Goal: Task Accomplishment & Management: Use online tool/utility

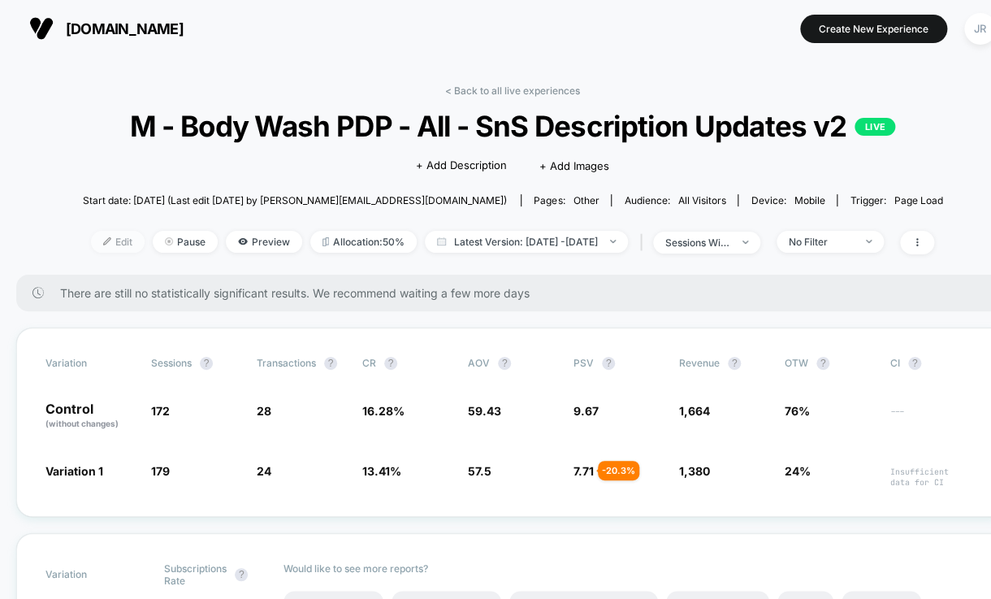
click at [92, 240] on span "Edit" at bounding box center [118, 242] width 54 height 22
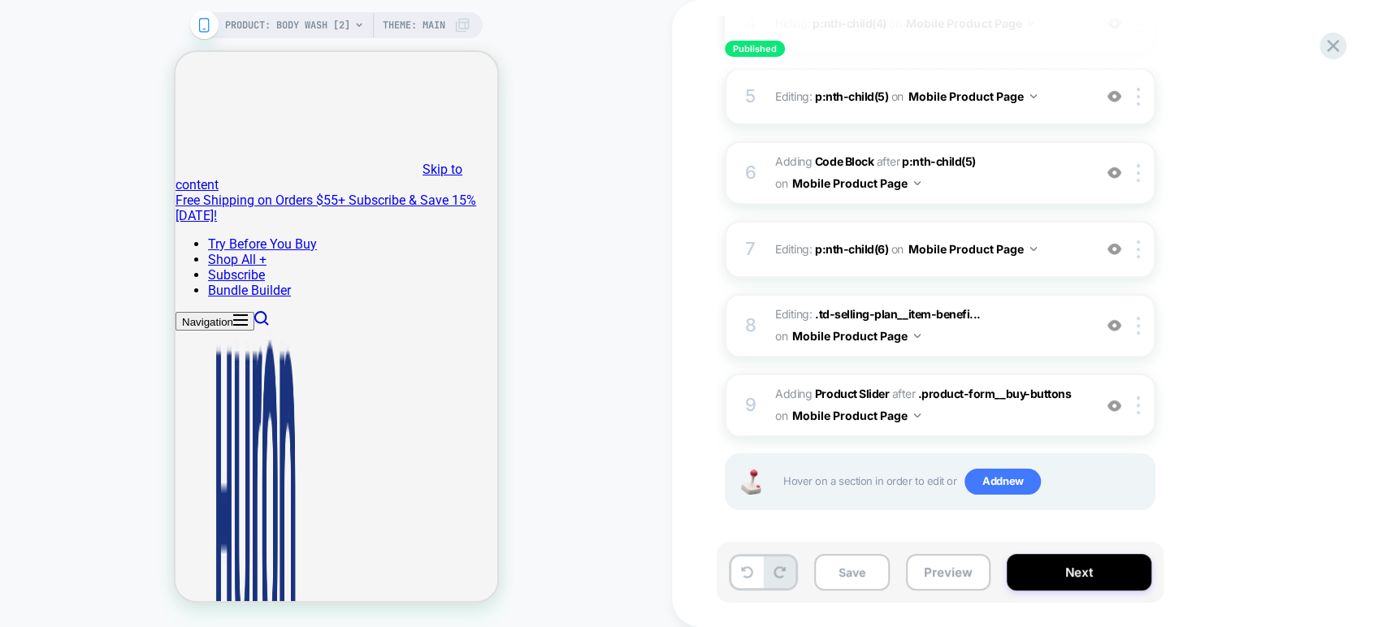
scroll to position [528, 0]
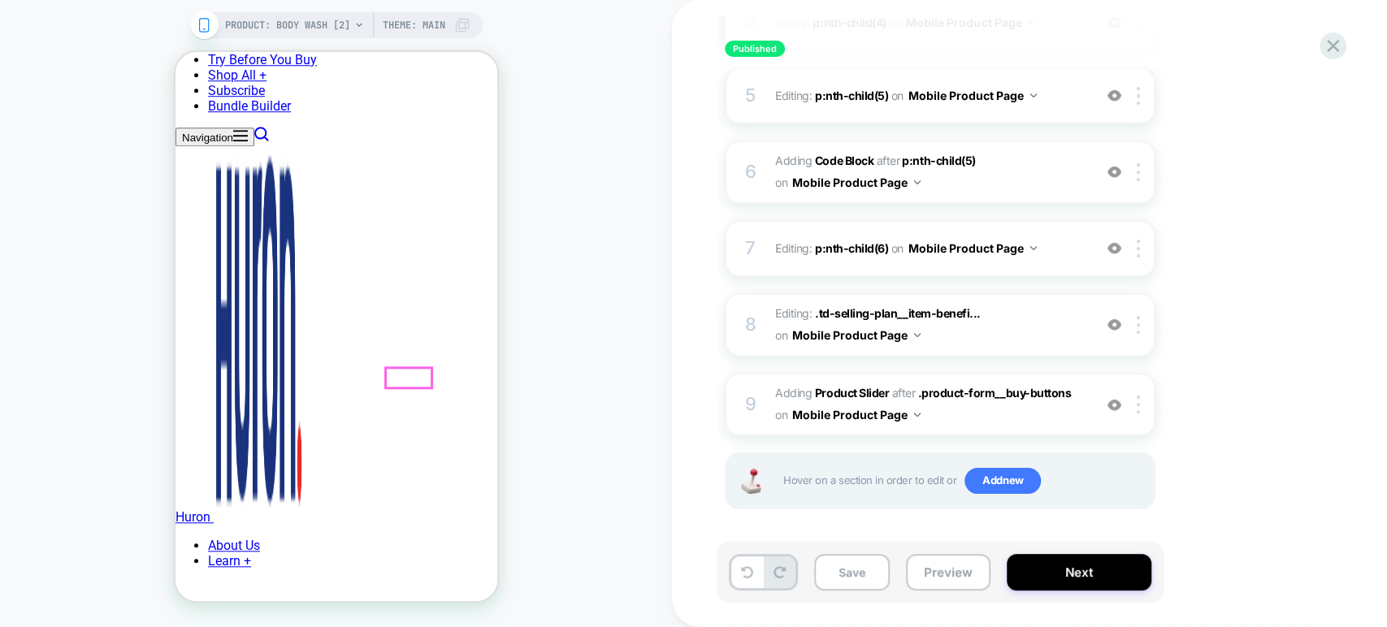
scroll to position [903, 0]
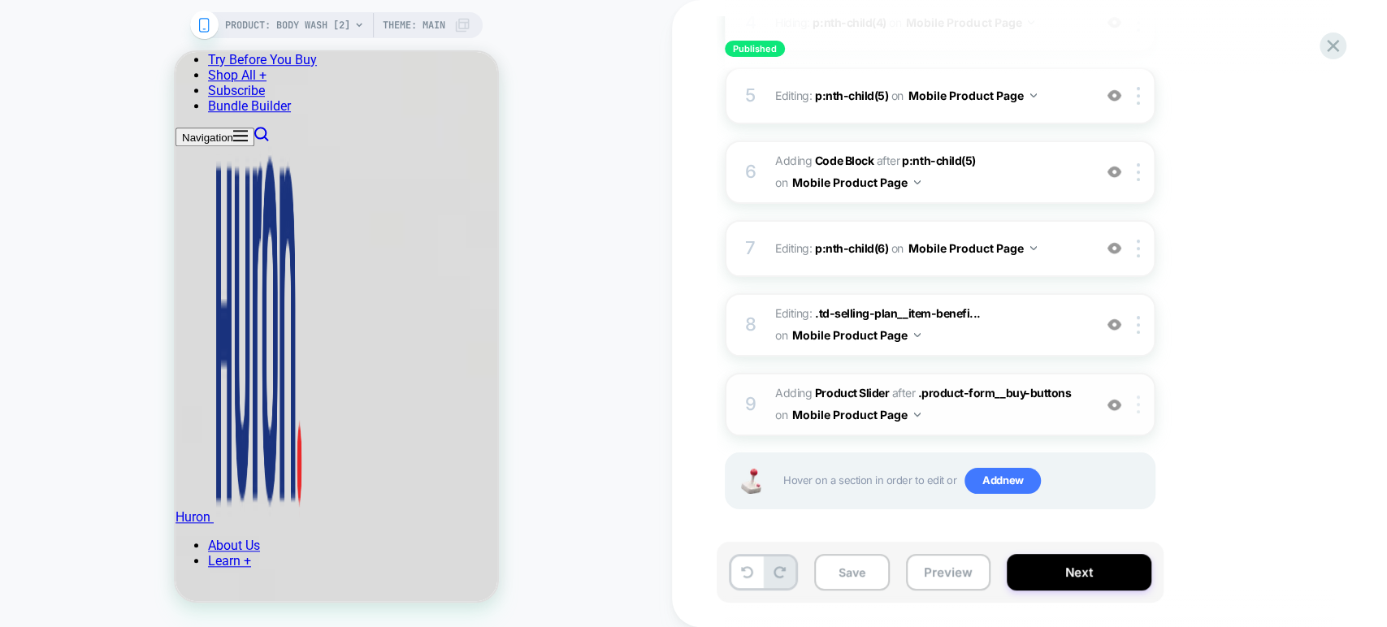
click at [991, 402] on img at bounding box center [1138, 405] width 3 height 18
click at [991, 405] on div at bounding box center [1141, 405] width 27 height 18
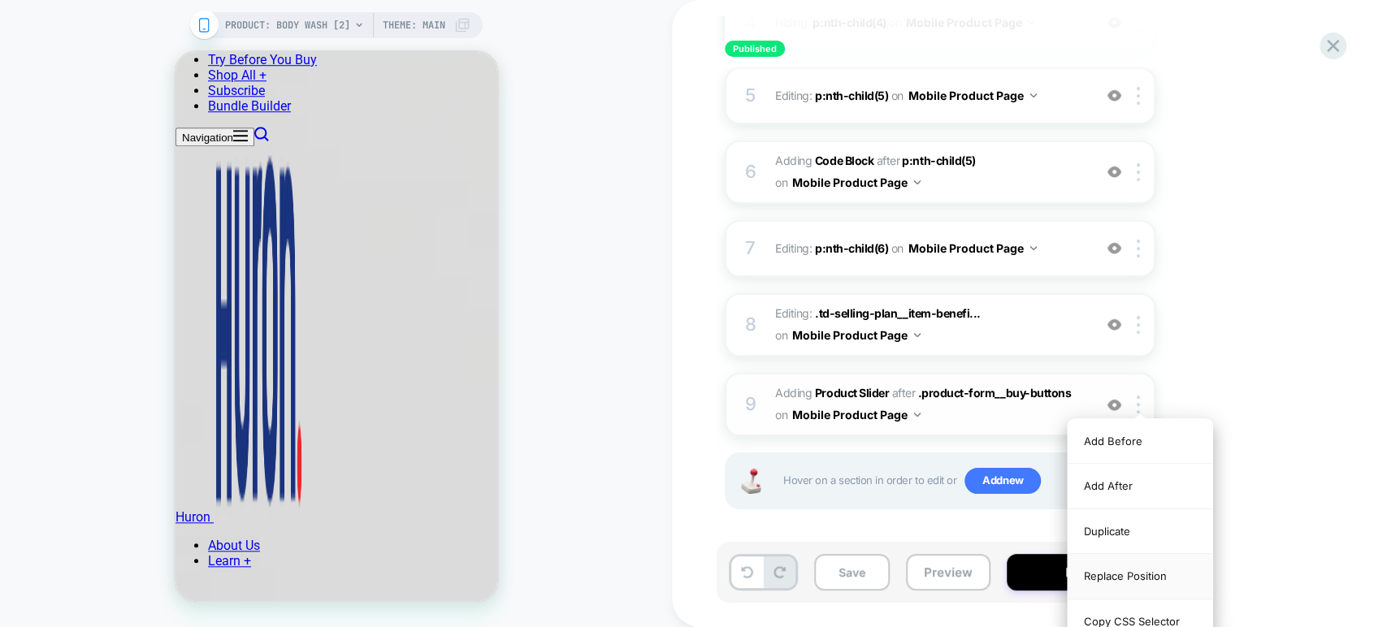
click at [991, 577] on div "Replace Position" at bounding box center [1140, 576] width 145 height 45
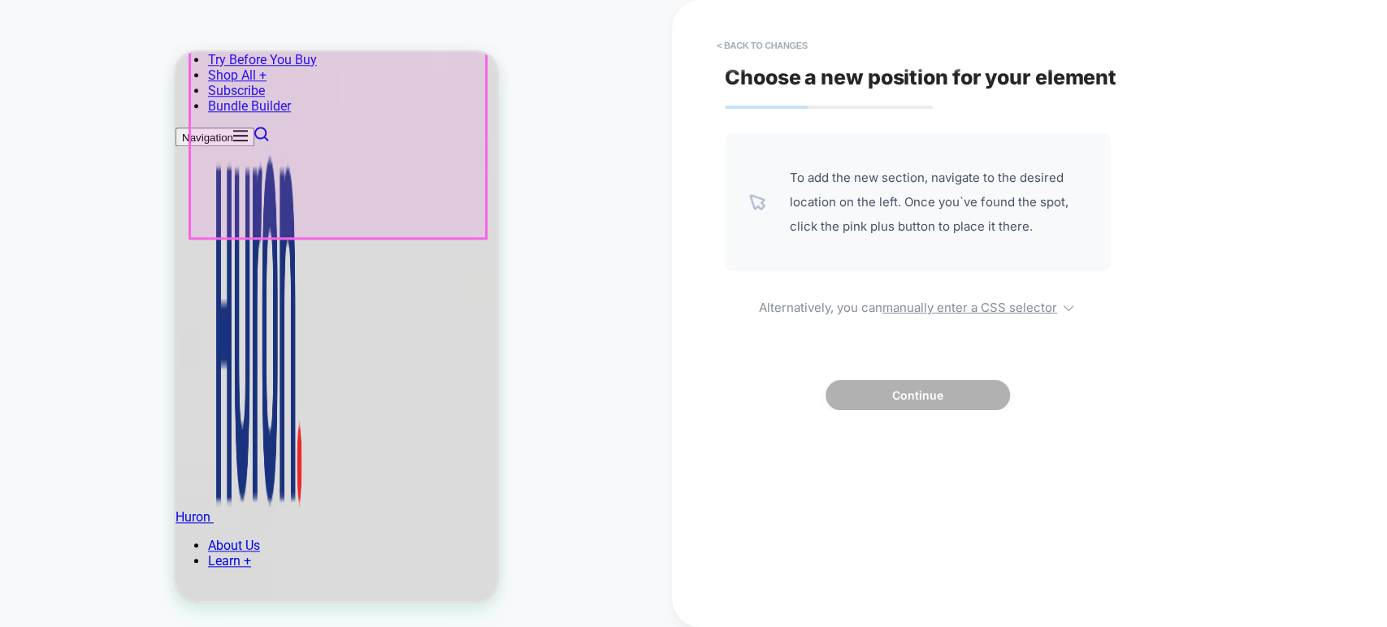
scroll to position [993, 0]
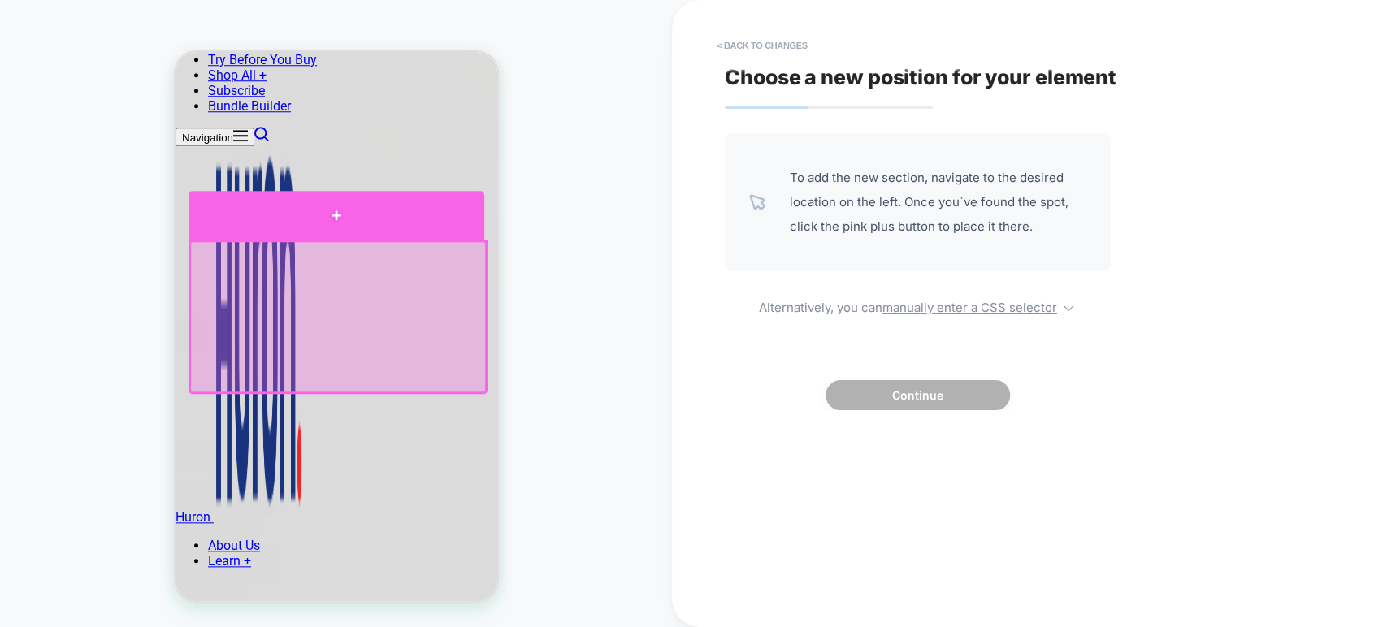
click at [336, 216] on div at bounding box center [336, 215] width 296 height 49
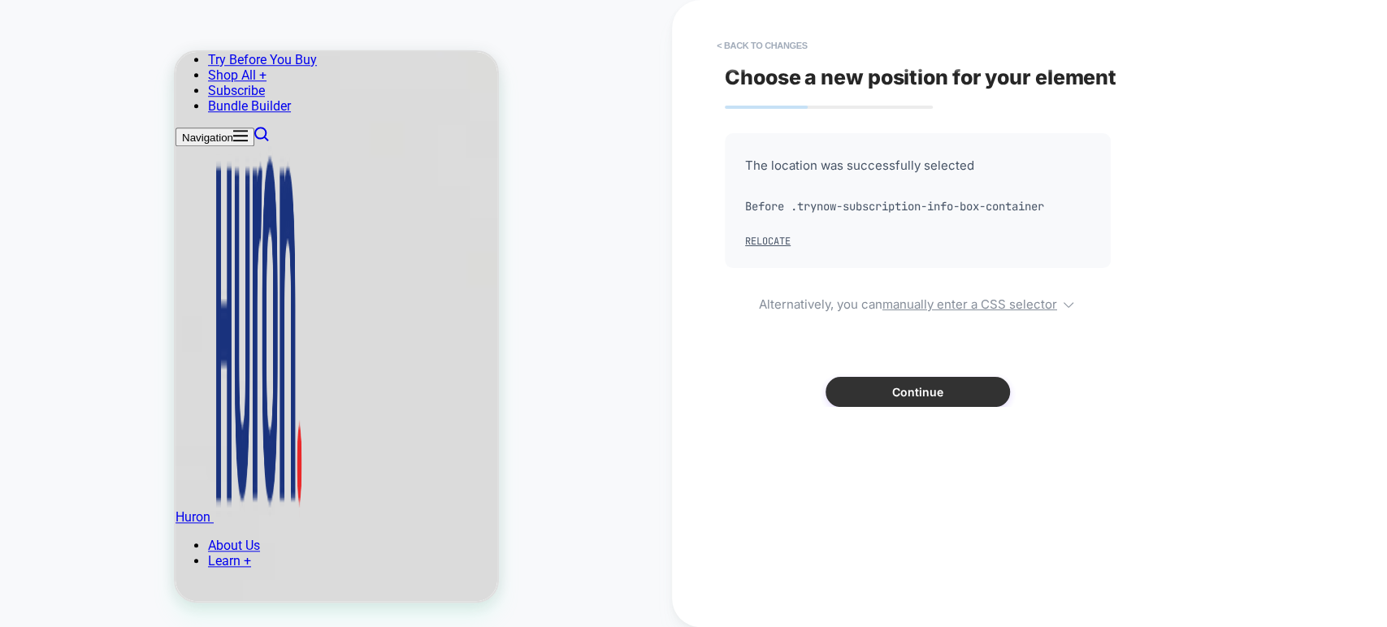
click at [853, 382] on button "Continue" at bounding box center [918, 392] width 184 height 30
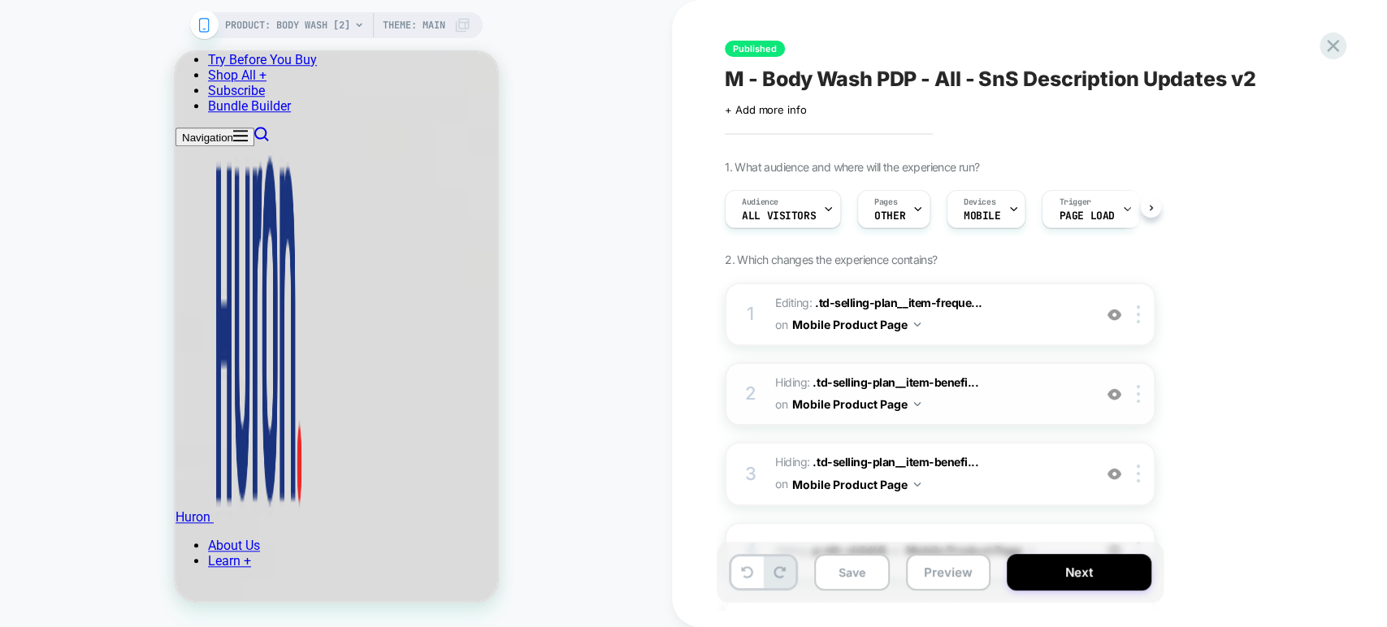
scroll to position [0, 0]
click at [961, 577] on button "Preview" at bounding box center [948, 572] width 85 height 37
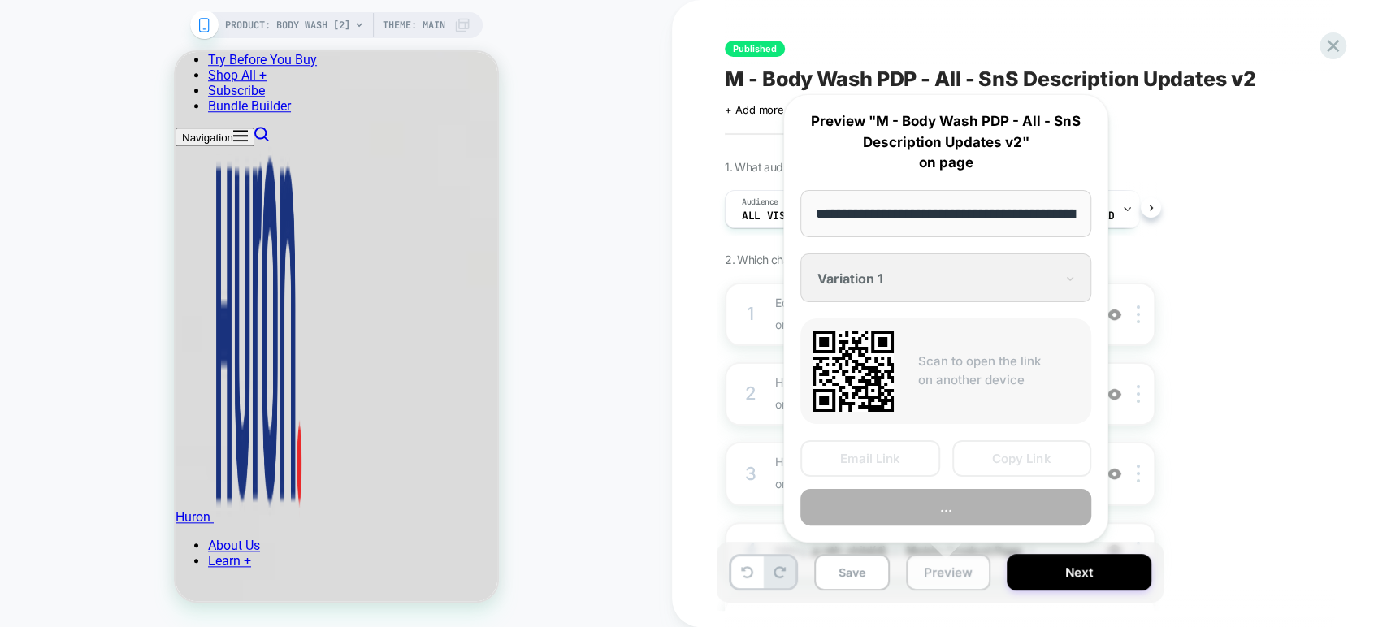
scroll to position [0, 158]
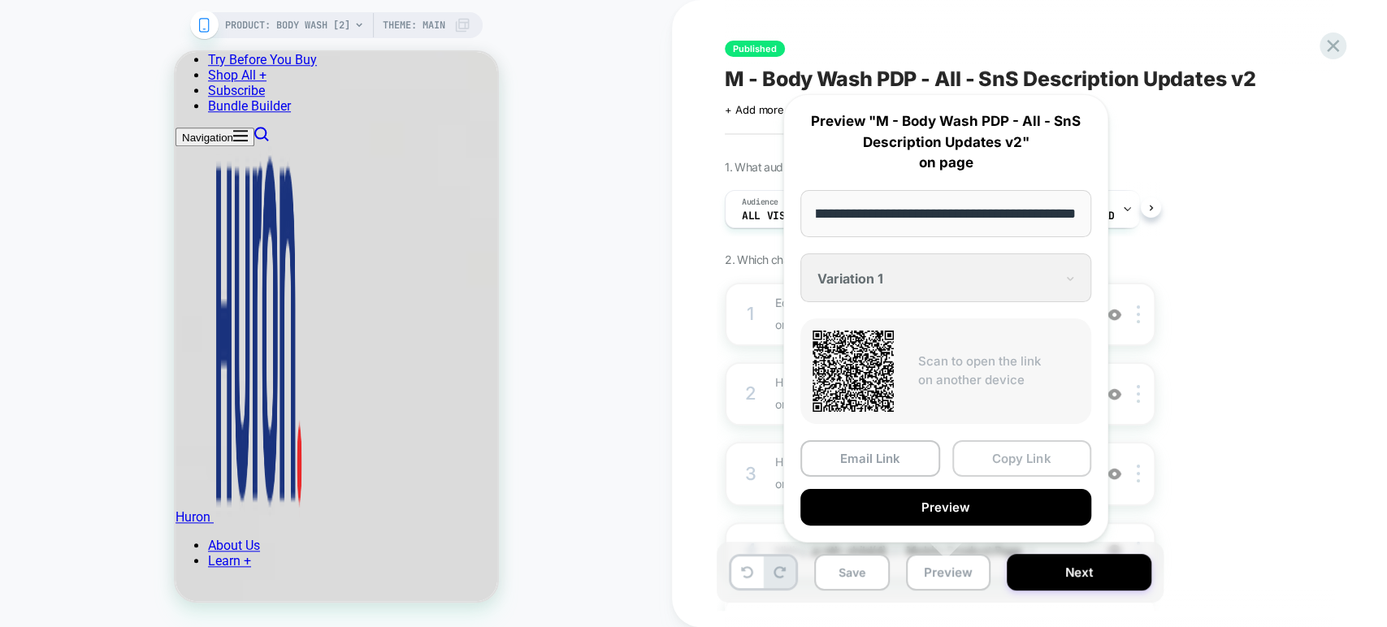
click at [991, 460] on button "Copy Link" at bounding box center [1022, 458] width 140 height 37
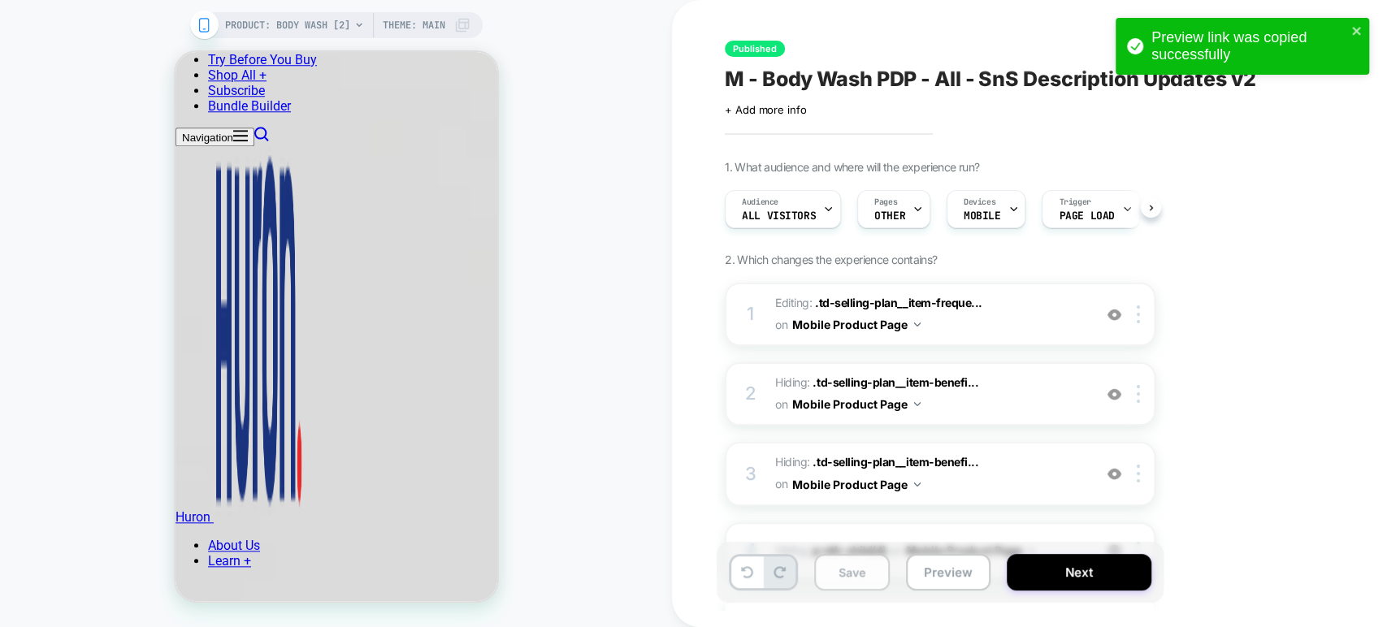
click at [852, 579] on button "Save" at bounding box center [852, 572] width 76 height 37
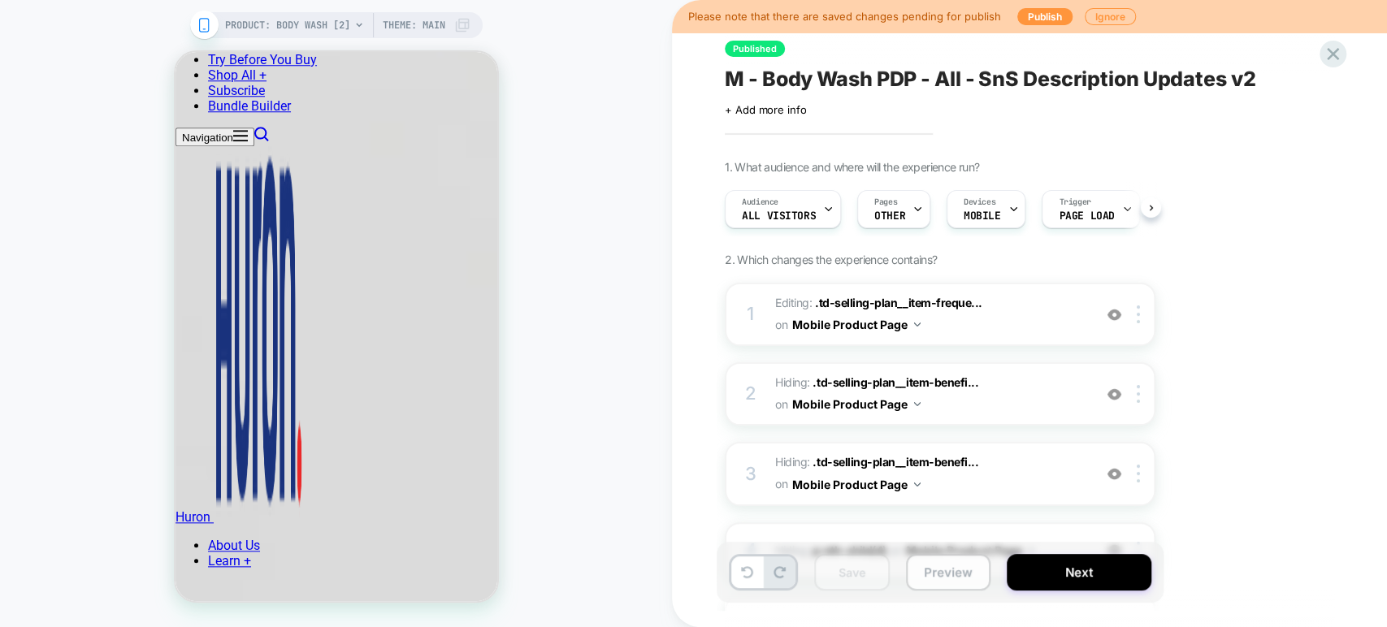
click at [957, 571] on button "Preview" at bounding box center [948, 572] width 85 height 37
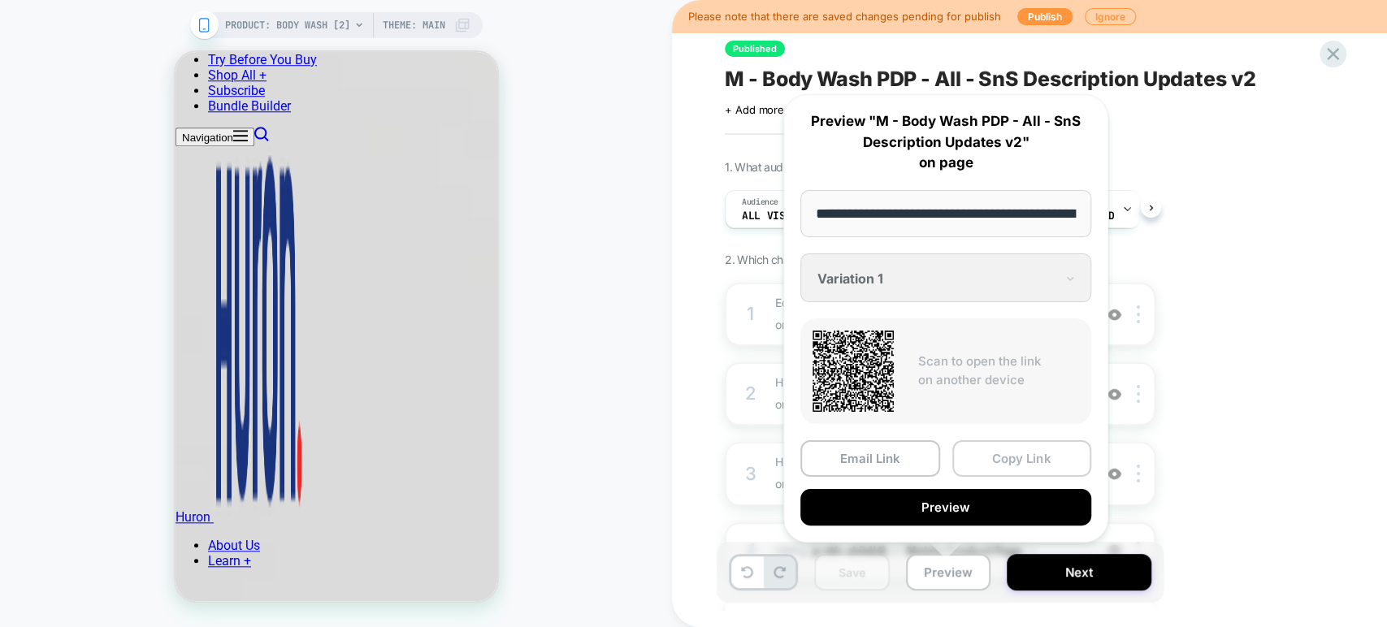
click at [991, 459] on button "Copy Link" at bounding box center [1022, 458] width 140 height 37
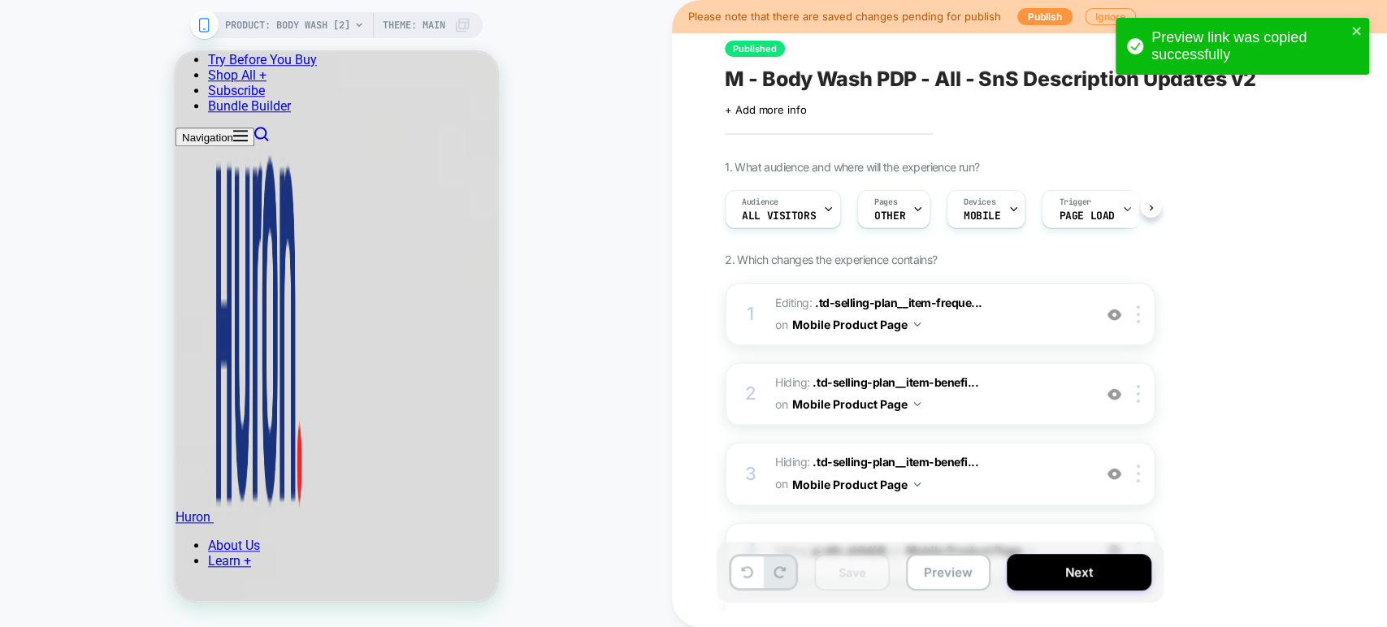
click at [800, 74] on span "M - Body Wash PDP - All - SnS Description Updates v2" at bounding box center [990, 79] width 531 height 24
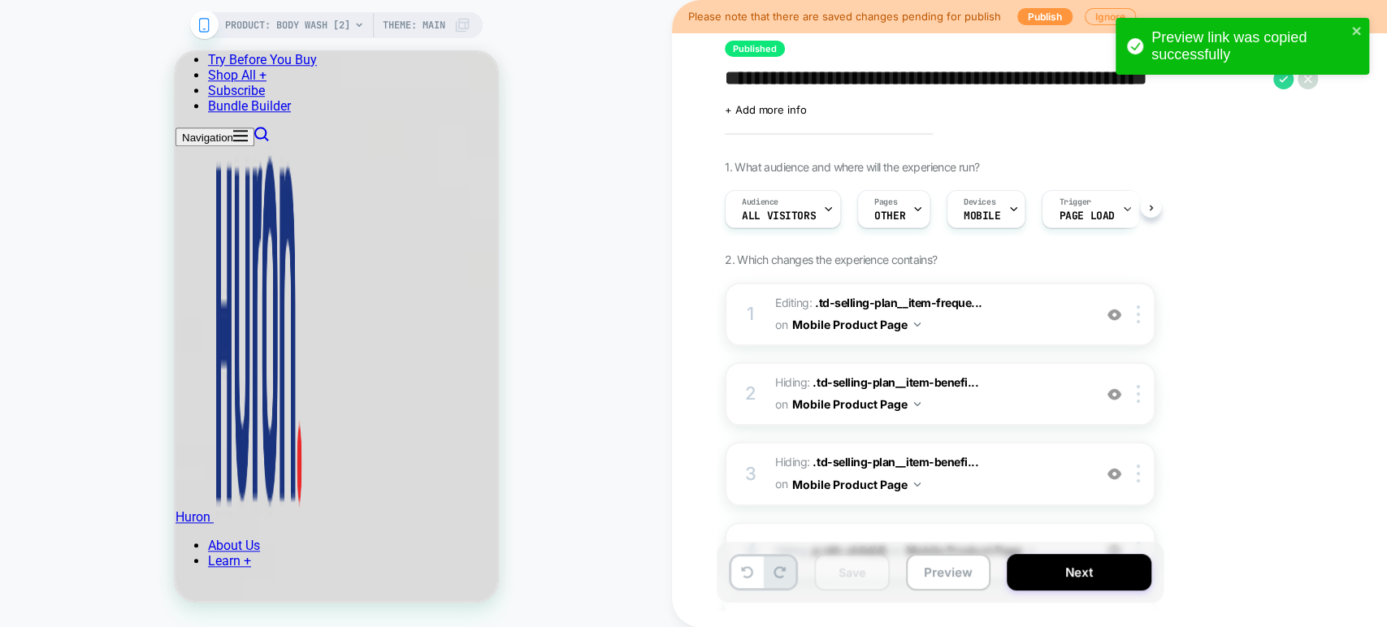
drag, startPoint x: 728, startPoint y: 73, endPoint x: 1260, endPoint y: 80, distance: 532.3
click at [991, 80] on div "**********" at bounding box center [693, 313] width 1387 height 627
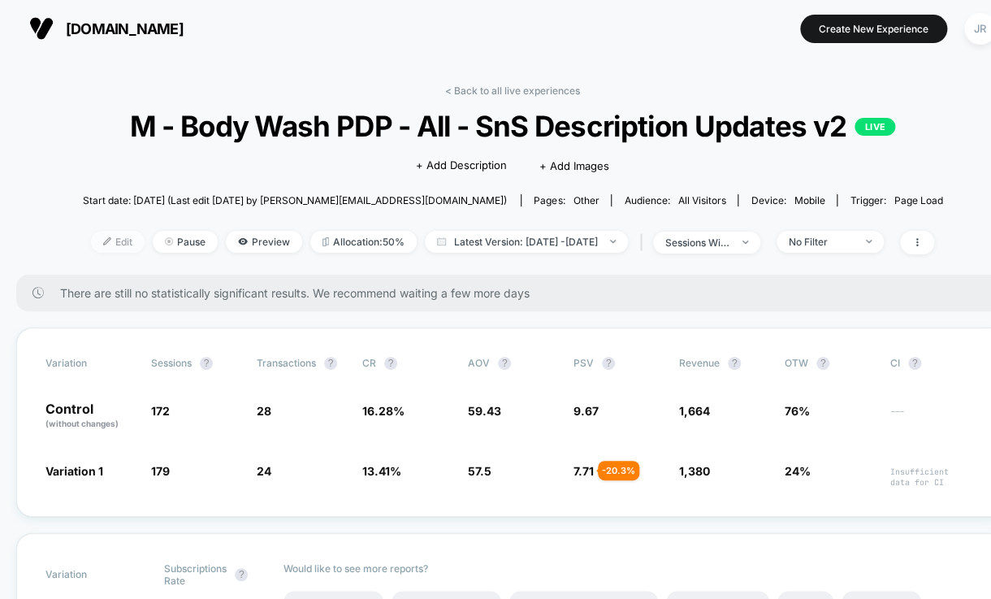
click at [92, 242] on span "Edit" at bounding box center [118, 242] width 54 height 22
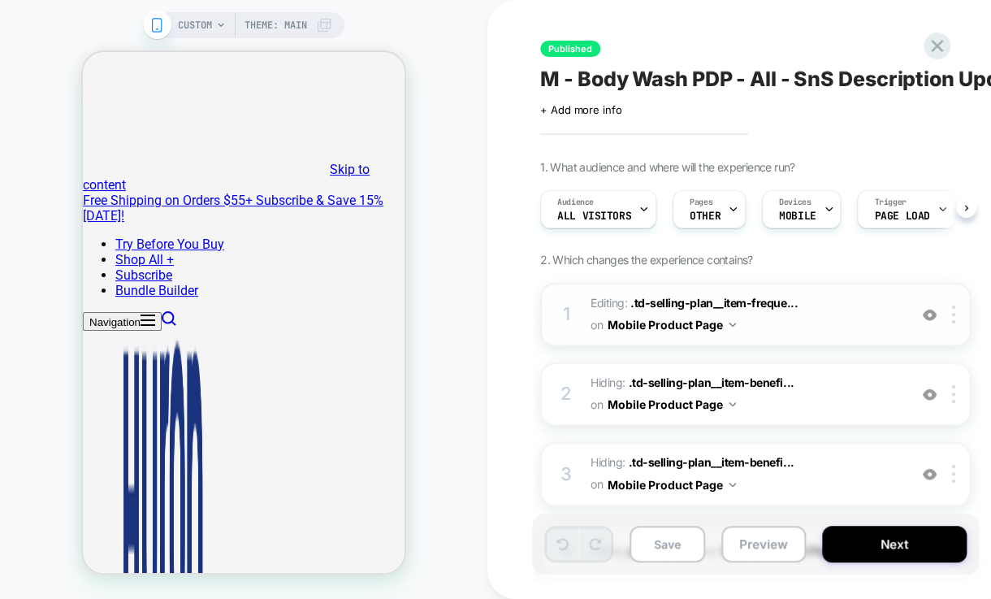
click at [923, 319] on img at bounding box center [930, 315] width 14 height 14
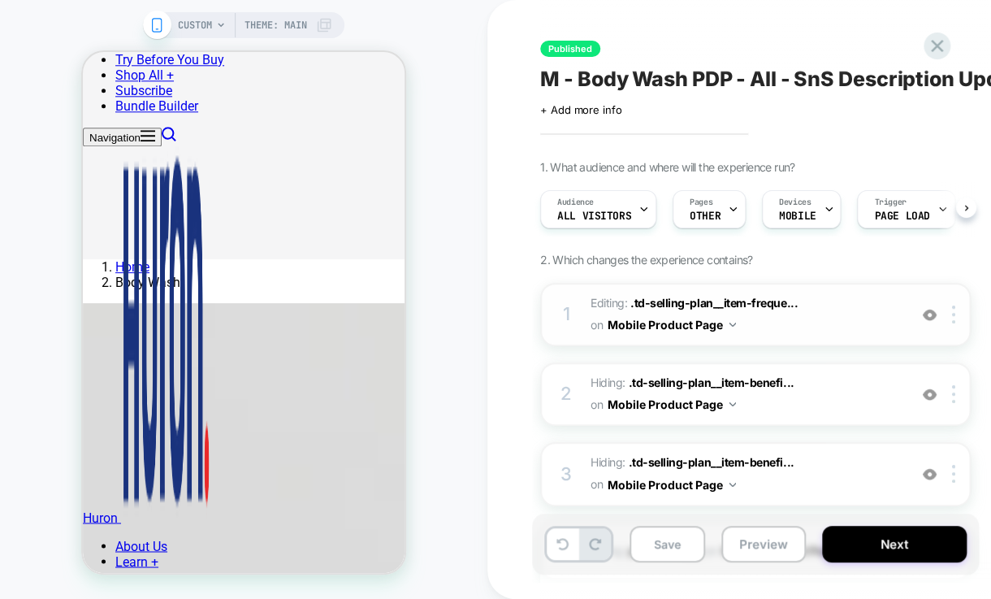
scroll to position [650, 0]
click at [936, 319] on img at bounding box center [930, 315] width 14 height 14
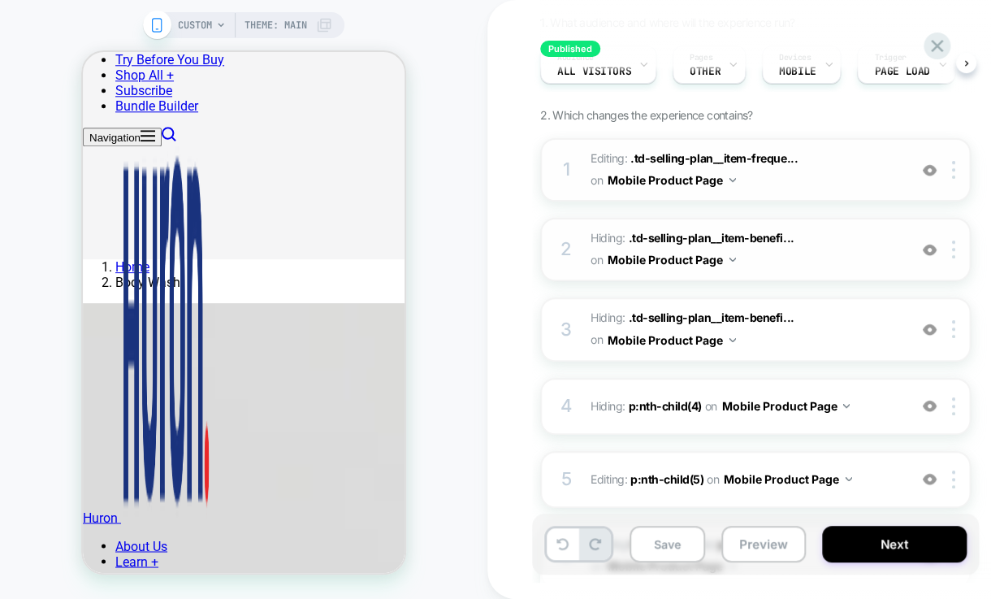
scroll to position [146, 0]
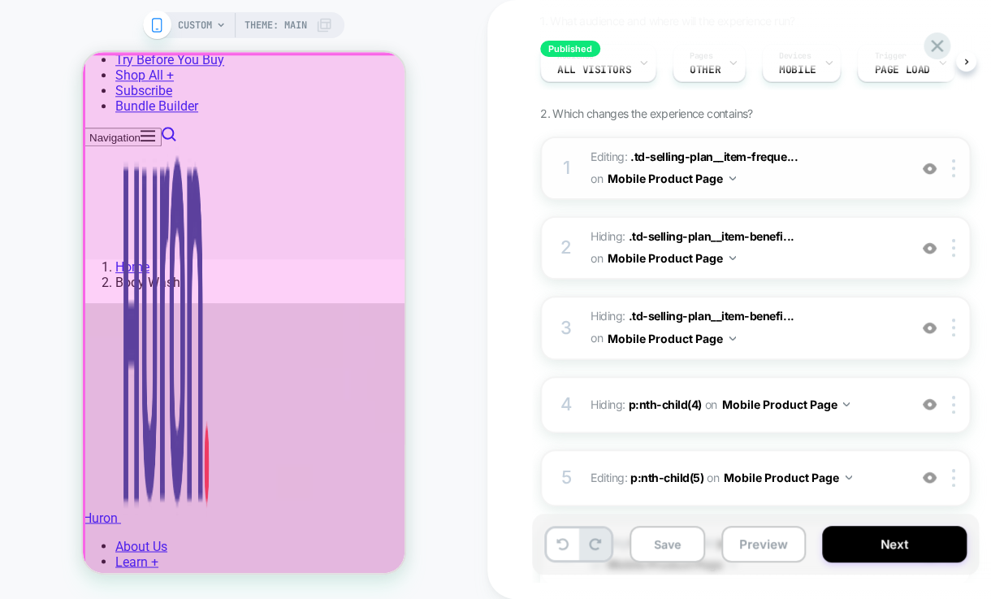
click at [373, 72] on div at bounding box center [246, 315] width 322 height 522
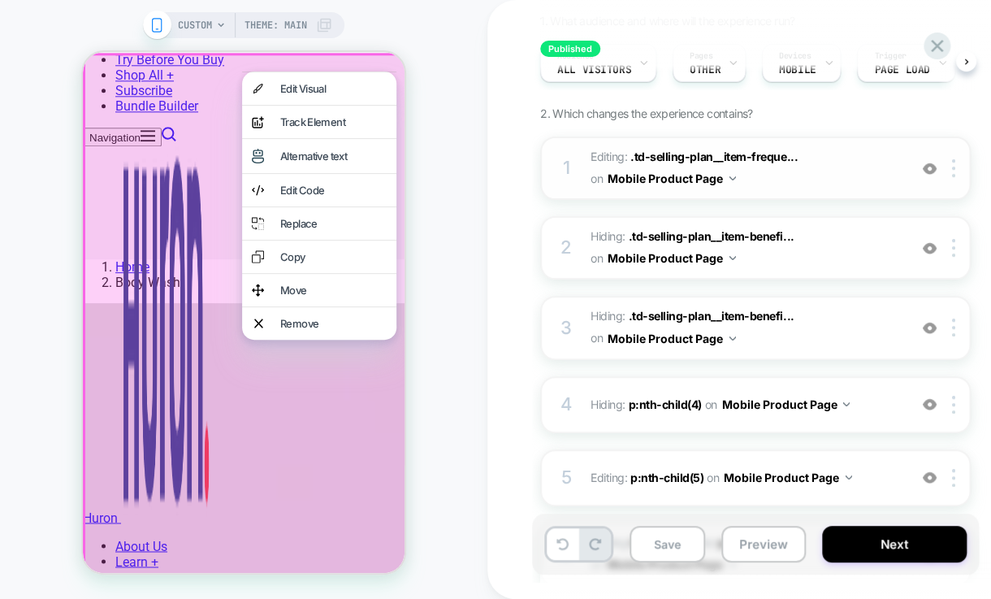
click at [375, 66] on div at bounding box center [246, 316] width 327 height 527
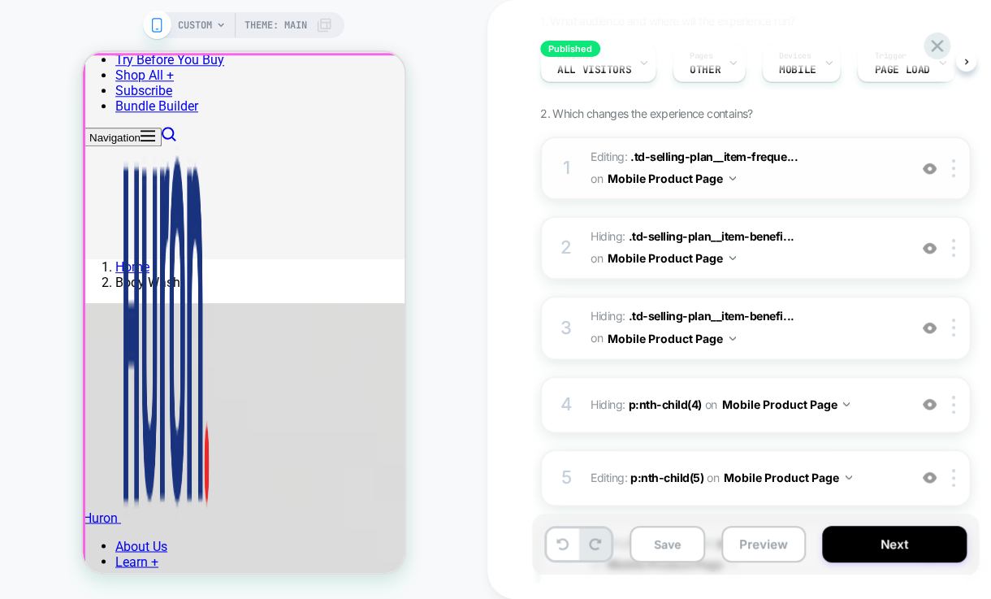
click at [375, 66] on div at bounding box center [246, 315] width 322 height 522
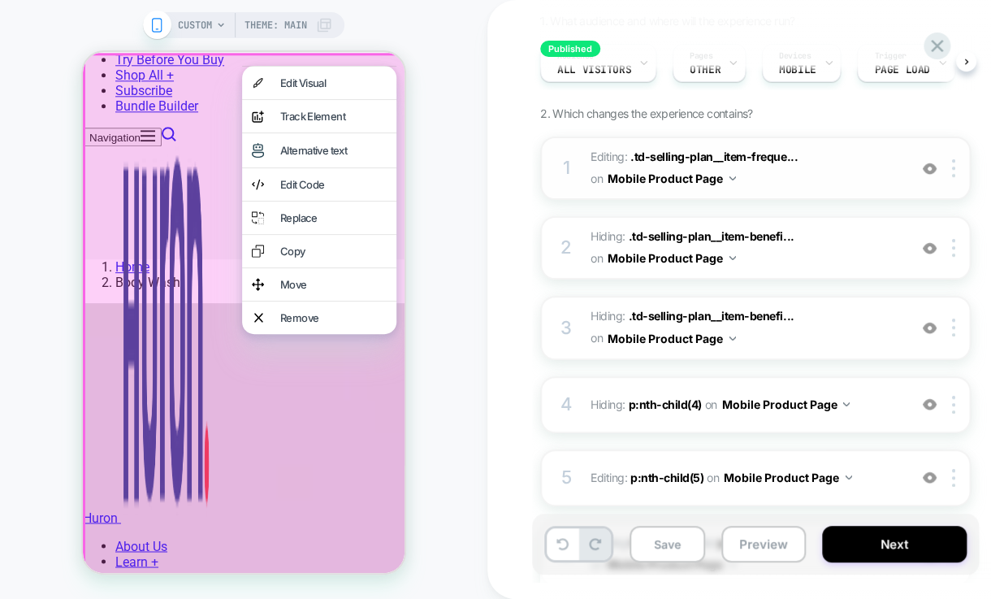
click at [475, 54] on div "CUSTOM Theme: MAIN" at bounding box center [244, 299] width 488 height 566
click at [358, 55] on div at bounding box center [246, 316] width 327 height 527
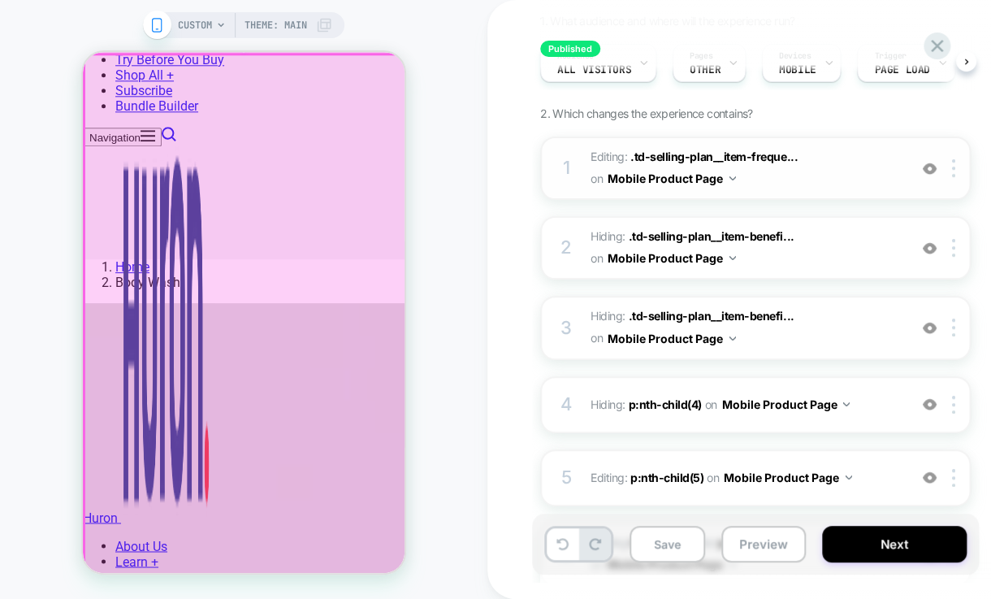
click at [369, 68] on div at bounding box center [246, 315] width 322 height 522
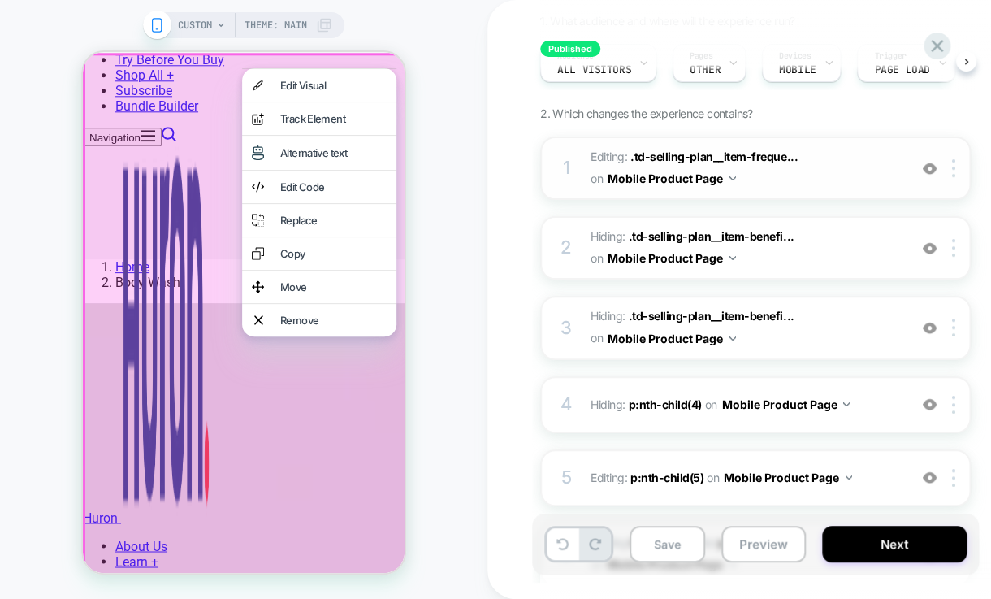
click at [429, 56] on div "CUSTOM Theme: MAIN" at bounding box center [244, 299] width 488 height 566
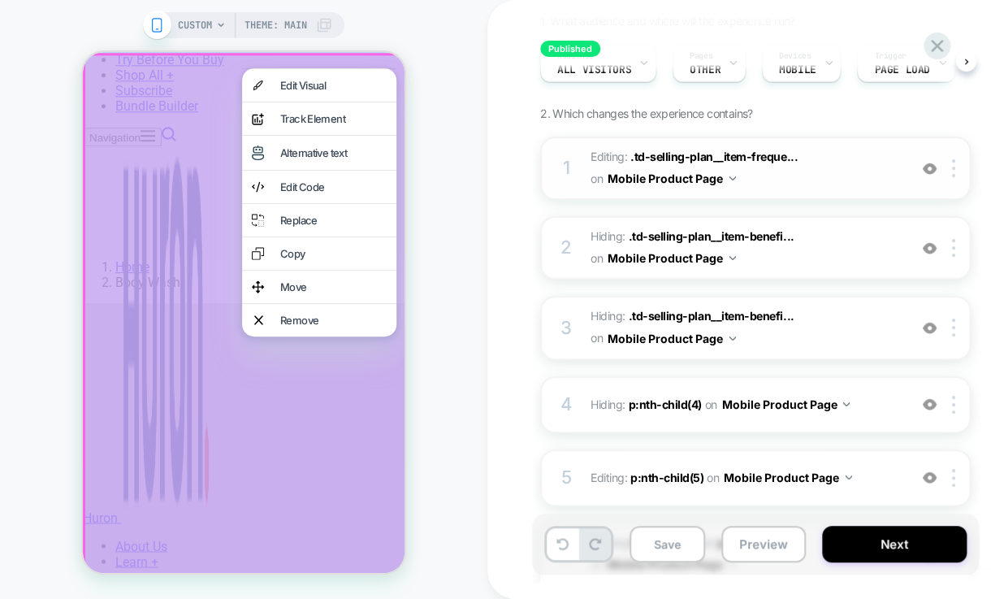
drag, startPoint x: 146, startPoint y: 65, endPoint x: 463, endPoint y: 140, distance: 325.6
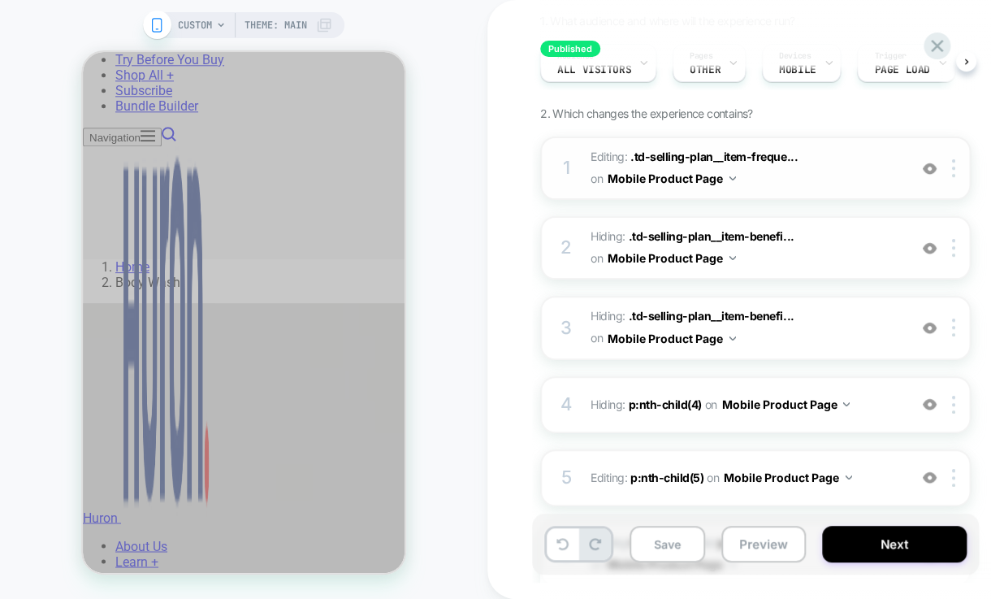
click at [462, 140] on div "CUSTOM Theme: MAIN" at bounding box center [244, 299] width 488 height 566
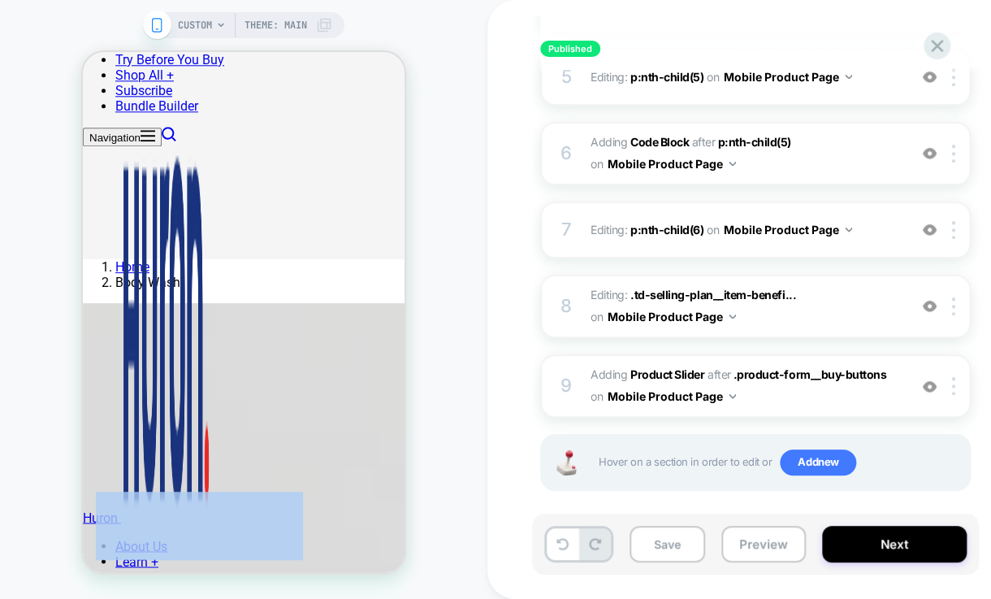
scroll to position [557, 0]
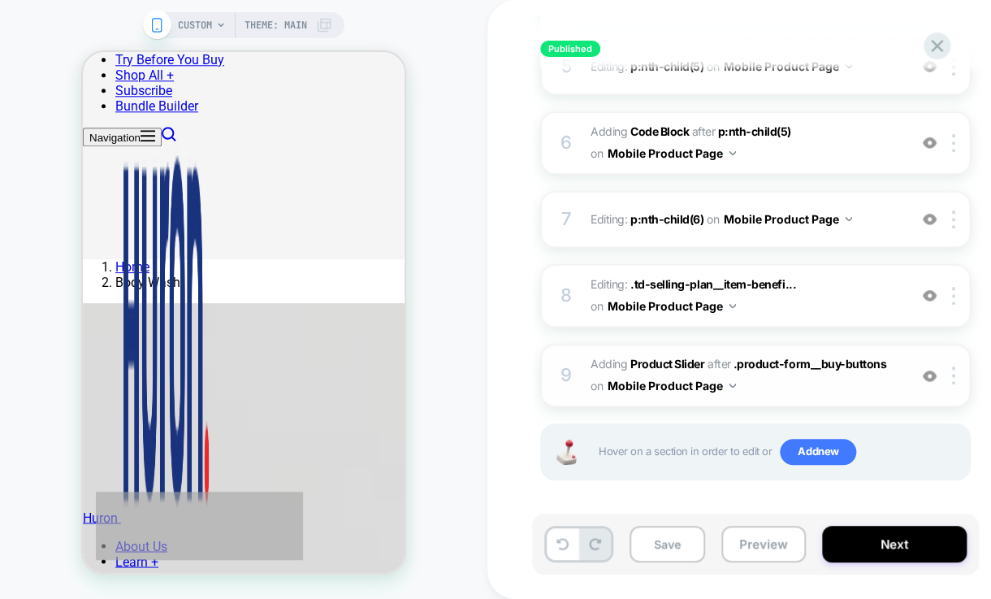
click at [927, 373] on img at bounding box center [930, 376] width 14 height 14
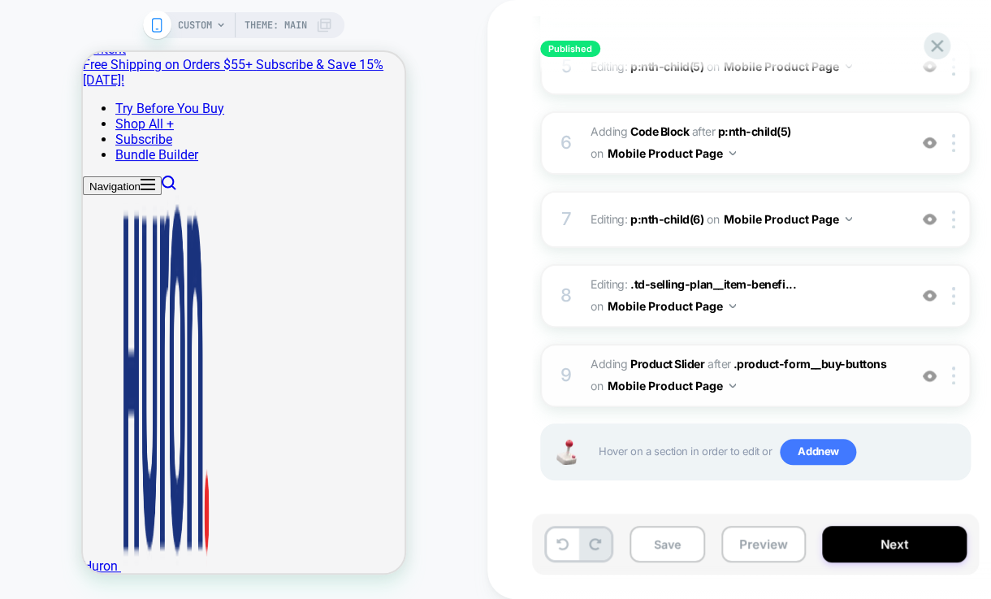
scroll to position [119, 0]
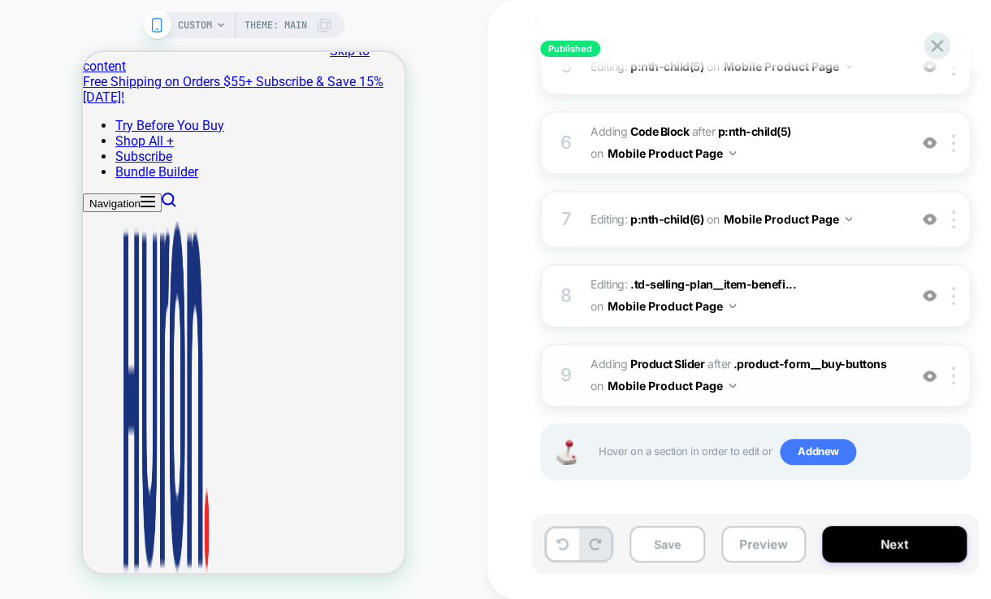
click at [926, 369] on img at bounding box center [930, 376] width 14 height 14
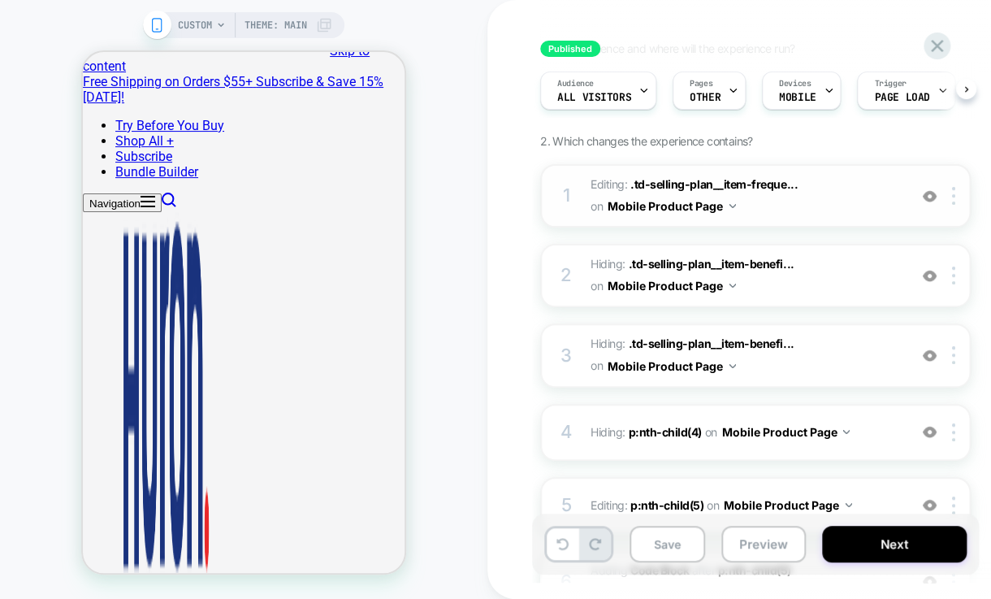
scroll to position [117, 0]
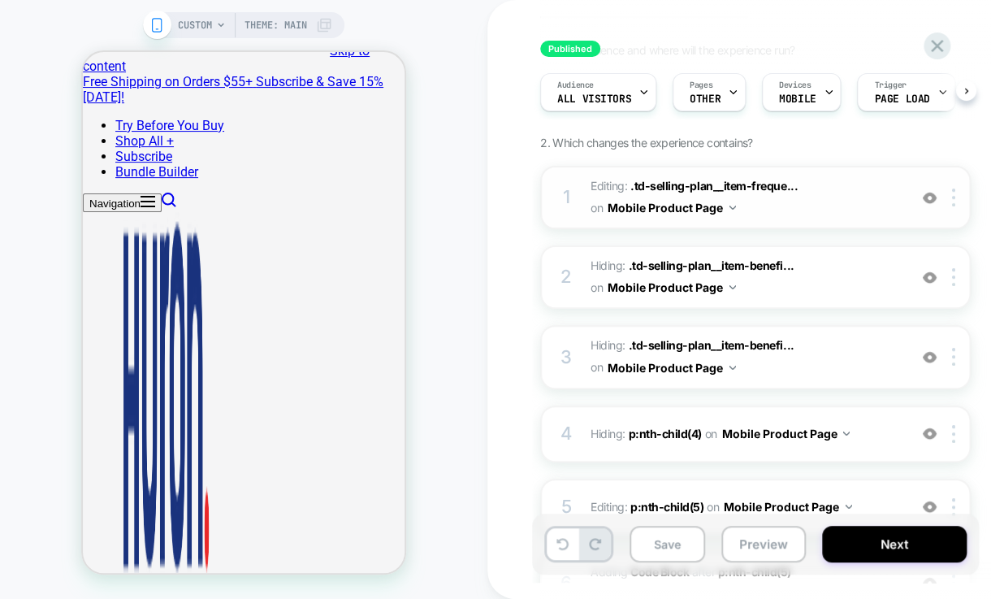
click at [930, 199] on img at bounding box center [930, 198] width 14 height 14
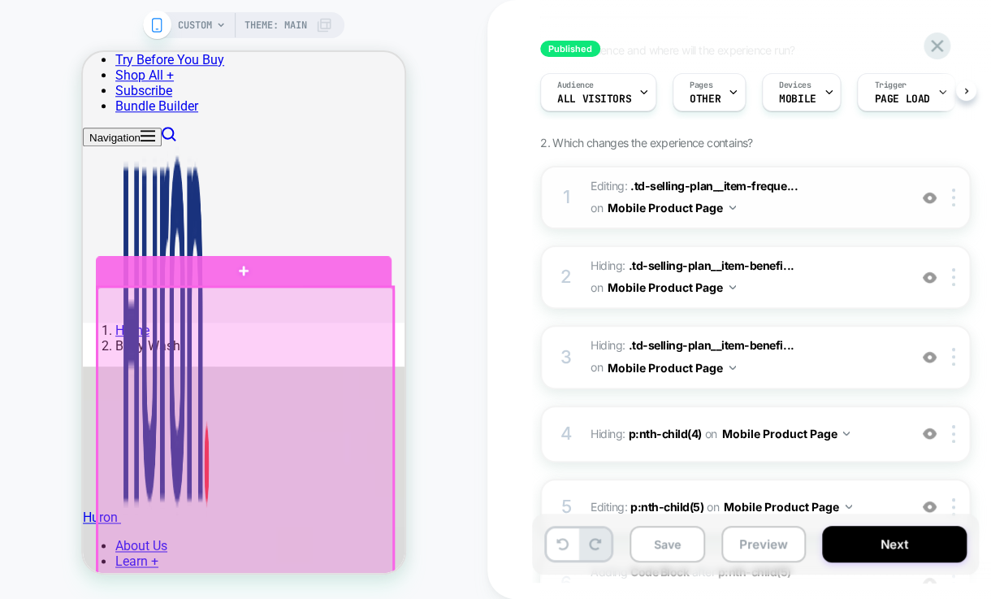
scroll to position [588, 0]
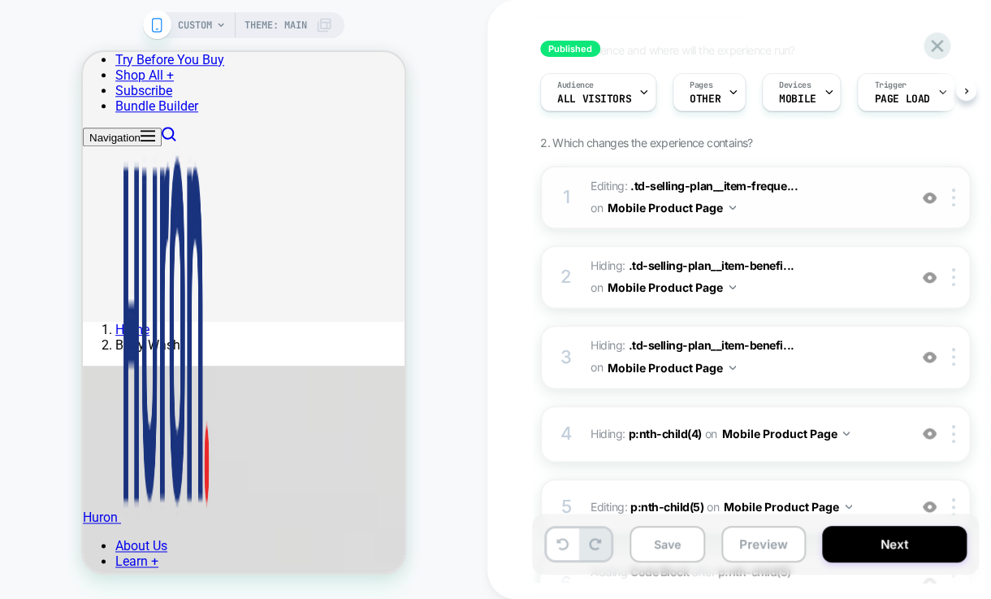
click at [927, 199] on img at bounding box center [930, 198] width 14 height 14
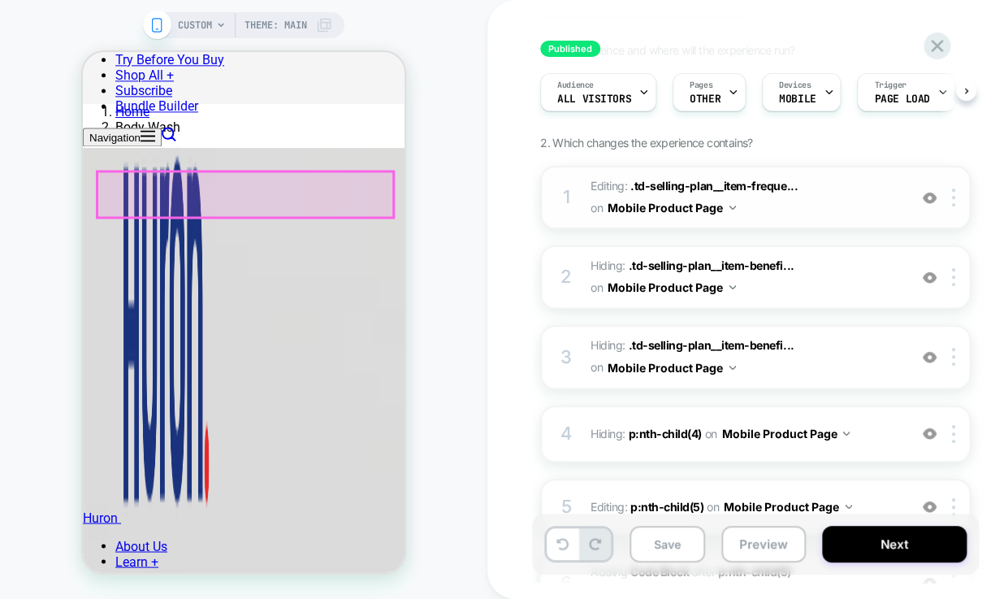
scroll to position [808, 0]
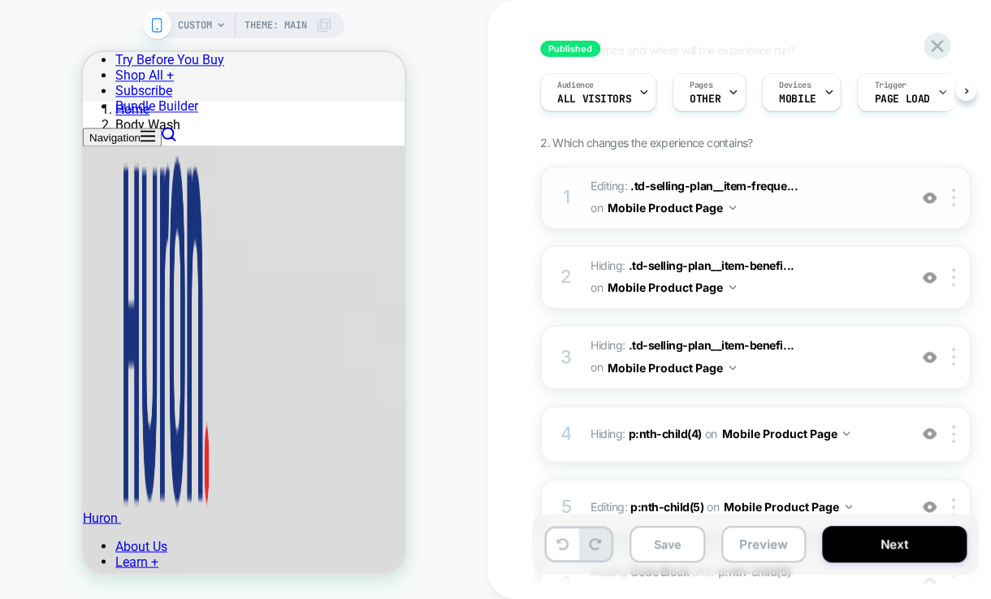
click at [931, 195] on img at bounding box center [930, 198] width 14 height 14
click at [930, 271] on img at bounding box center [930, 278] width 14 height 14
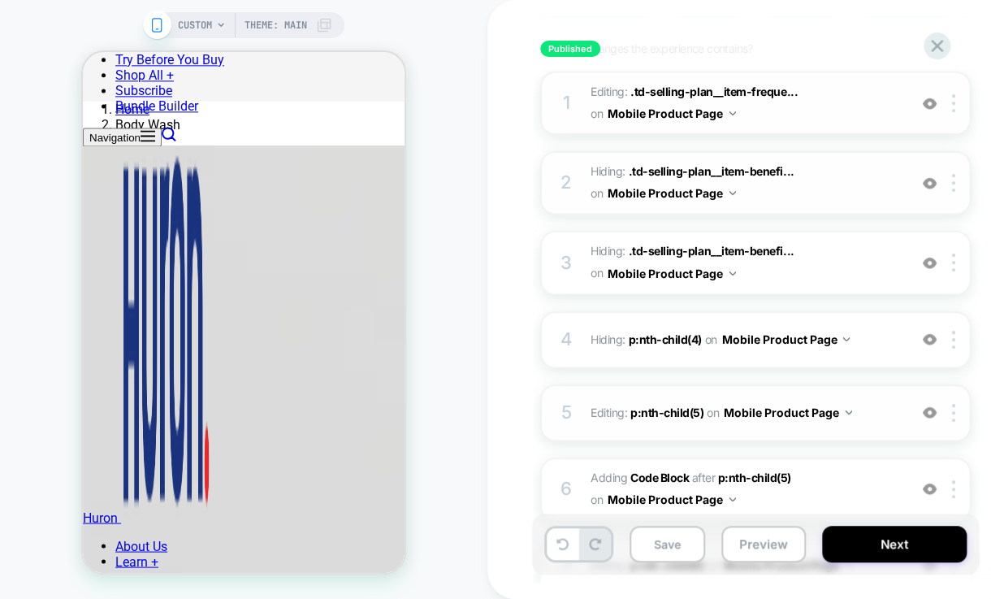
scroll to position [214, 0]
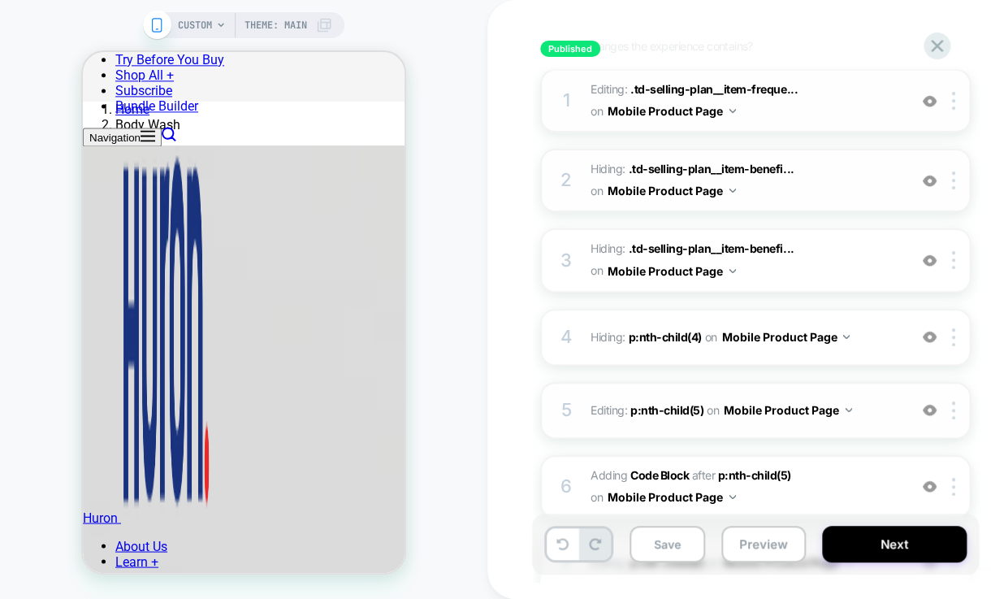
click at [928, 413] on img at bounding box center [930, 410] width 14 height 14
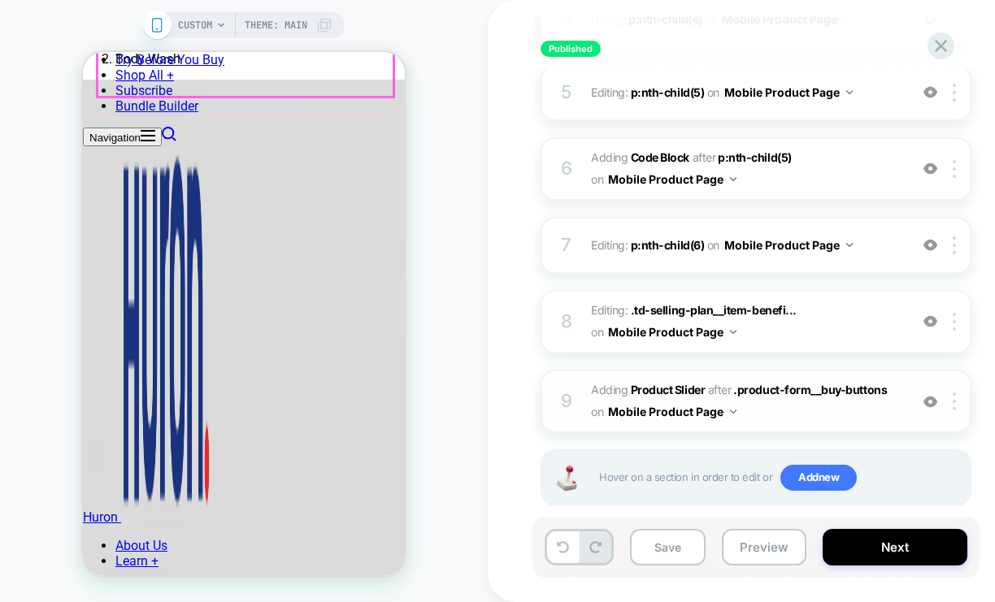
scroll to position [877, 0]
click at [957, 397] on div at bounding box center [956, 401] width 27 height 18
click at [953, 323] on img at bounding box center [953, 322] width 3 height 18
click at [950, 92] on div at bounding box center [956, 93] width 27 height 18
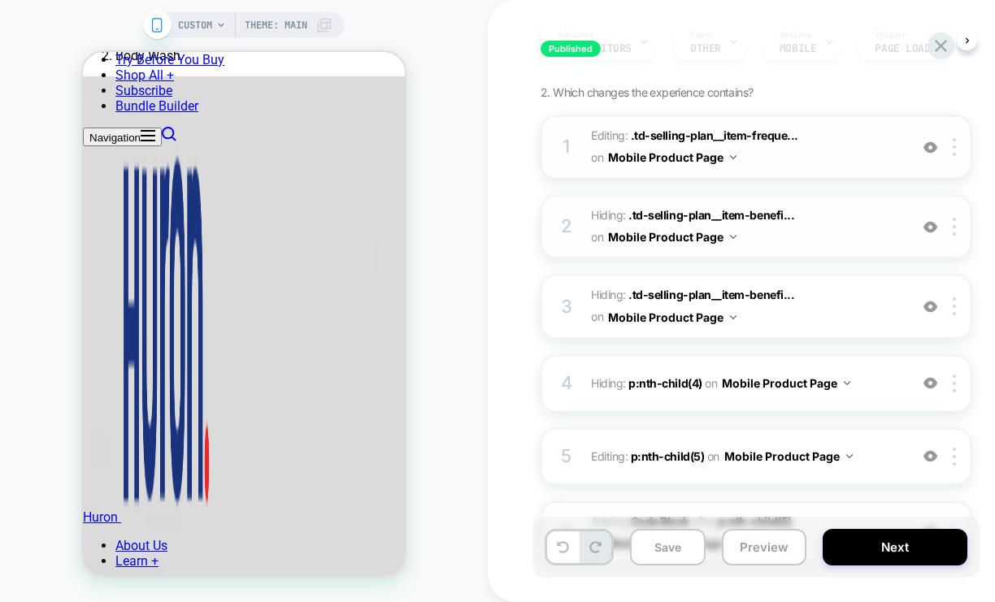
scroll to position [167, 0]
click at [956, 151] on img at bounding box center [953, 148] width 3 height 18
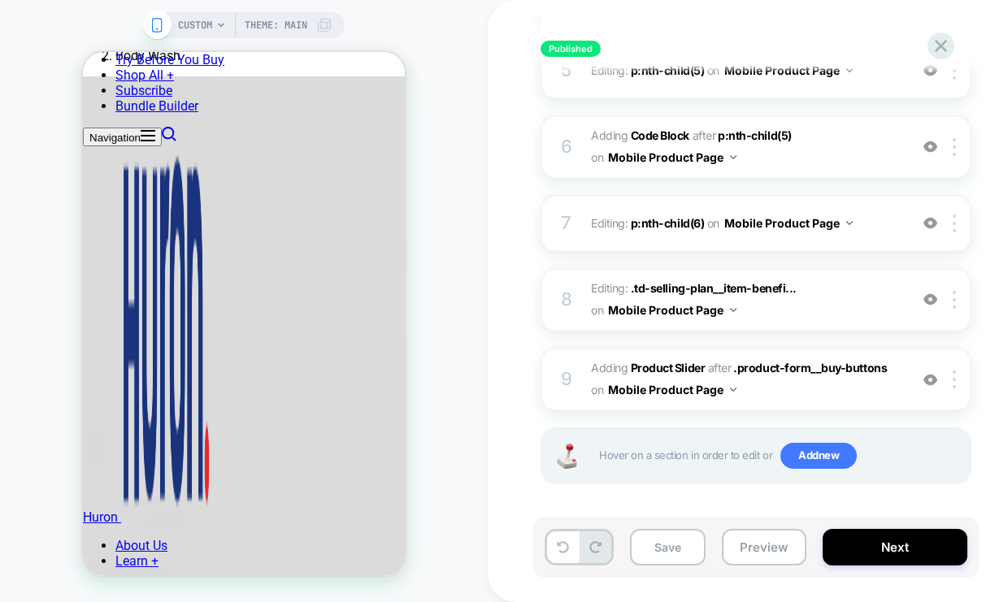
scroll to position [553, 0]
click at [954, 373] on img at bounding box center [953, 380] width 3 height 18
click at [951, 374] on div at bounding box center [956, 380] width 27 height 18
click at [523, 245] on div "Published M - Body Wash PDP - All - SnS Description Updates v2 Click to edit ex…" at bounding box center [845, 301] width 715 height 602
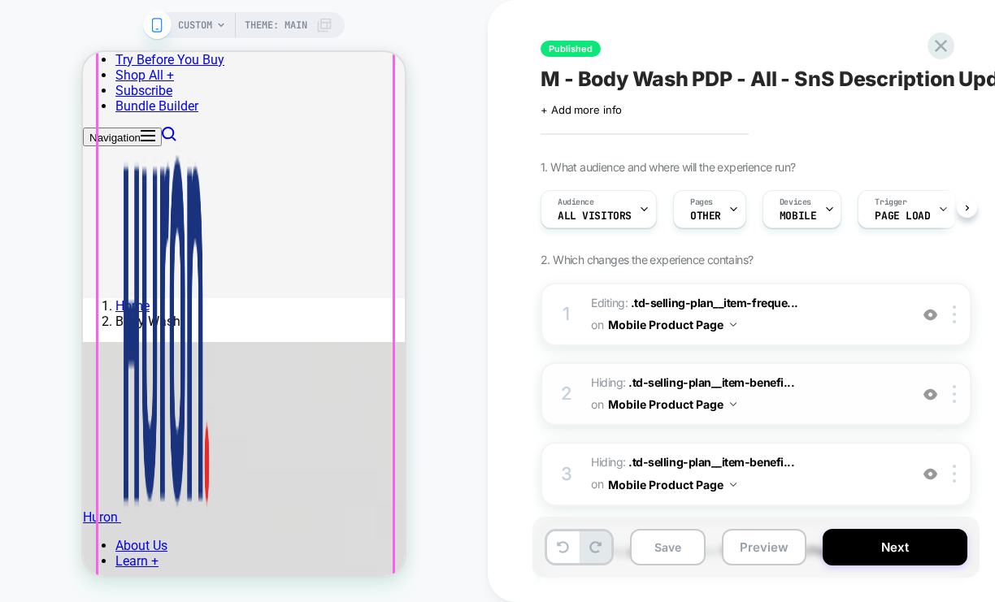
scroll to position [605, 0]
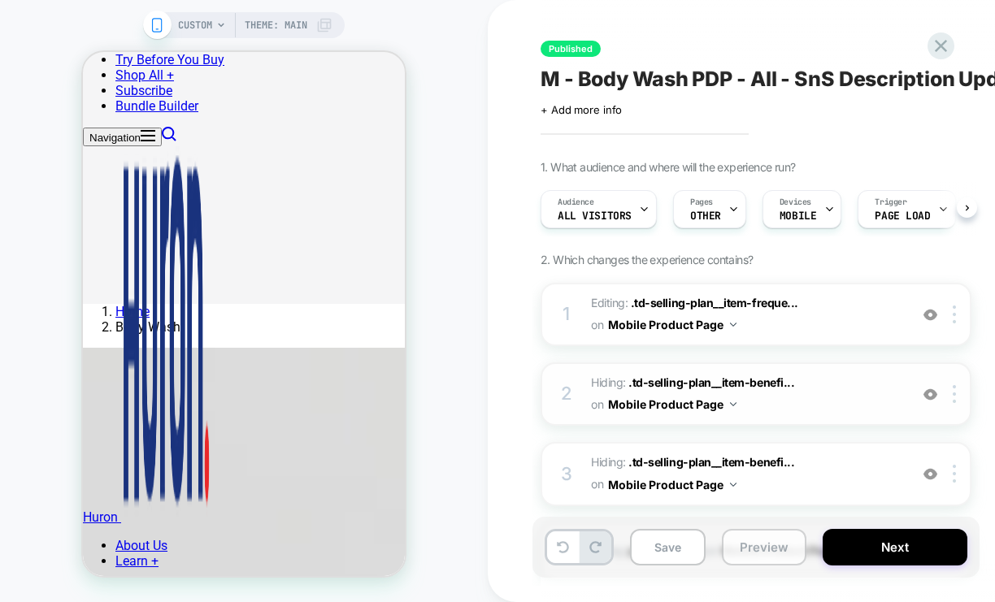
click at [752, 539] on button "Preview" at bounding box center [764, 547] width 85 height 37
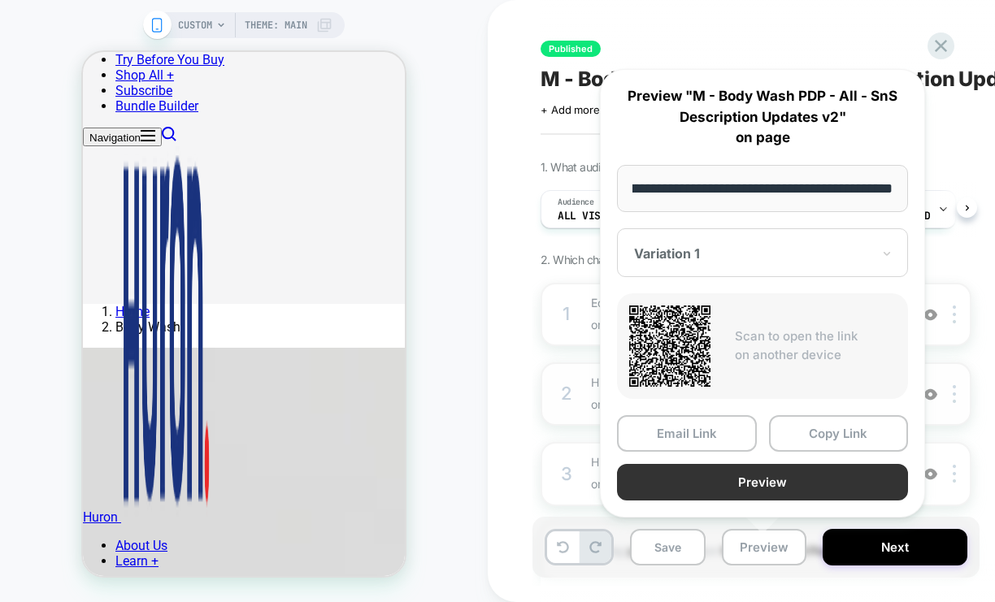
scroll to position [0, 0]
click at [800, 473] on button "Preview" at bounding box center [762, 482] width 291 height 37
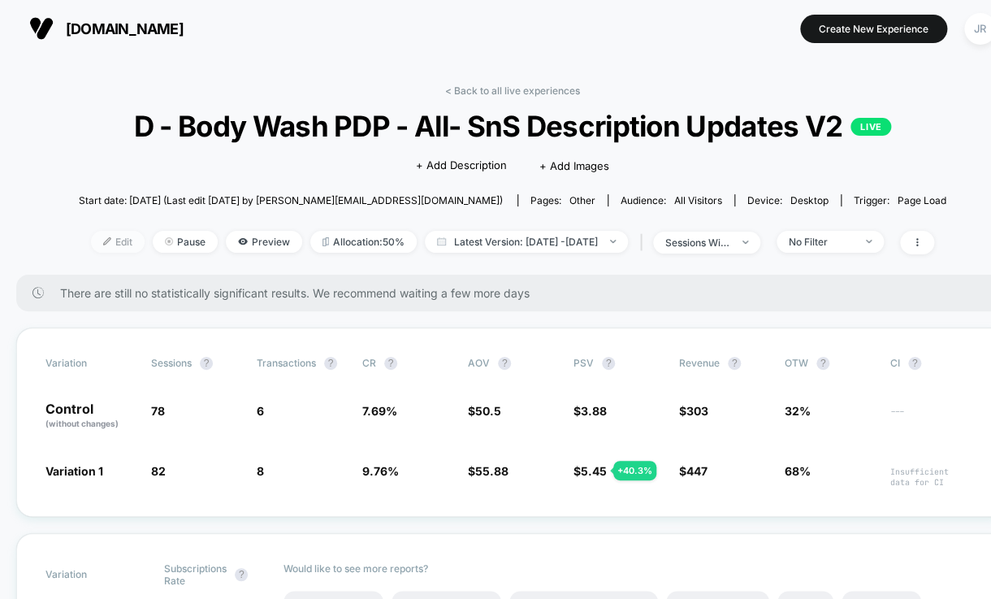
click at [91, 243] on span "Edit" at bounding box center [118, 242] width 54 height 22
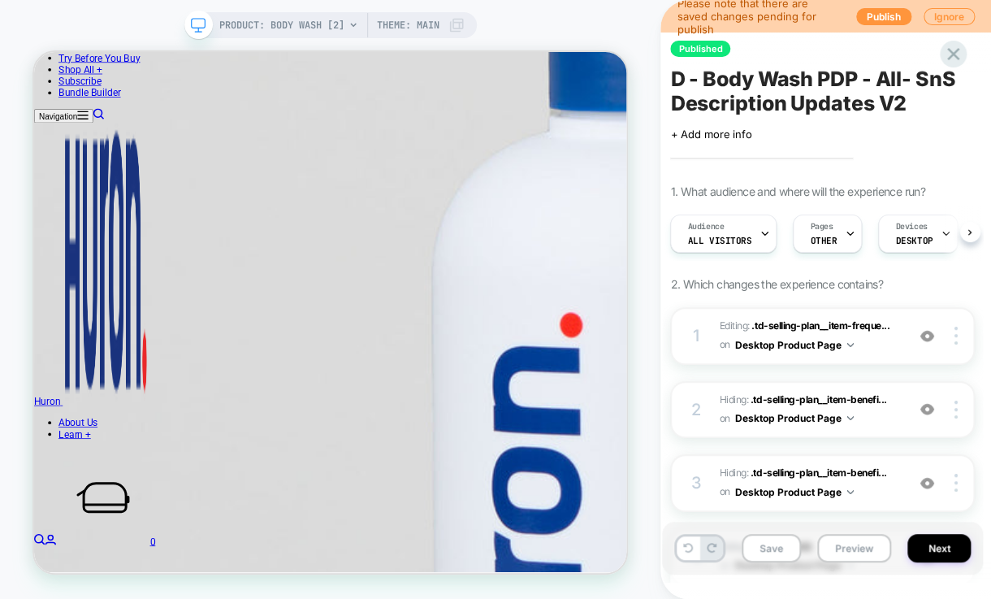
scroll to position [1147, 0]
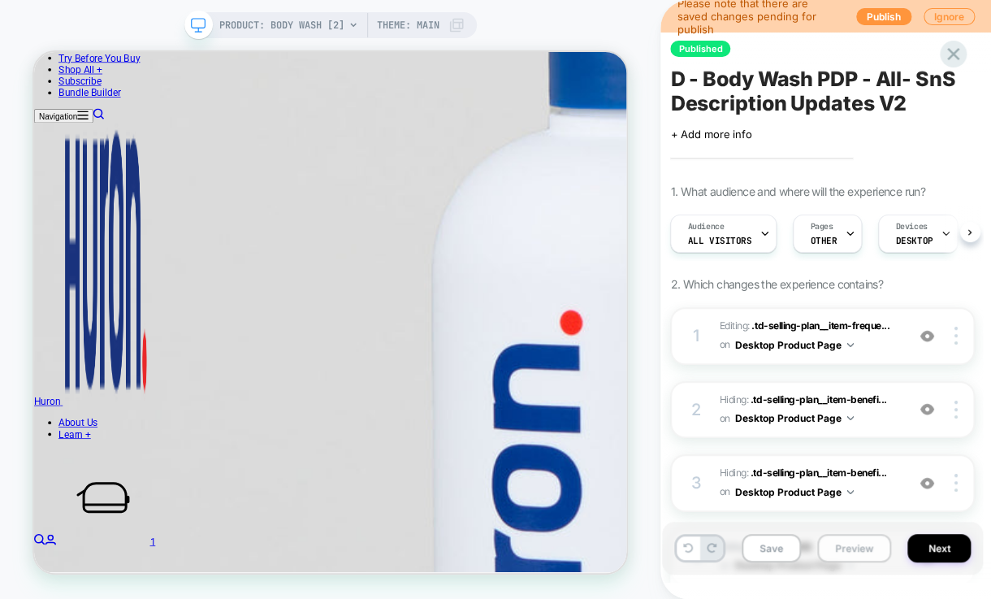
click at [832, 551] on button "Preview" at bounding box center [854, 548] width 74 height 28
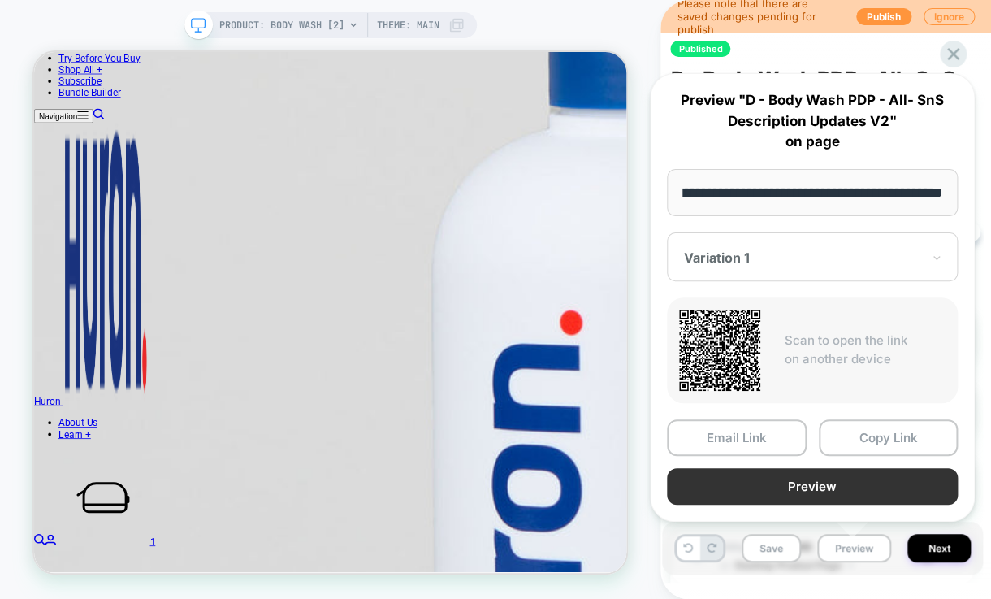
scroll to position [0, 0]
click at [834, 479] on button "Preview" at bounding box center [812, 486] width 291 height 37
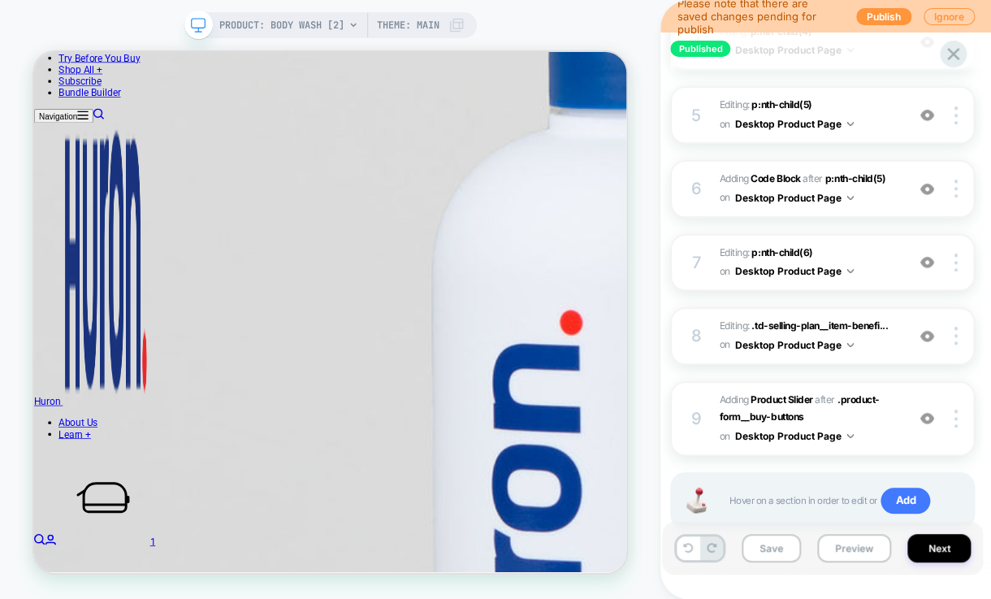
scroll to position [516, 0]
click at [956, 414] on img at bounding box center [956, 418] width 3 height 18
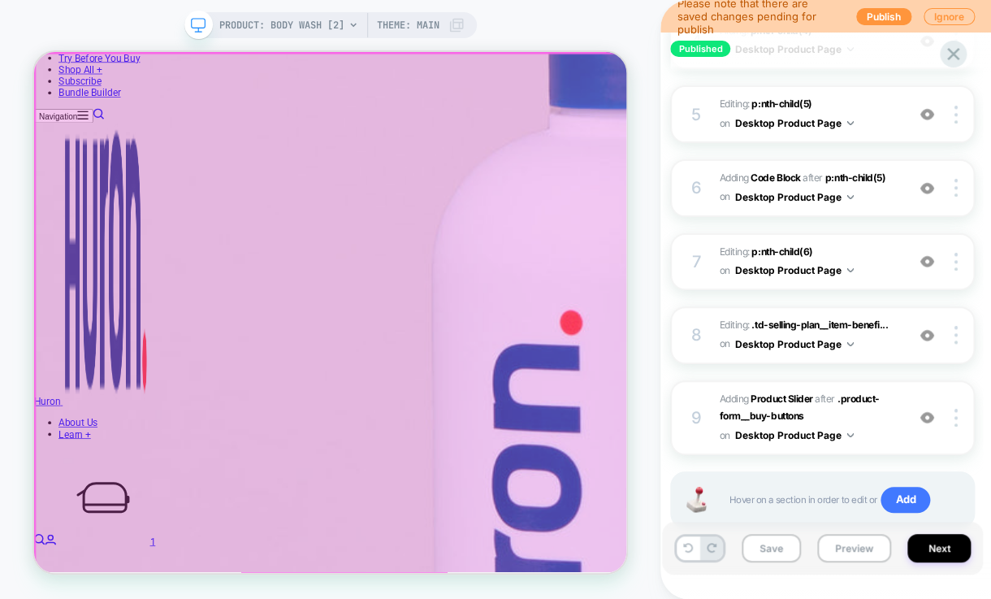
click at [760, 210] on div at bounding box center [431, 400] width 791 height 693
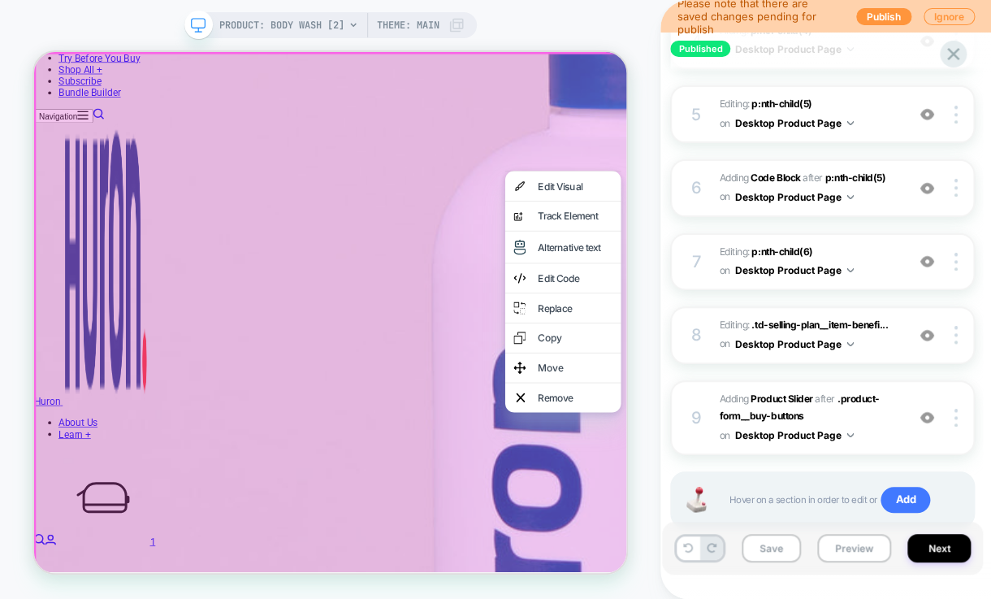
click at [718, 81] on div at bounding box center [432, 401] width 796 height 698
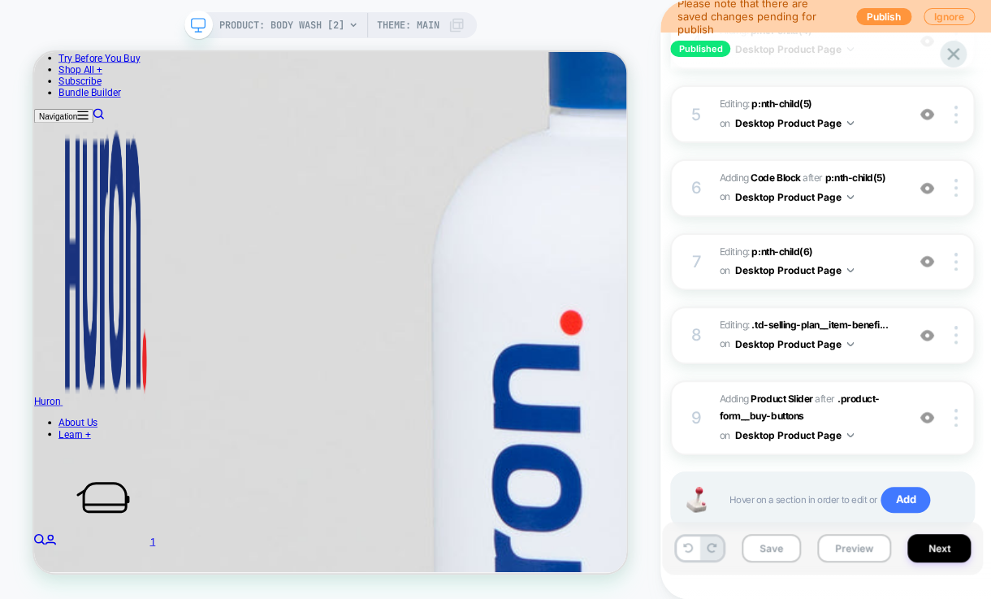
scroll to position [1026, 0]
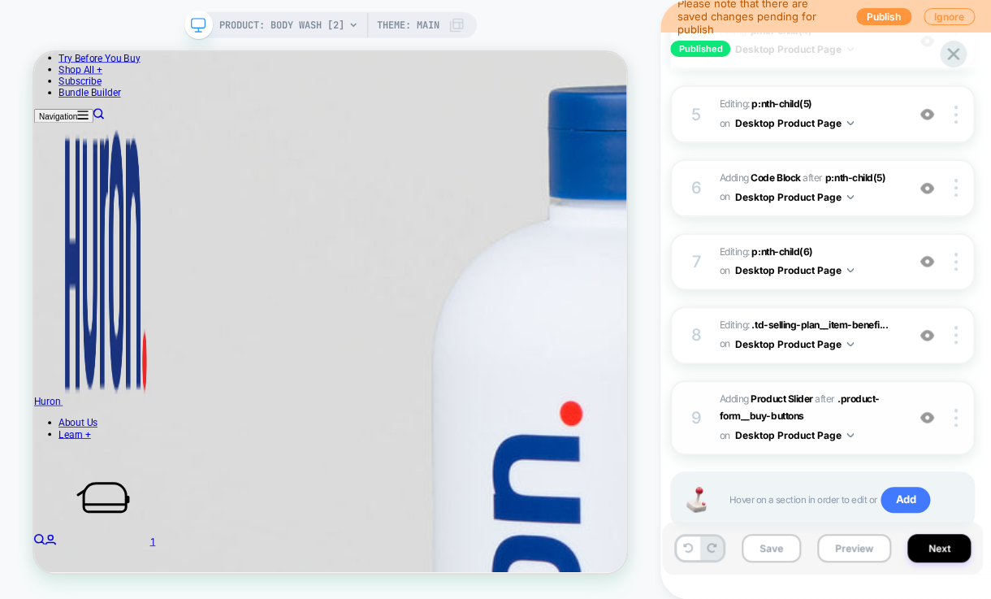
click at [927, 413] on img at bounding box center [928, 417] width 14 height 14
click at [932, 414] on img at bounding box center [928, 417] width 14 height 14
click at [956, 414] on img at bounding box center [956, 418] width 3 height 18
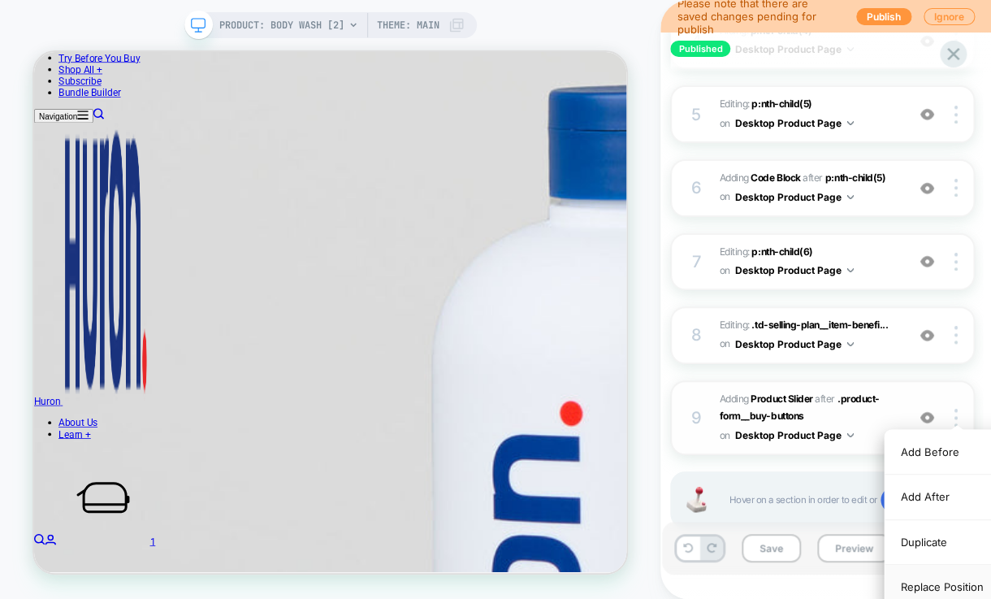
click at [930, 586] on div "Replace Position" at bounding box center [957, 587] width 145 height 45
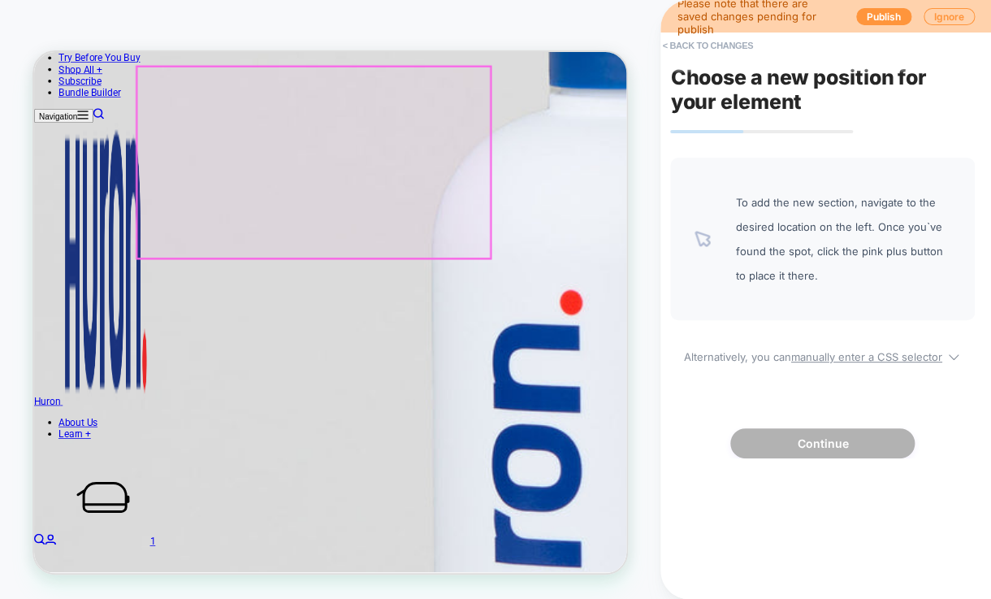
scroll to position [1190, 0]
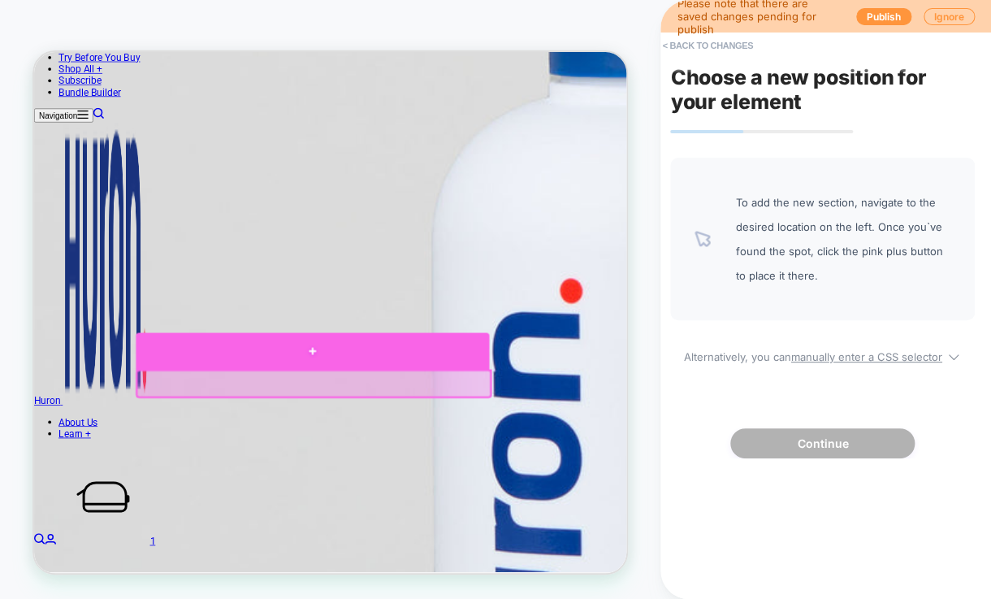
click at [402, 448] on div at bounding box center [405, 450] width 471 height 49
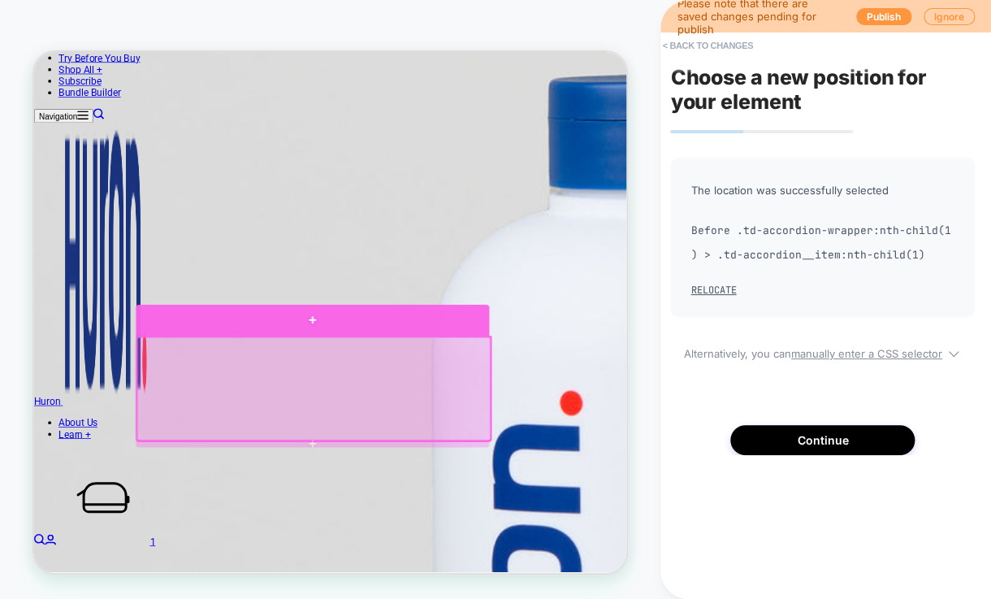
scroll to position [1017, 0]
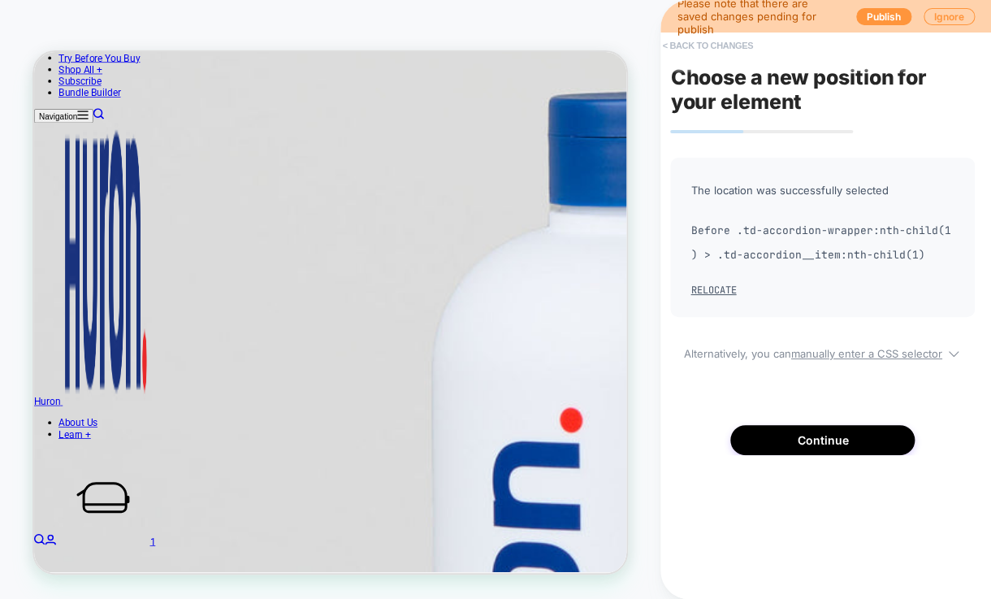
click at [668, 46] on button "< Back to changes" at bounding box center [707, 46] width 107 height 26
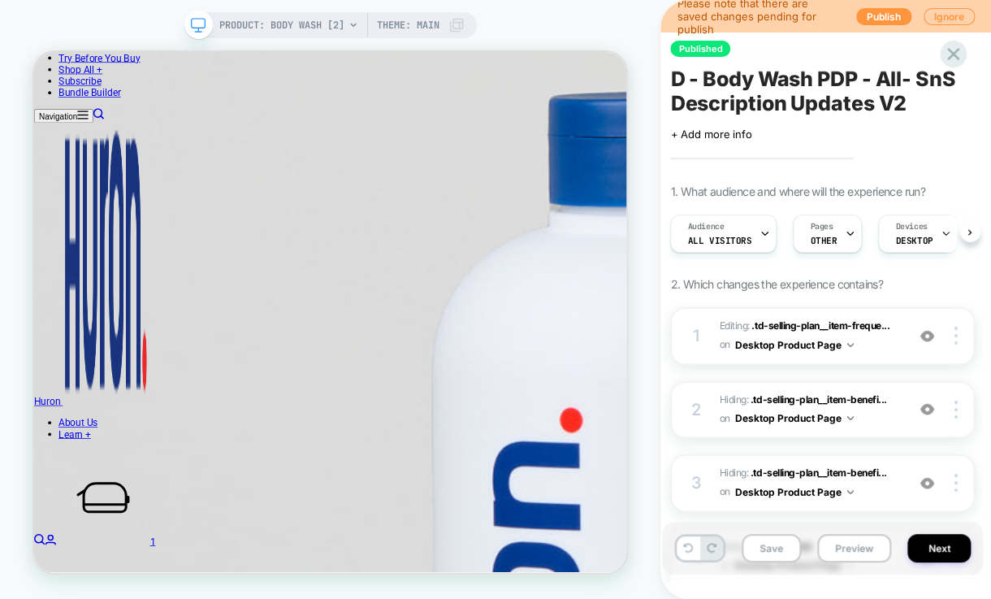
scroll to position [0, 0]
click at [831, 546] on button "Preview" at bounding box center [854, 548] width 74 height 28
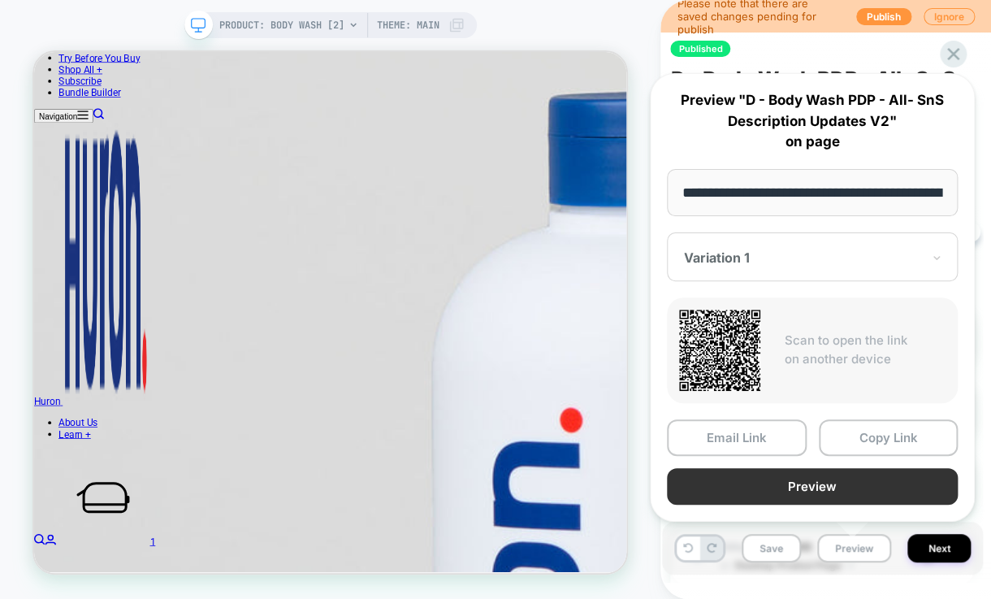
click at [861, 475] on button "Preview" at bounding box center [812, 486] width 291 height 37
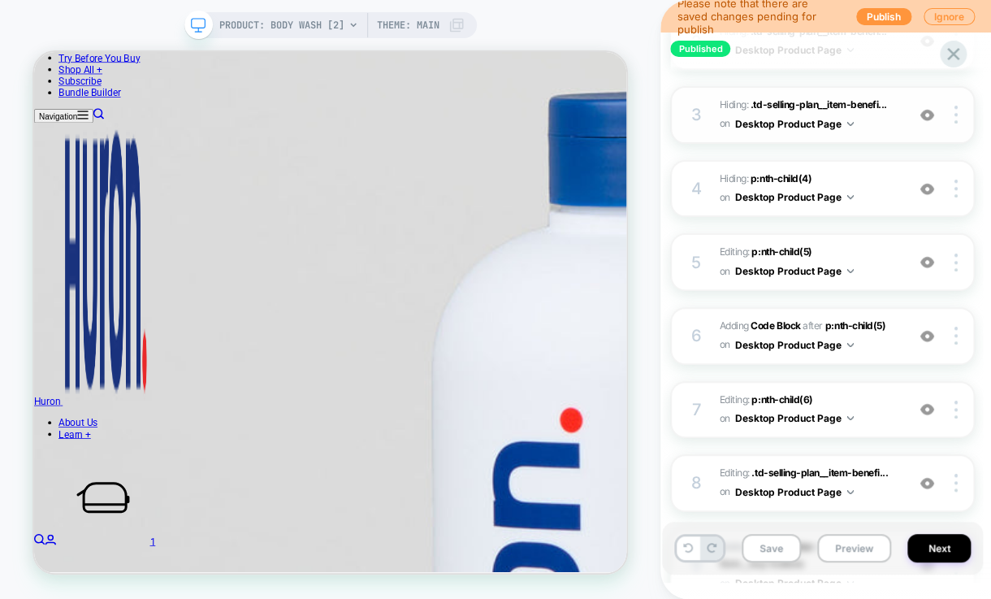
scroll to position [562, 0]
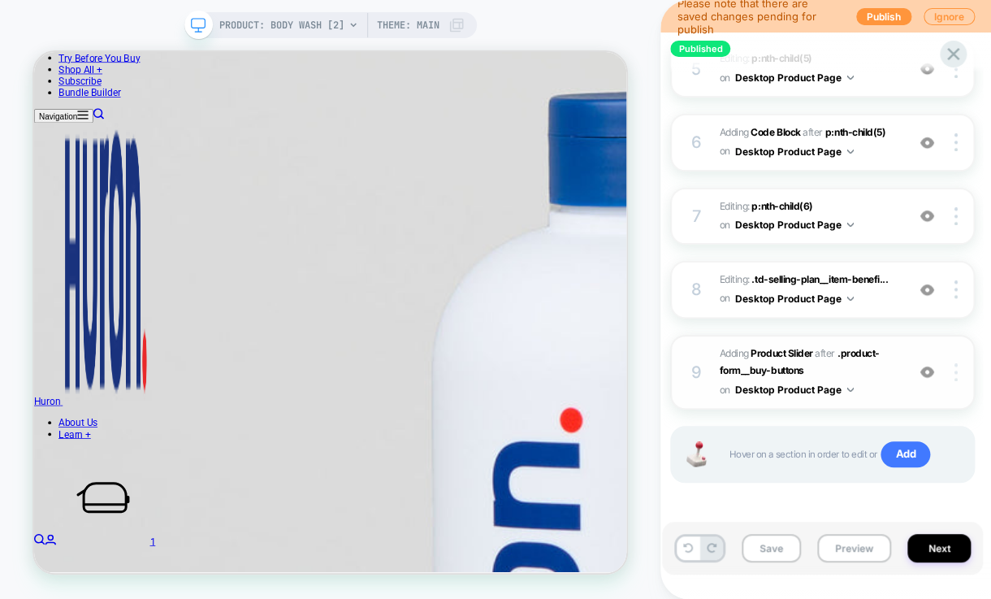
click at [959, 369] on div at bounding box center [958, 372] width 31 height 18
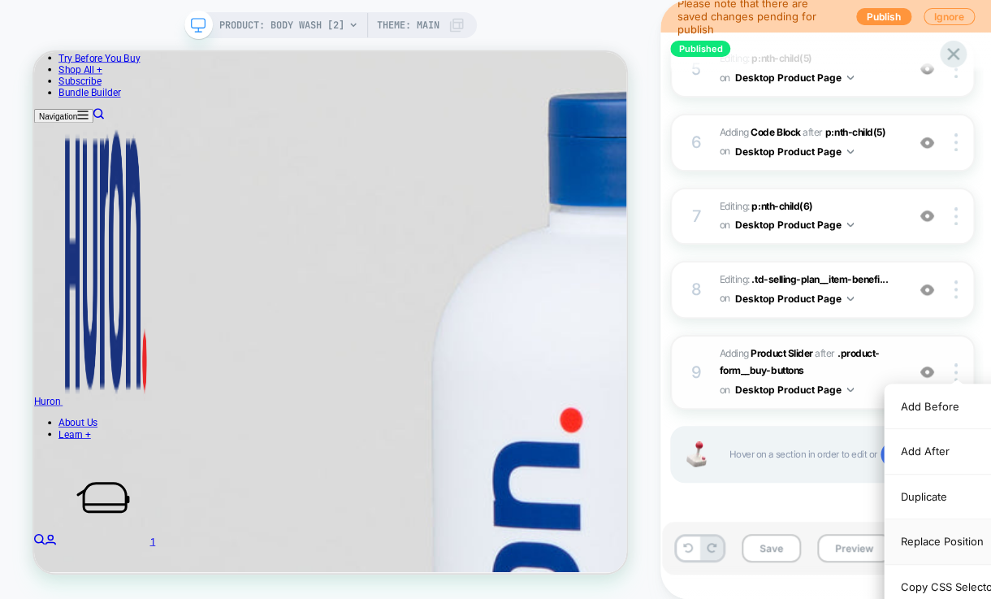
click at [931, 544] on div "Replace Position" at bounding box center [957, 541] width 145 height 45
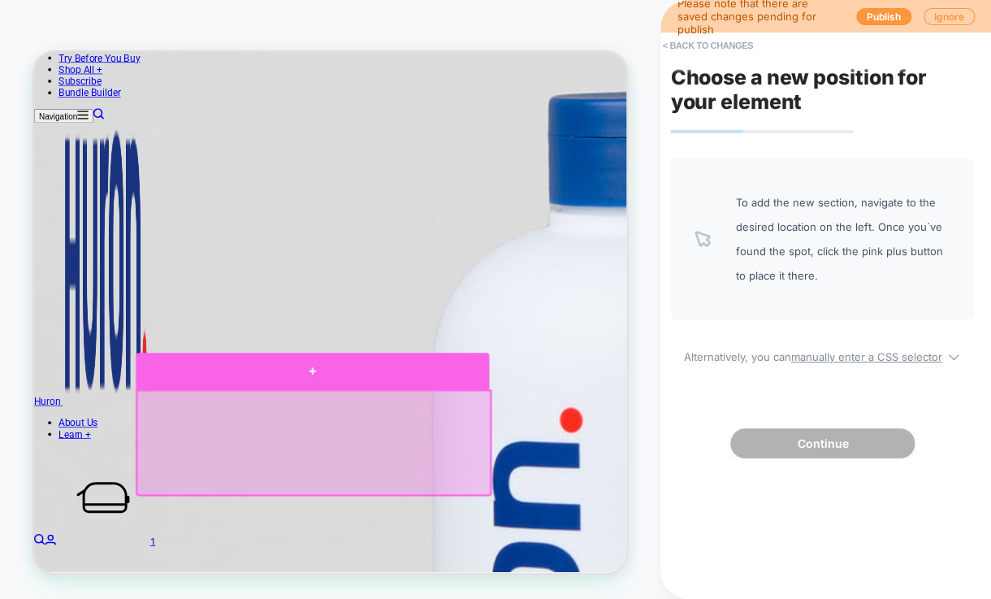
click at [401, 471] on div at bounding box center [405, 477] width 471 height 49
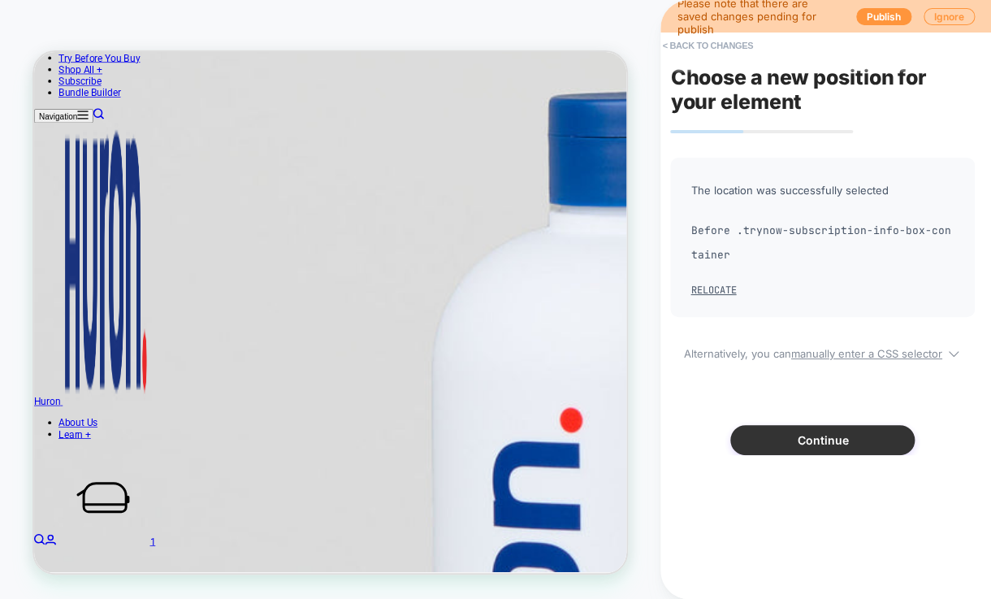
click at [751, 434] on button "Continue" at bounding box center [823, 440] width 184 height 30
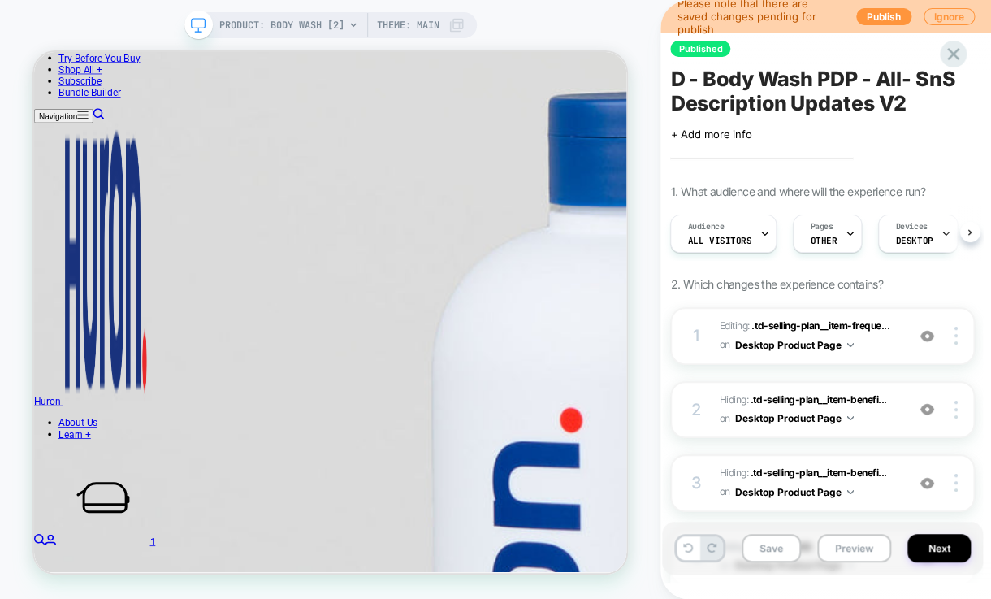
scroll to position [0, 0]
click at [846, 552] on button "Preview" at bounding box center [854, 548] width 74 height 28
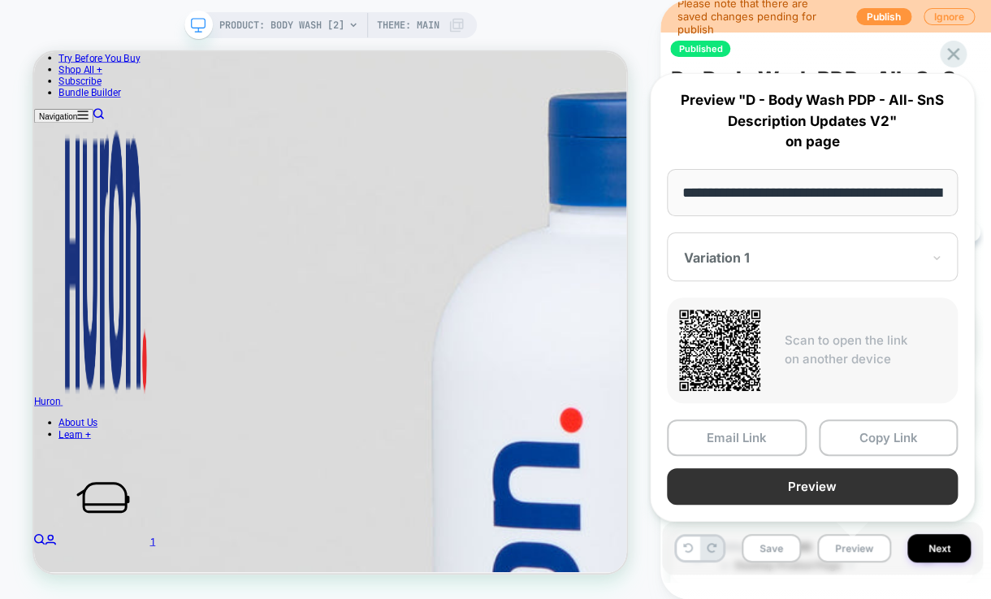
click at [842, 482] on button "Preview" at bounding box center [812, 486] width 291 height 37
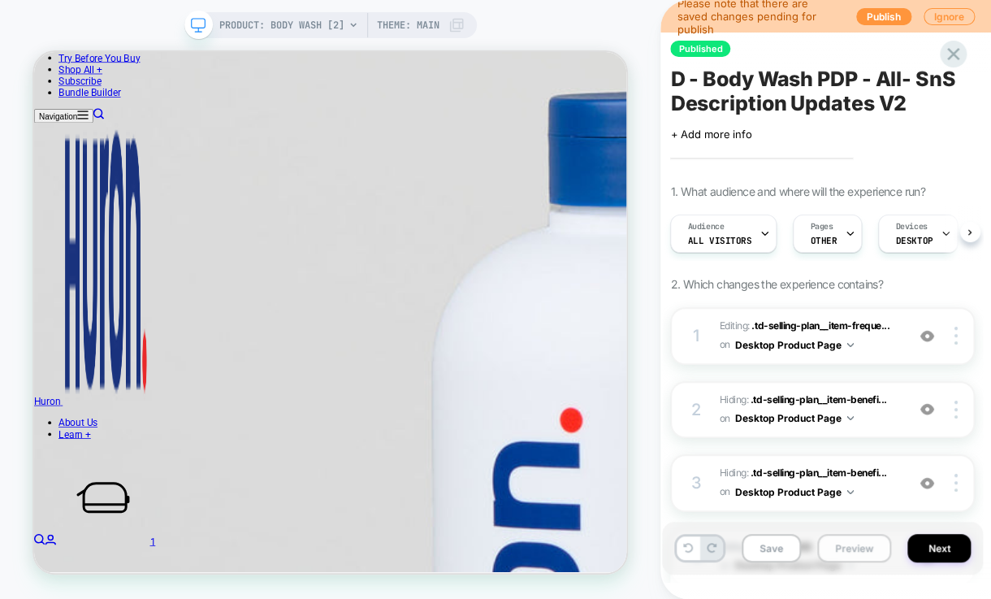
click at [839, 544] on button "Preview" at bounding box center [854, 548] width 74 height 28
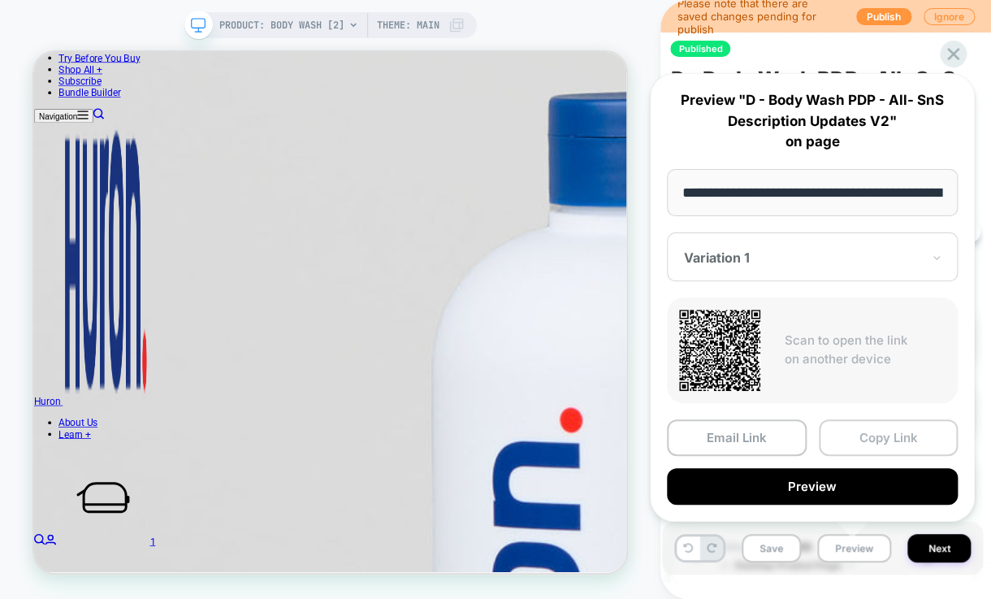
click at [840, 436] on button "Copy Link" at bounding box center [889, 437] width 140 height 37
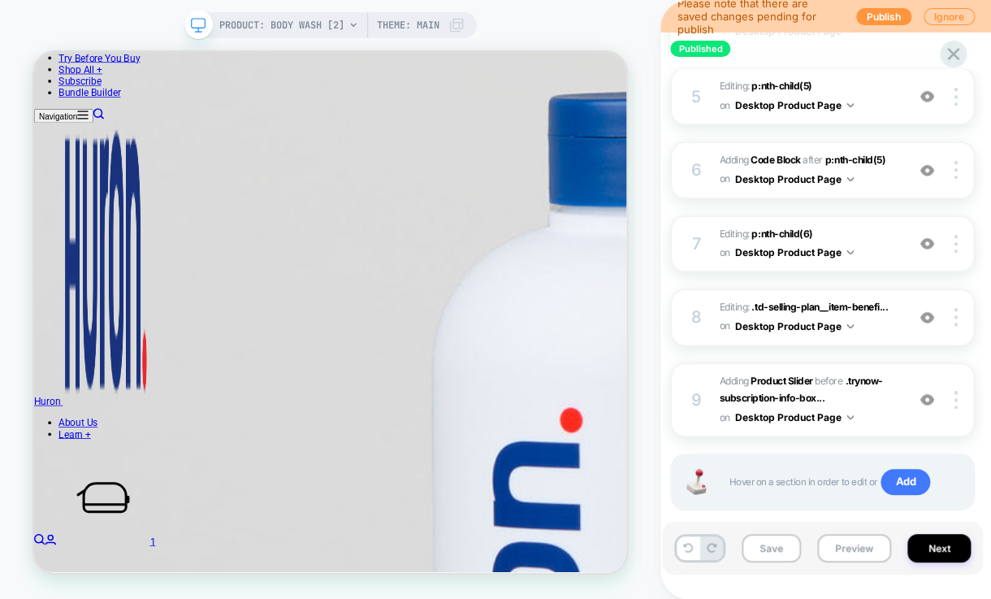
scroll to position [536, 0]
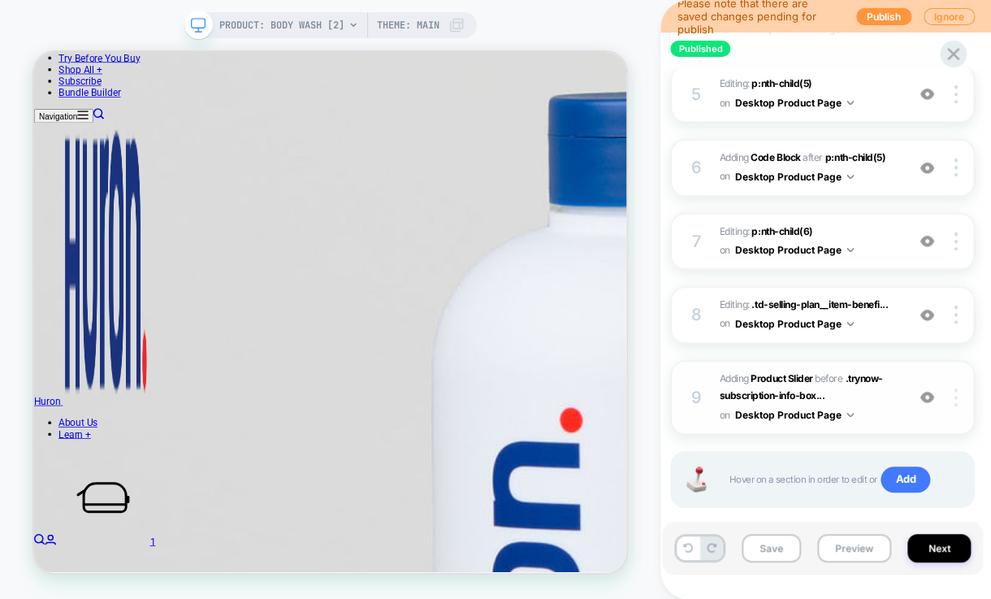
click at [955, 395] on img at bounding box center [956, 397] width 3 height 18
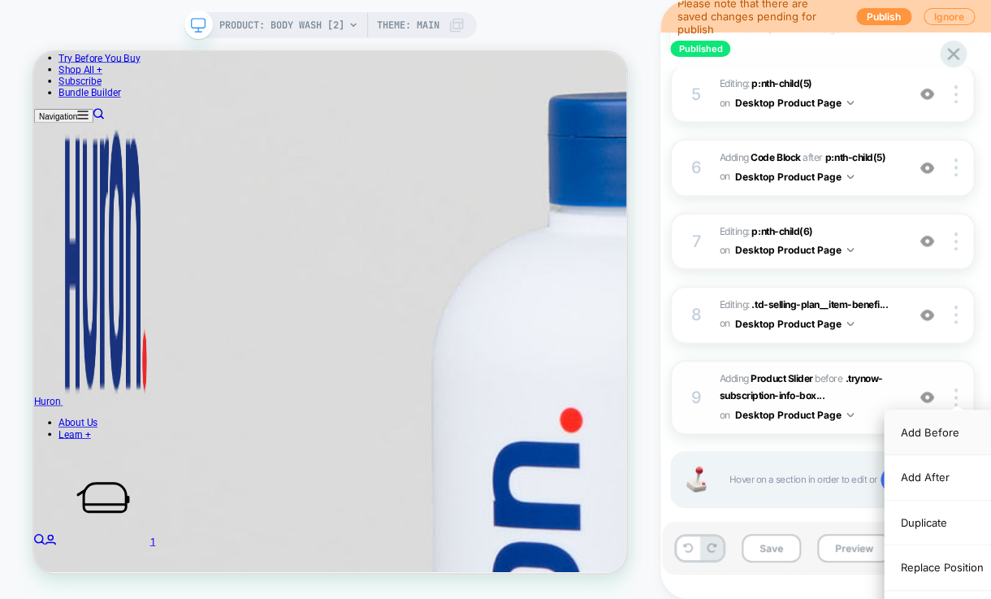
click at [918, 429] on div "Add Before" at bounding box center [957, 432] width 145 height 45
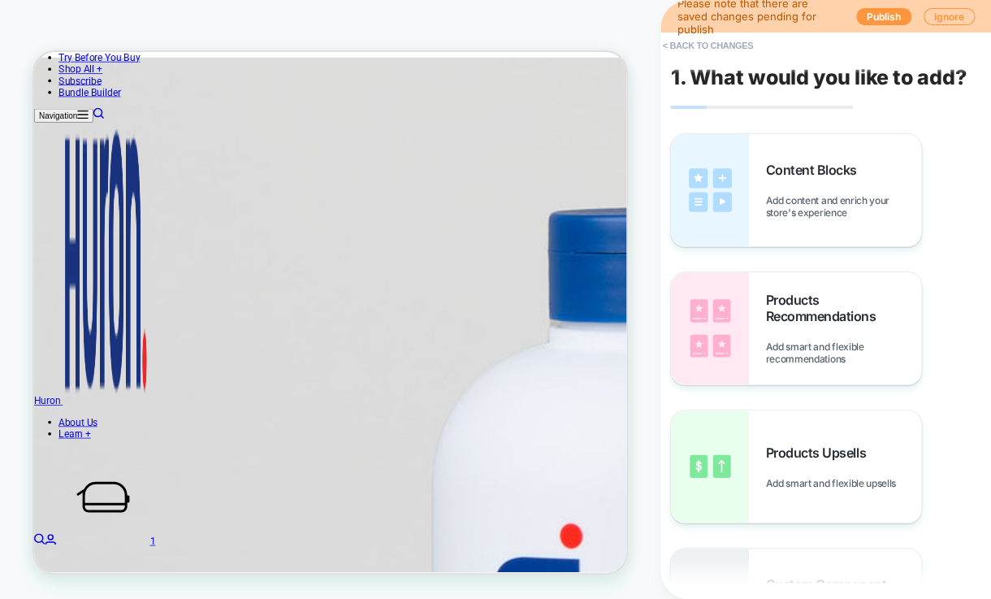
scroll to position [858, 0]
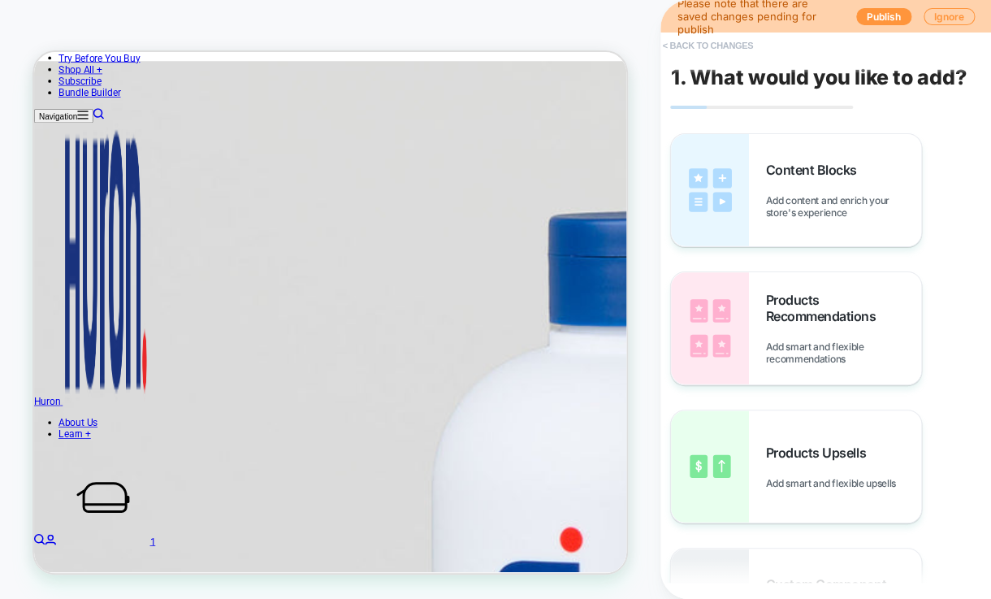
click at [663, 46] on button "< Back to changes" at bounding box center [707, 46] width 107 height 26
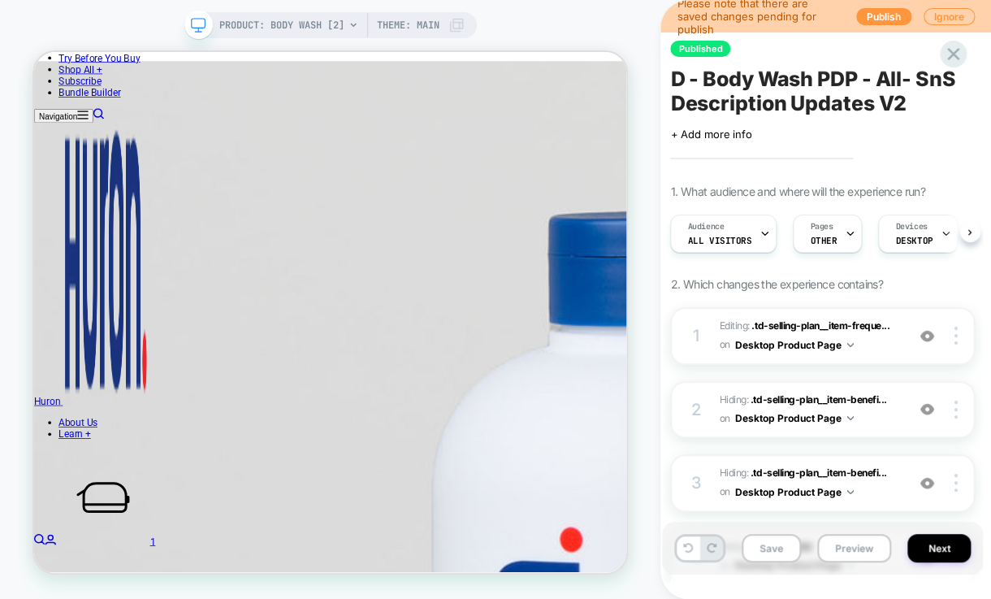
scroll to position [0, 0]
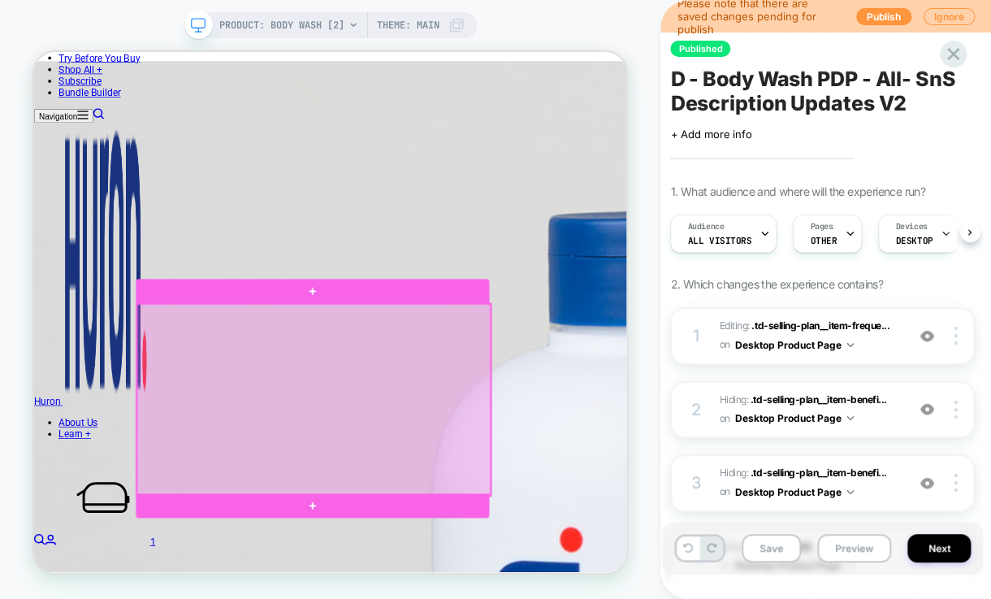
click at [618, 414] on div at bounding box center [406, 515] width 471 height 255
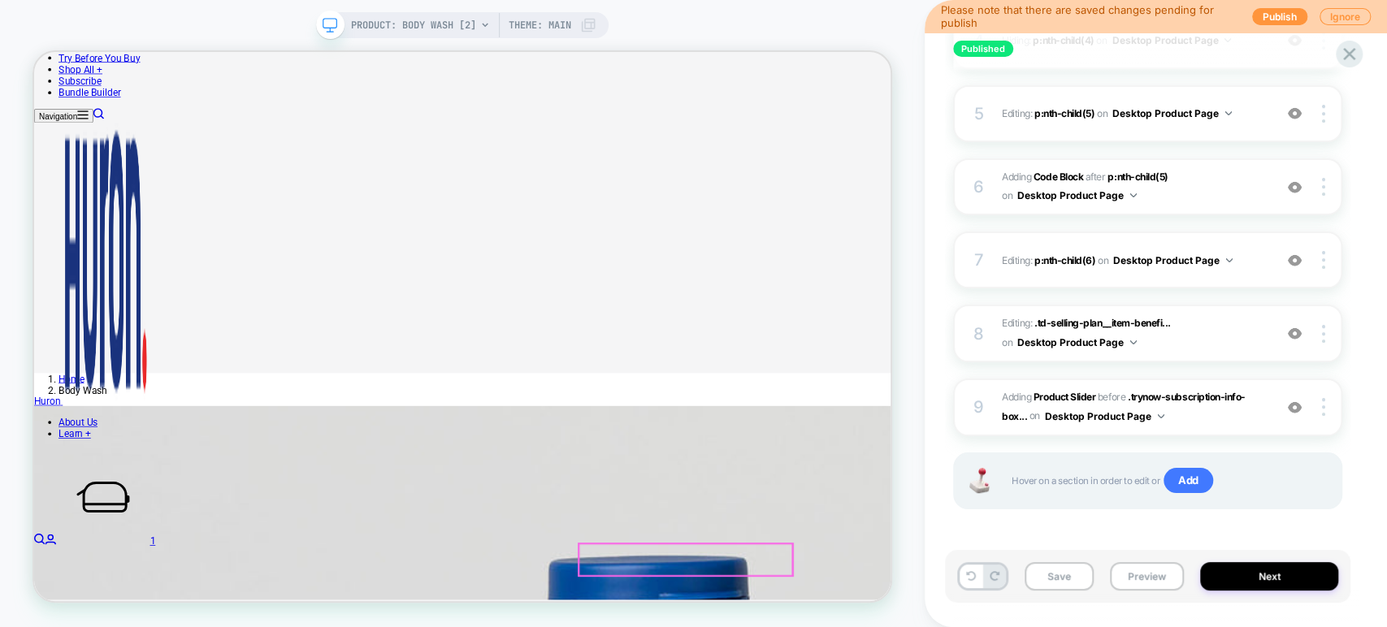
scroll to position [316, 0]
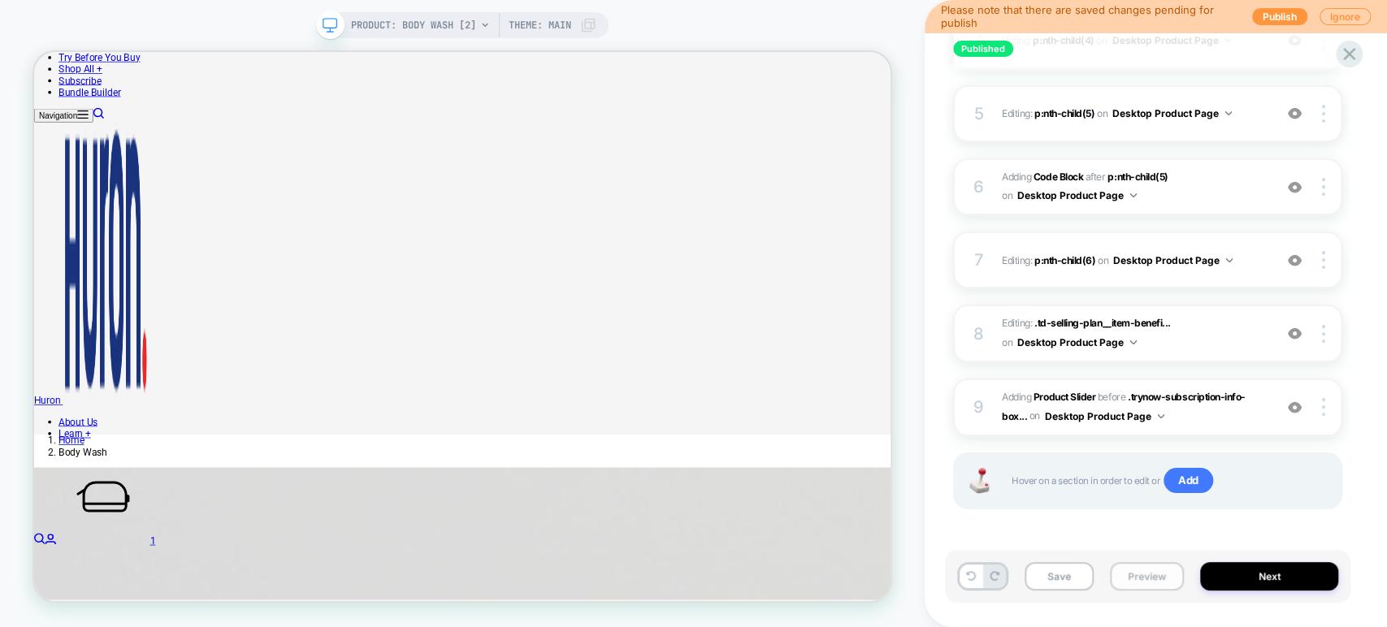
click at [991, 581] on button "Preview" at bounding box center [1147, 576] width 74 height 28
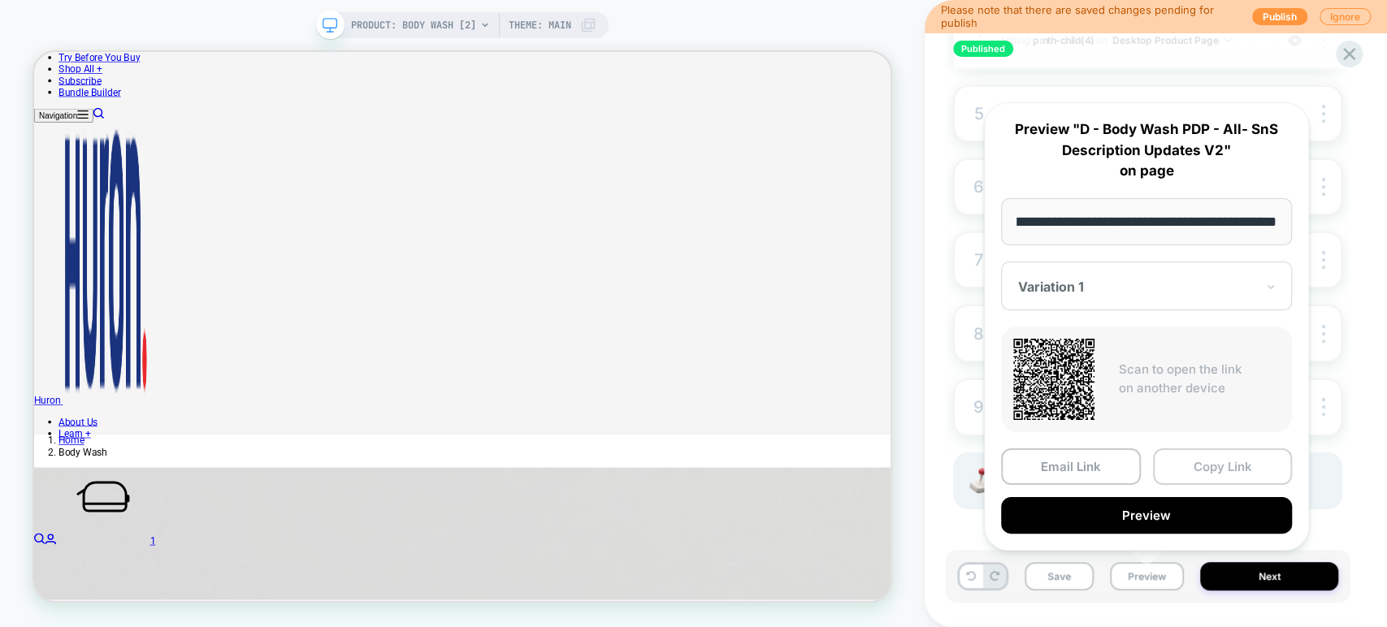
scroll to position [0, 0]
click at [991, 464] on button "Copy Link" at bounding box center [1223, 467] width 140 height 37
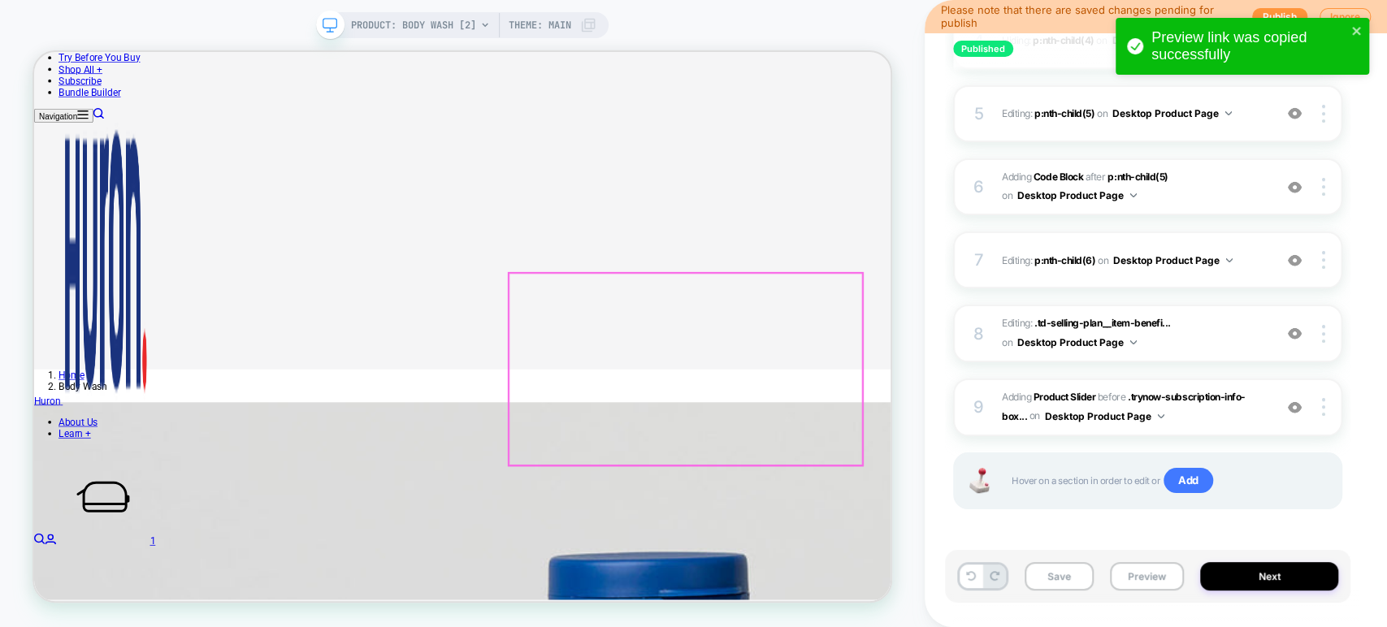
scroll to position [406, 0]
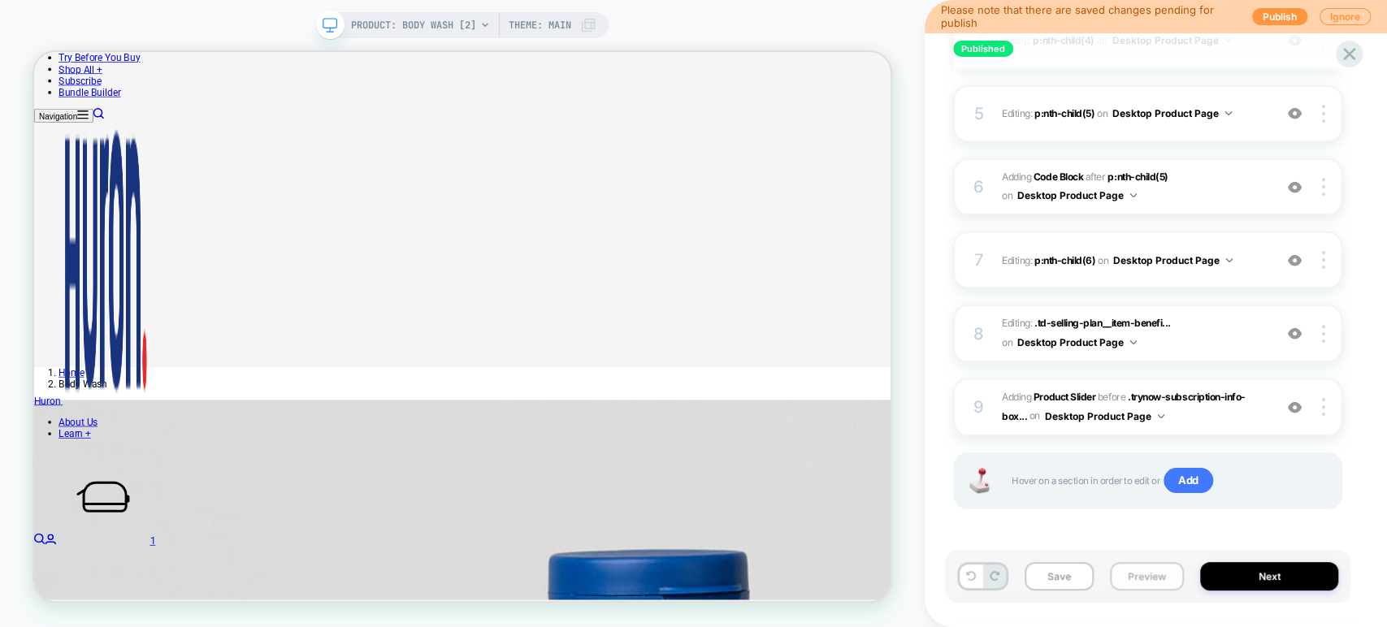
click at [991, 577] on button "Preview" at bounding box center [1147, 576] width 74 height 28
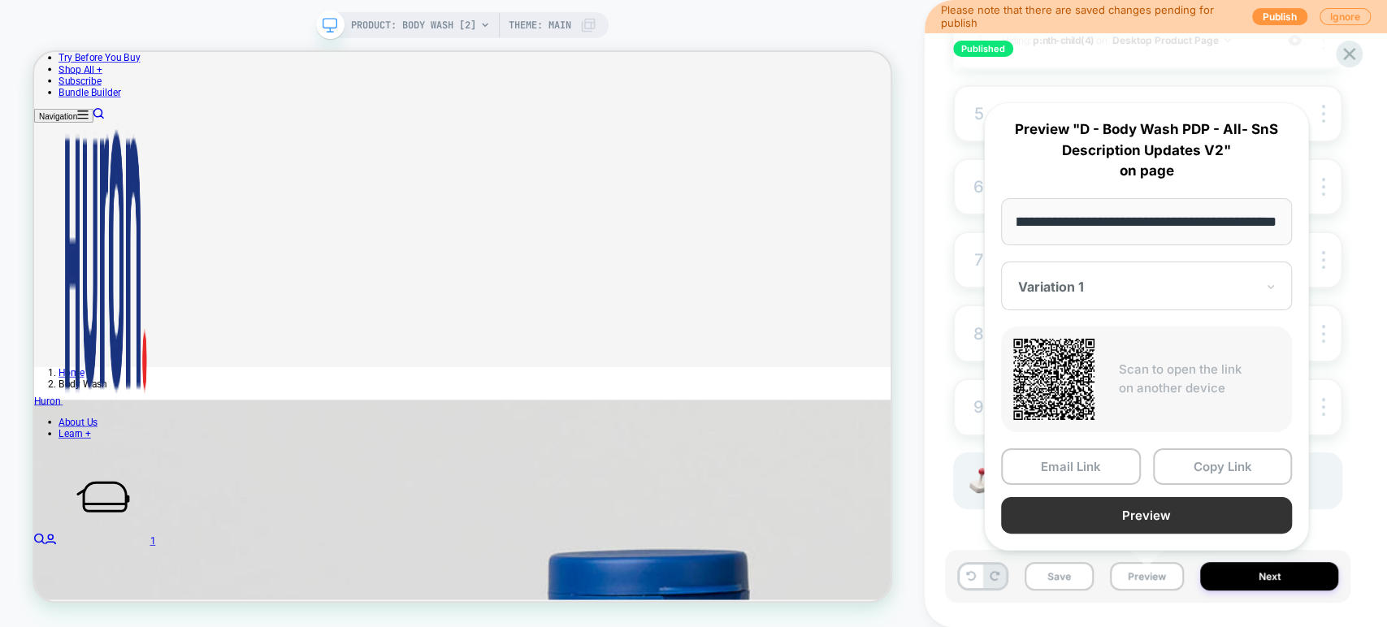
scroll to position [0, 0]
click at [991, 506] on button "Preview" at bounding box center [1146, 515] width 291 height 37
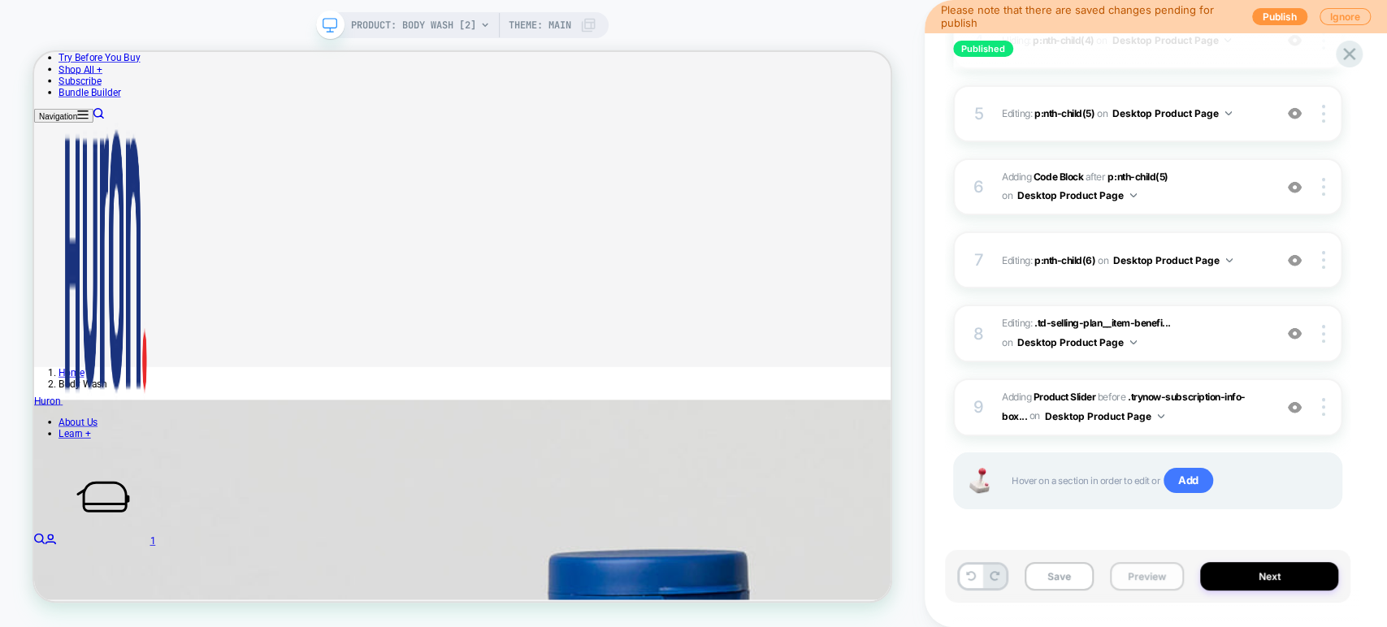
click at [991, 580] on button "Preview" at bounding box center [1147, 576] width 74 height 28
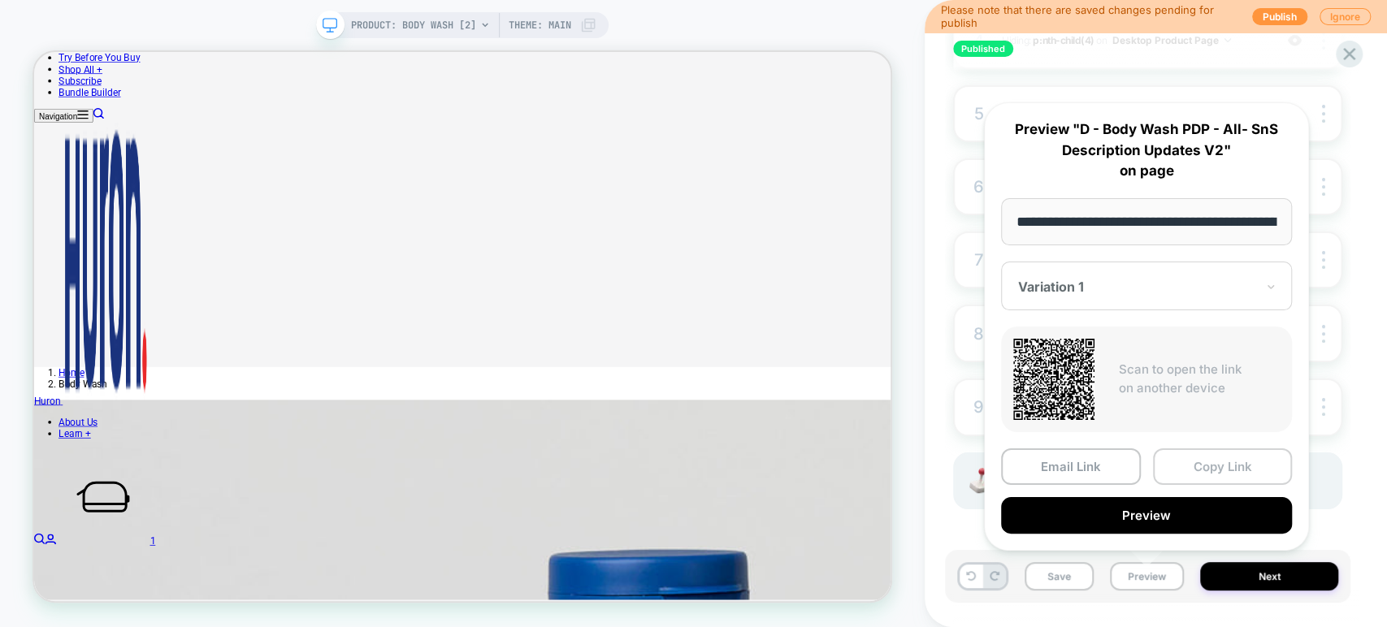
click at [991, 466] on button "Copy Link" at bounding box center [1223, 467] width 140 height 37
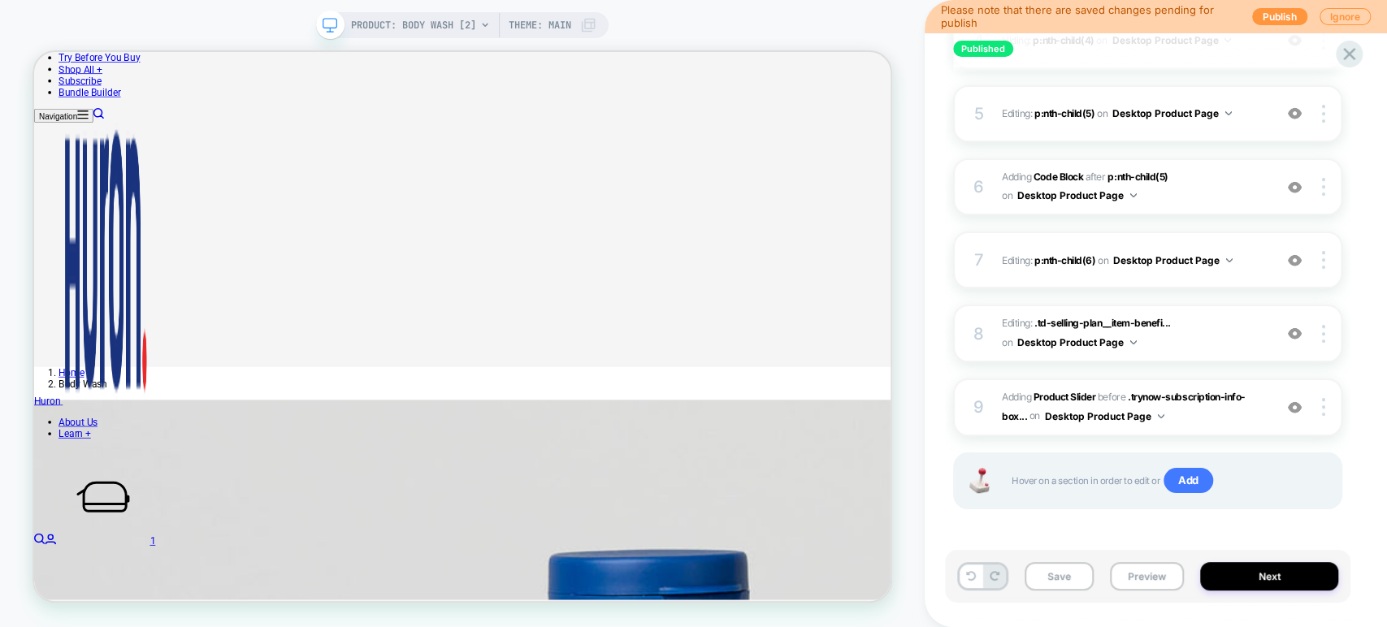
click at [991, 515] on div "1 Editing : .td-selling-plan__item-freque... .td-selling-plan__item-frequency o…" at bounding box center [1147, 170] width 389 height 759
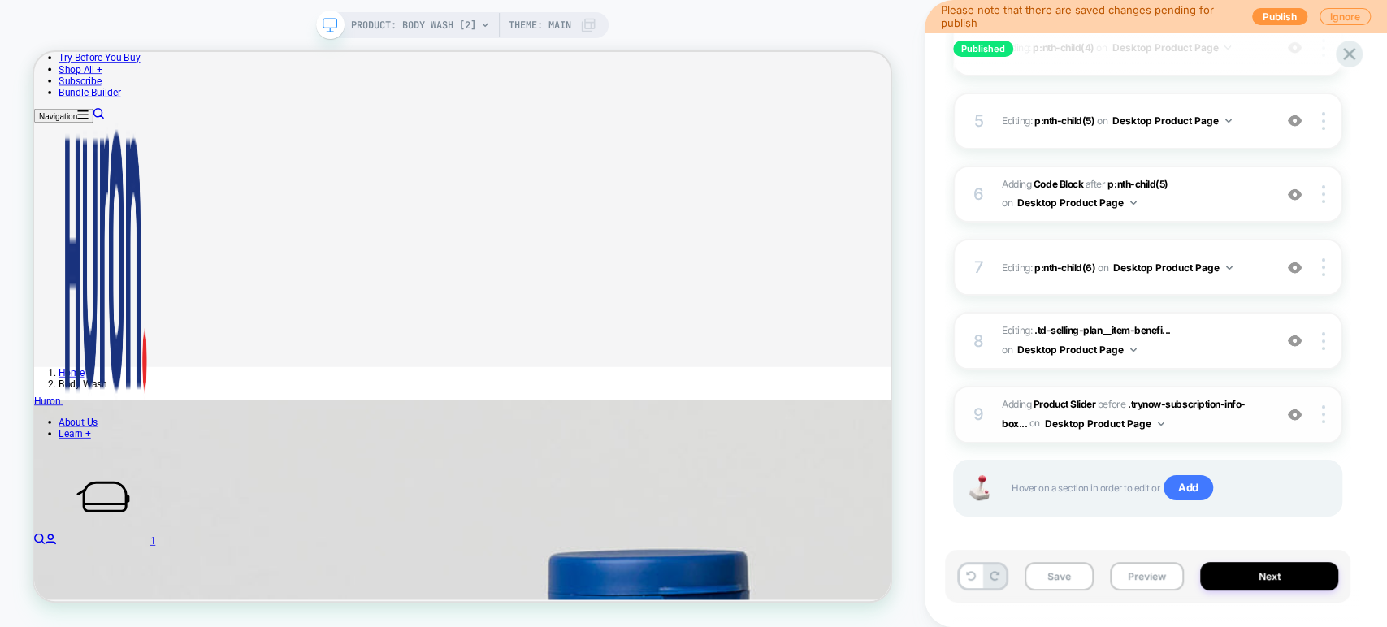
scroll to position [516, 0]
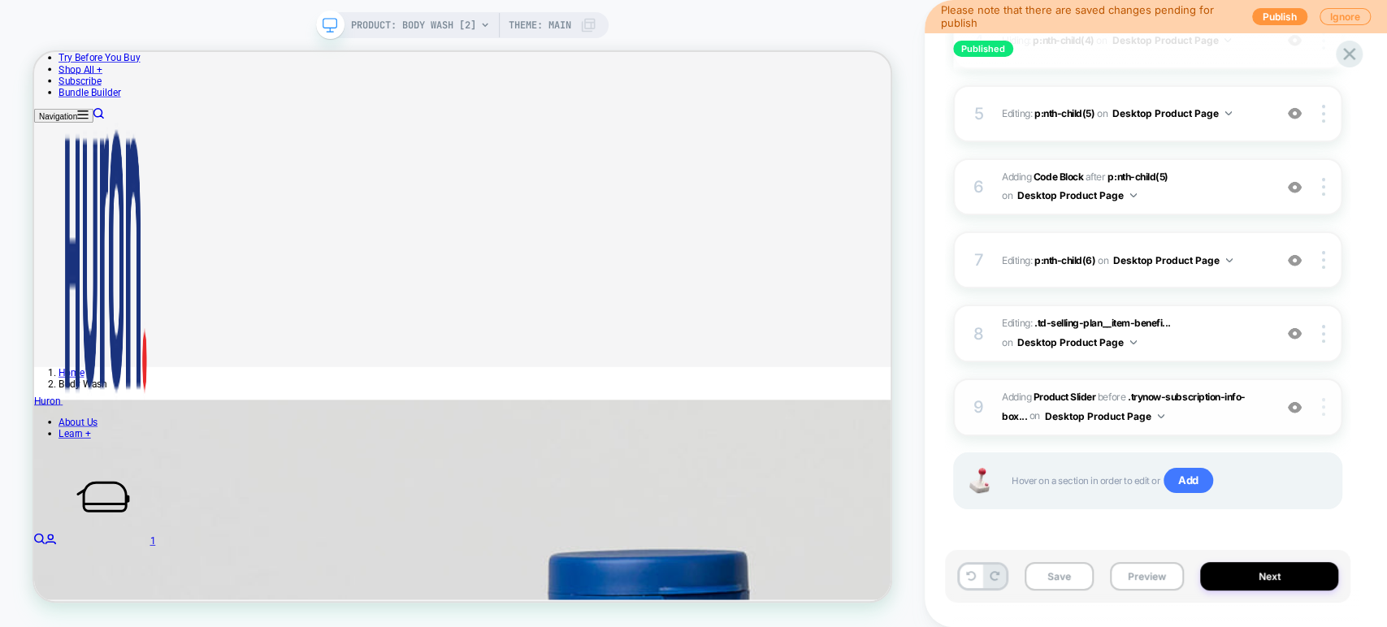
click at [991, 405] on img at bounding box center [1323, 407] width 3 height 18
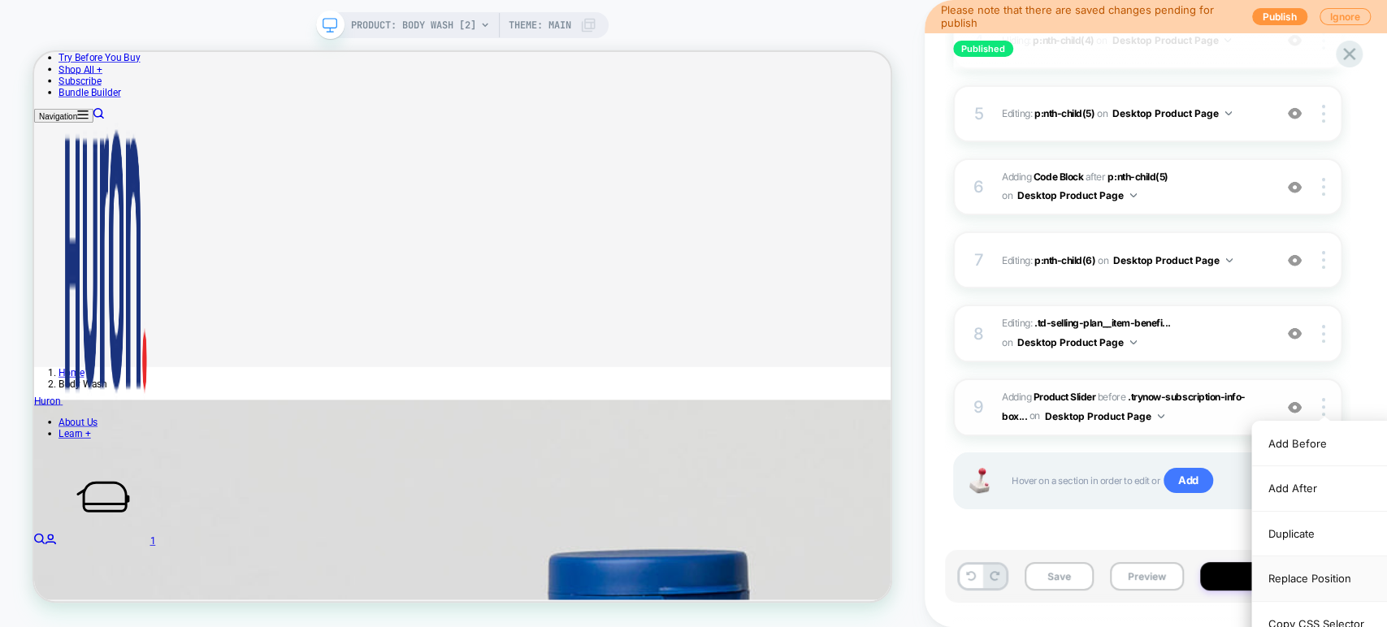
click at [991, 568] on div "Replace Position" at bounding box center [1324, 579] width 145 height 45
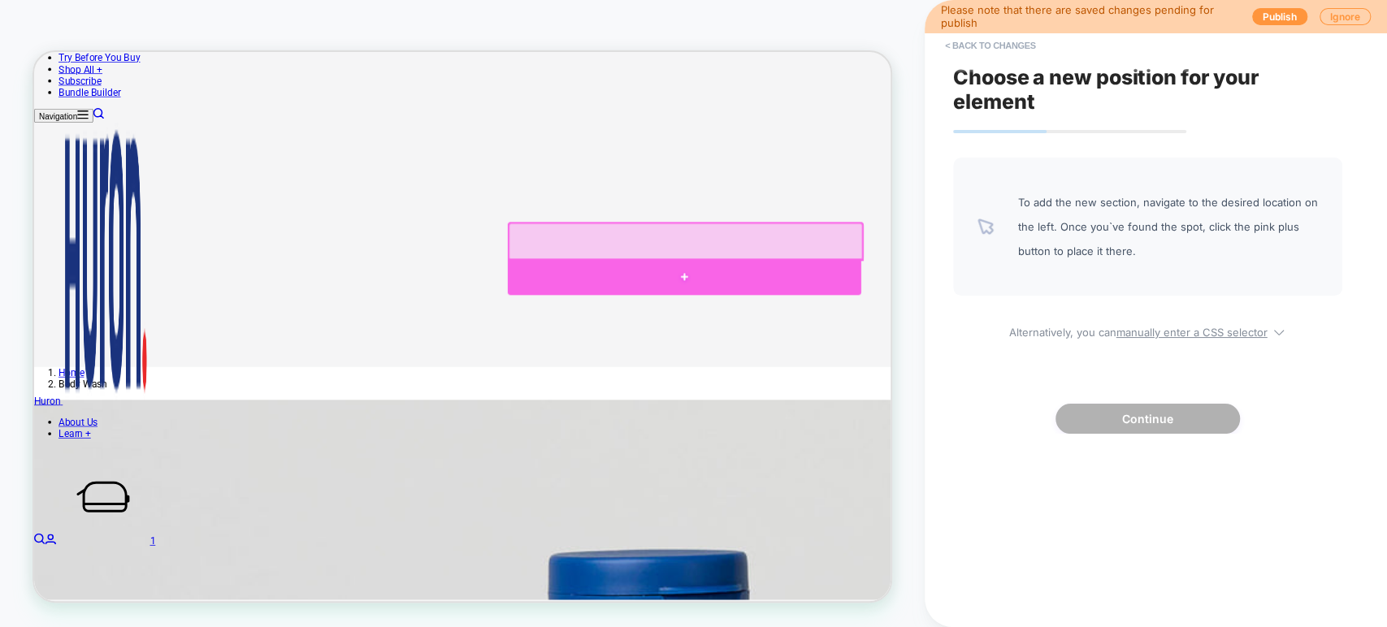
click at [896, 354] on div at bounding box center [901, 351] width 471 height 49
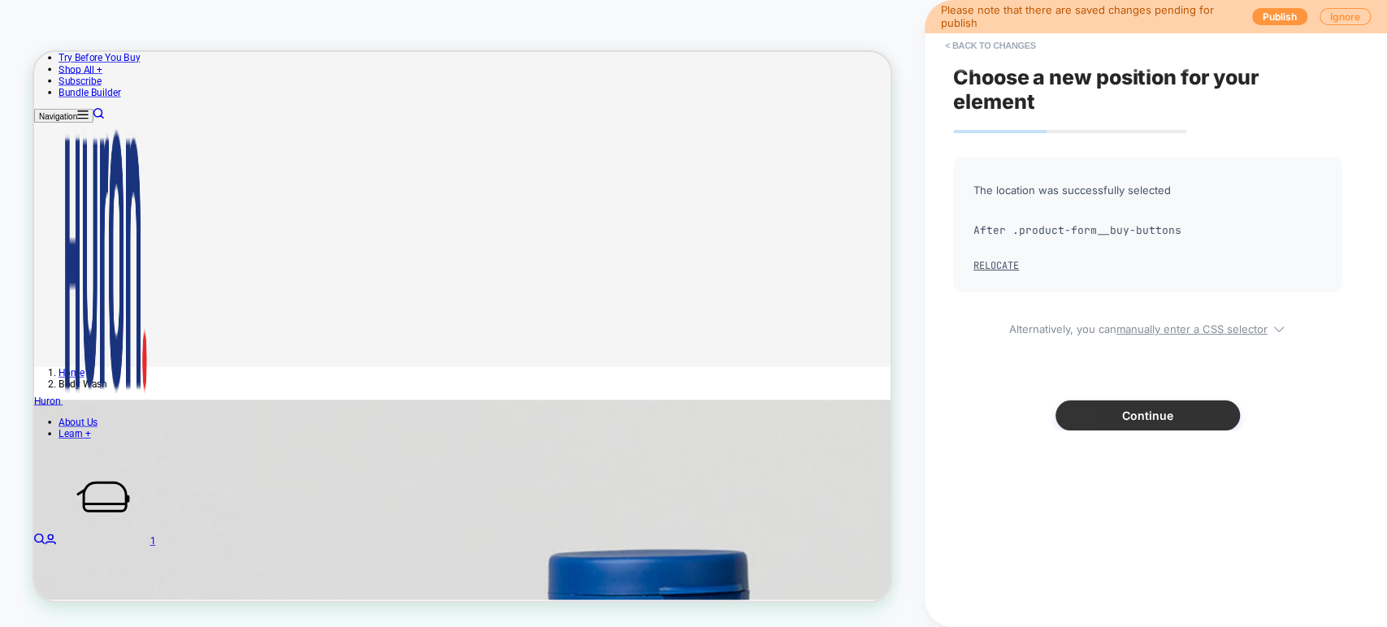
click at [991, 414] on button "Continue" at bounding box center [1148, 416] width 184 height 30
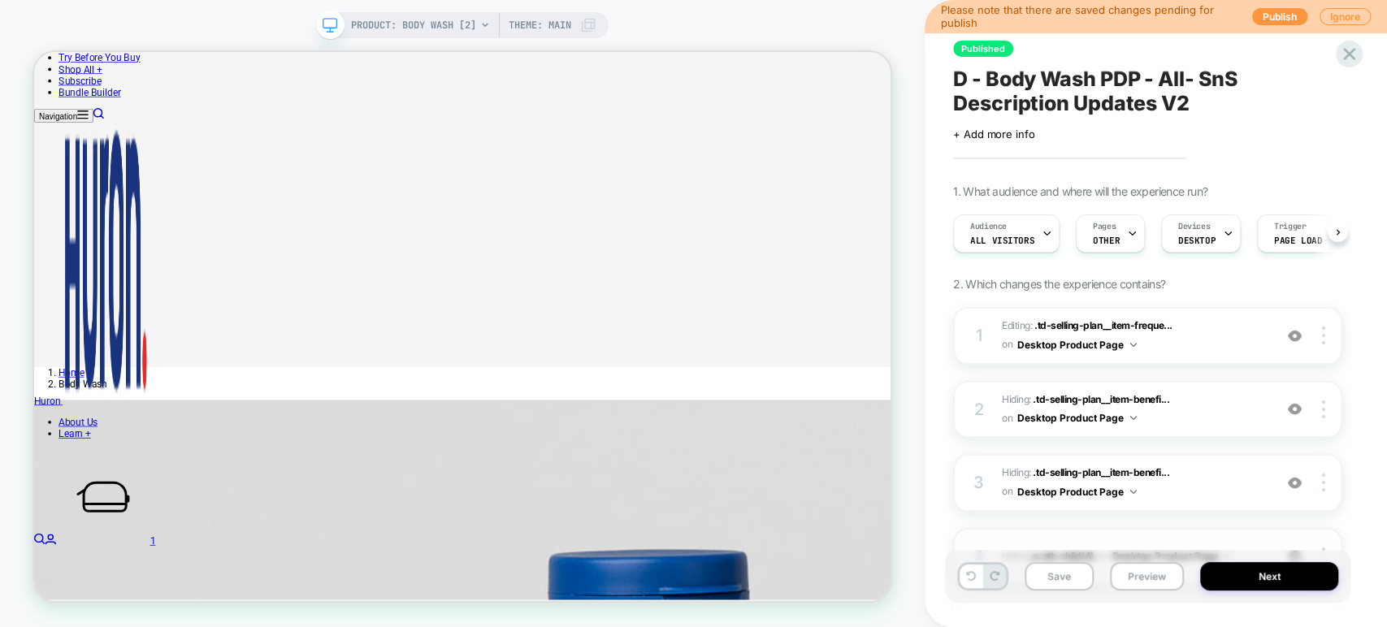
scroll to position [0, 0]
click at [991, 575] on button "Preview" at bounding box center [1147, 576] width 74 height 28
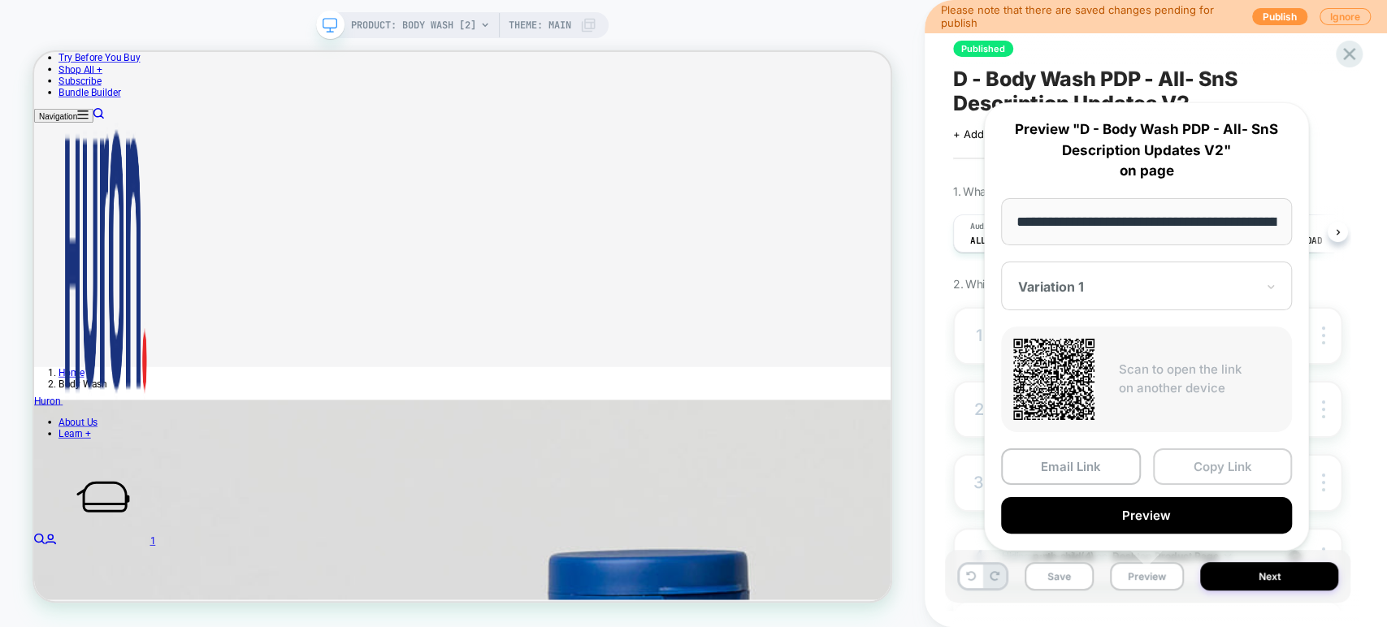
click at [991, 466] on button "Copy Link" at bounding box center [1223, 467] width 140 height 37
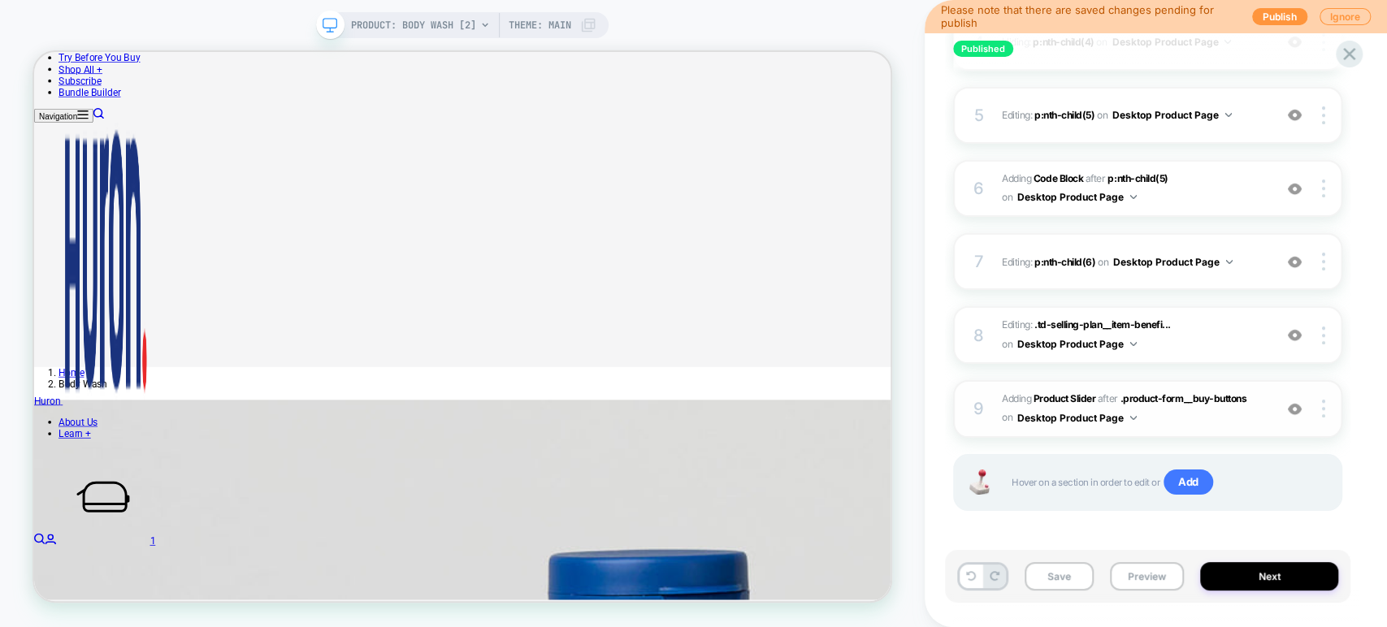
scroll to position [516, 0]
click at [991, 405] on img at bounding box center [1323, 407] width 3 height 18
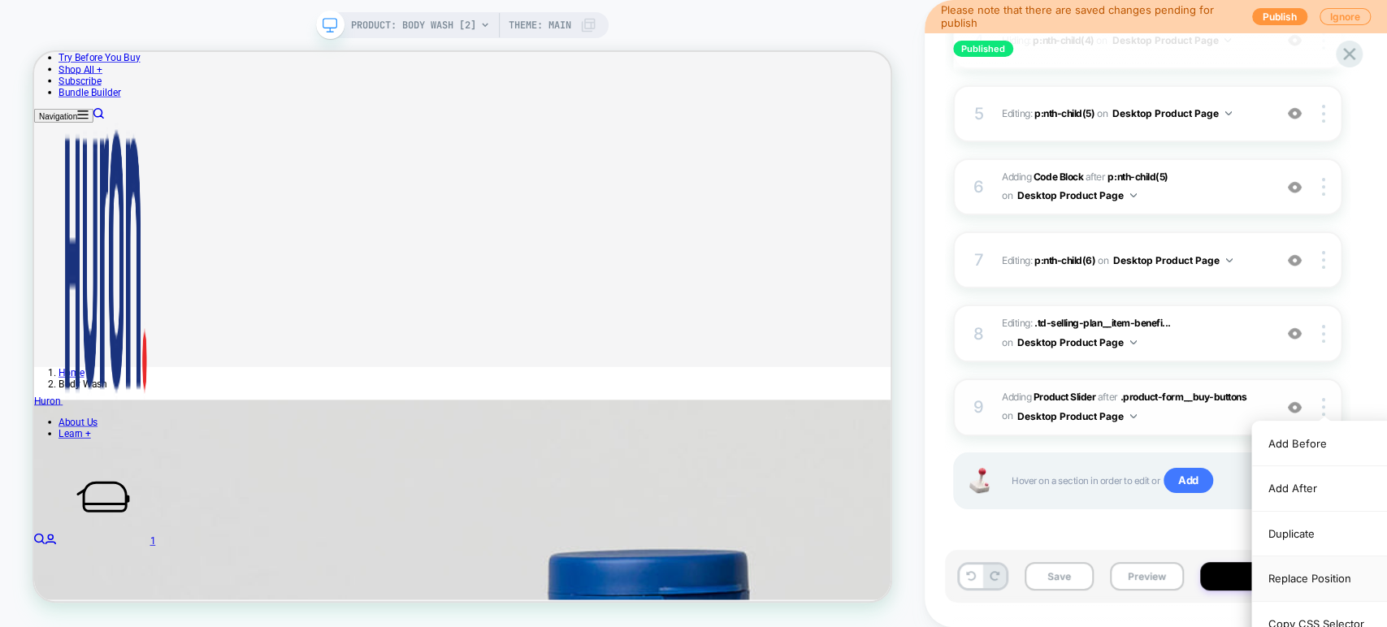
click at [991, 579] on div "Replace Position" at bounding box center [1324, 579] width 145 height 45
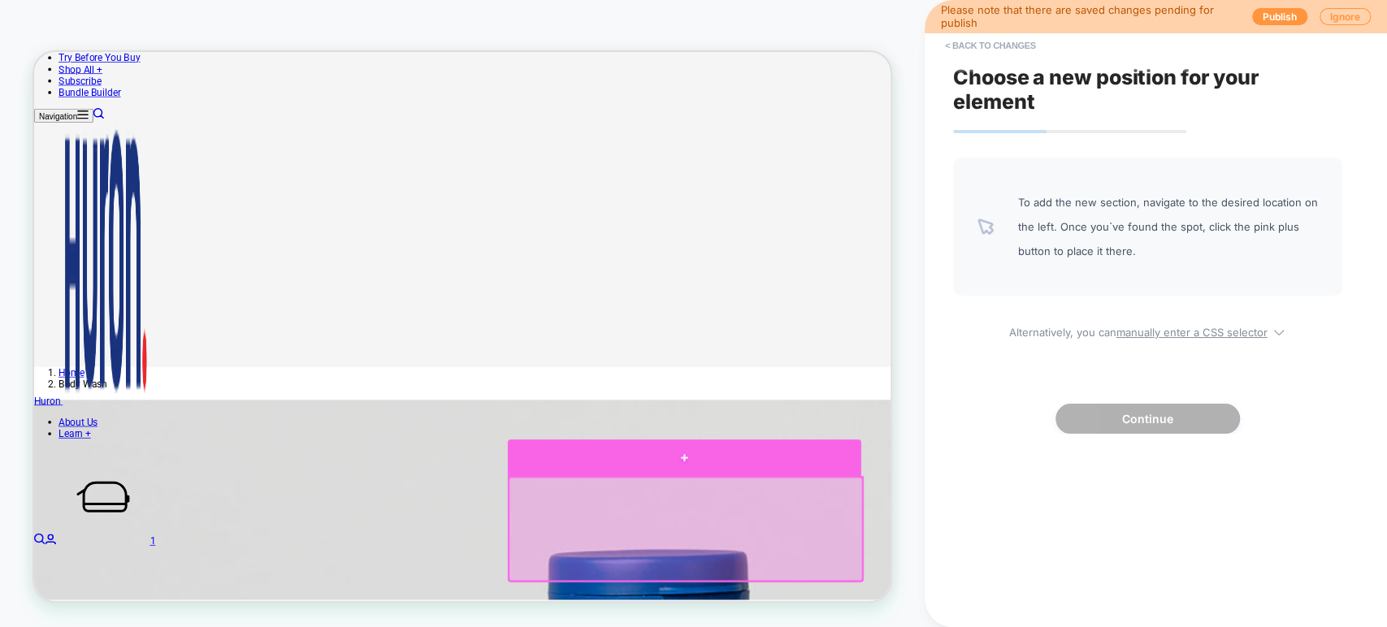
click at [898, 588] on div at bounding box center [901, 593] width 471 height 49
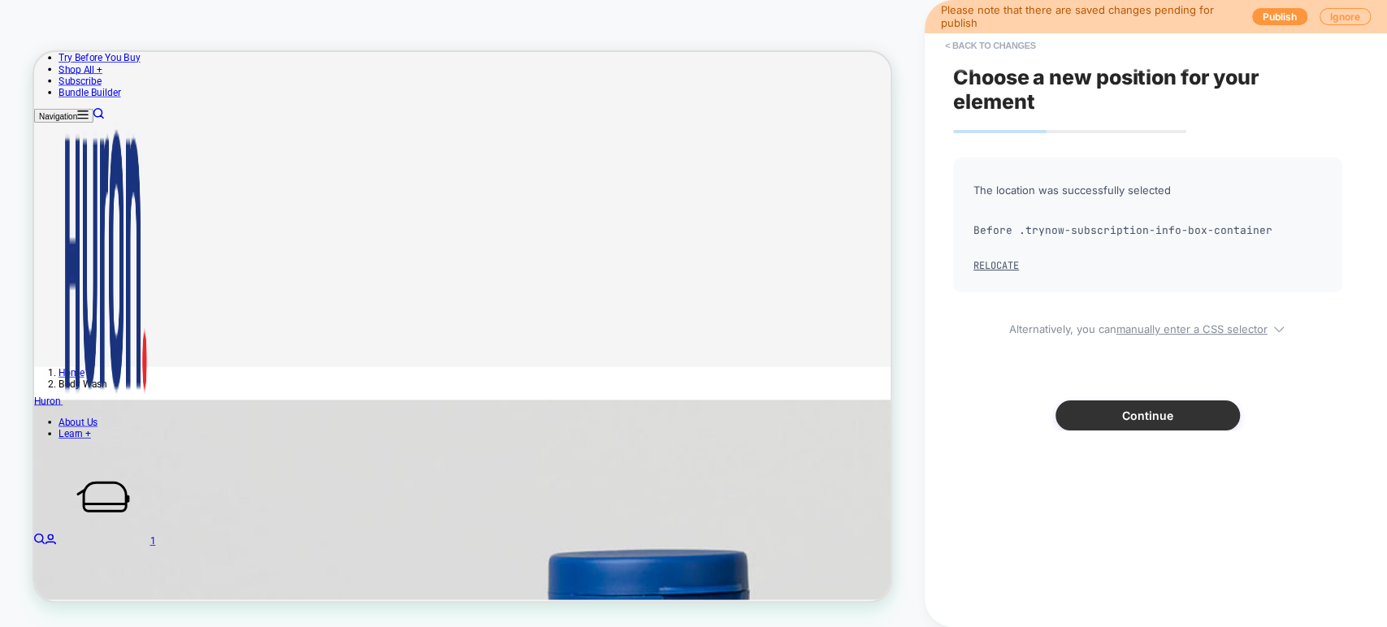
click at [991, 415] on button "Continue" at bounding box center [1148, 416] width 184 height 30
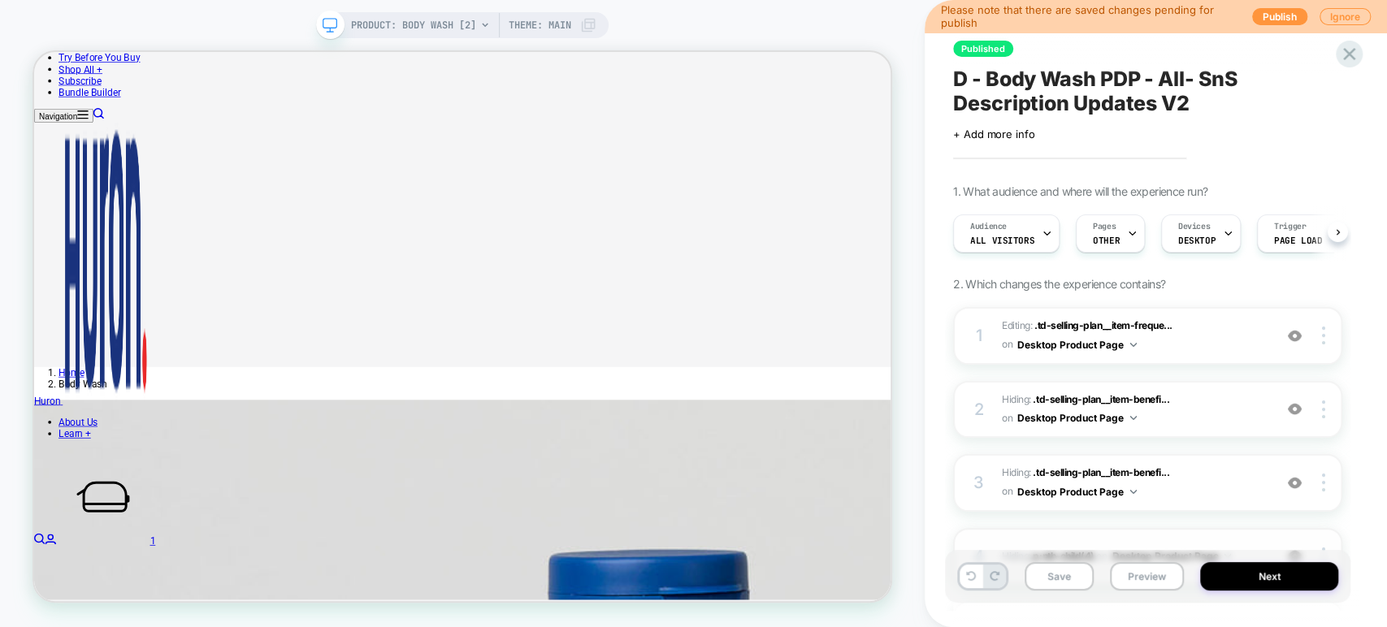
scroll to position [0, 0]
click at [991, 570] on button "Preview" at bounding box center [1147, 576] width 74 height 28
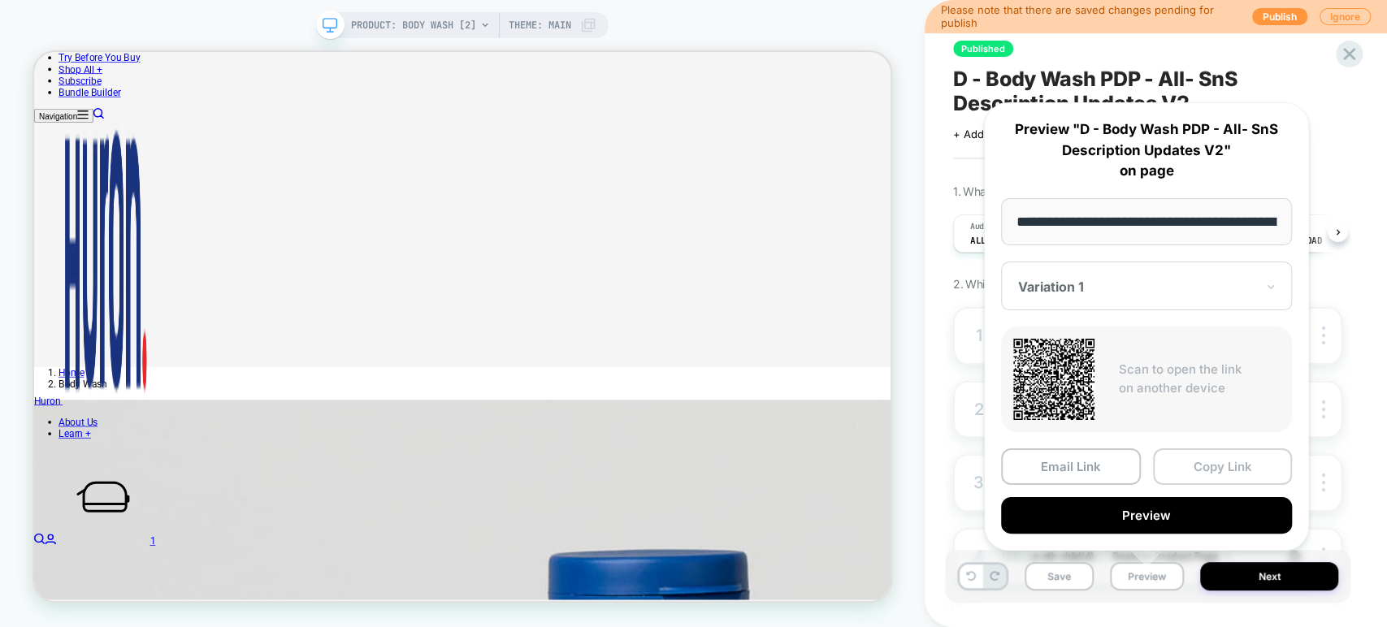
click at [991, 470] on button "Copy Link" at bounding box center [1223, 467] width 140 height 37
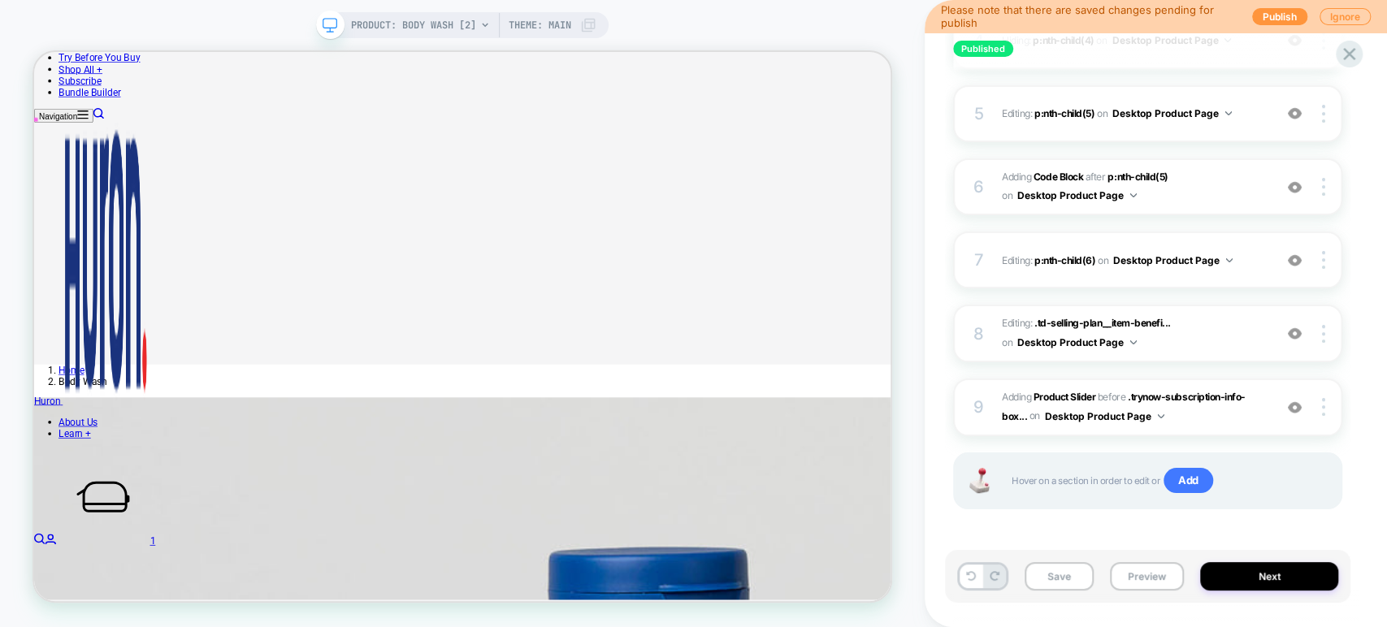
scroll to position [406, 0]
click at [991, 579] on button "Preview" at bounding box center [1147, 576] width 74 height 28
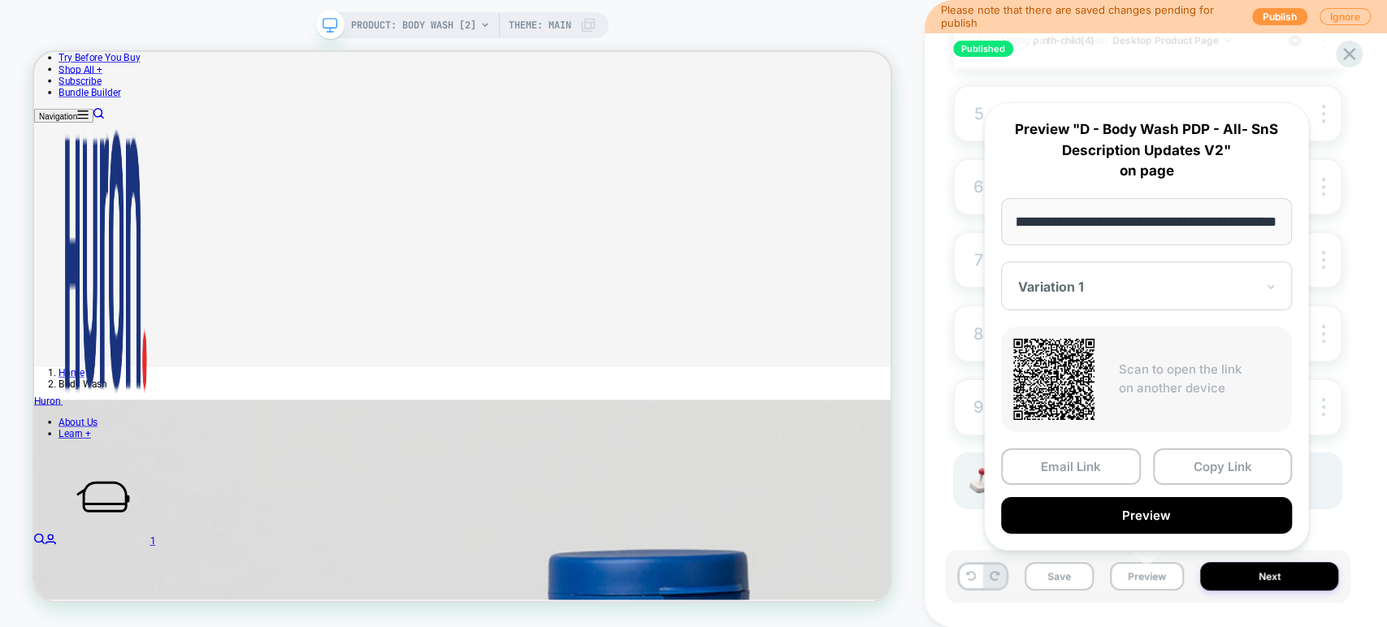
scroll to position [0, 0]
click at [939, 531] on div "Published D - Body Wash PDP - All- SnS Description Updates V2 Click to edit exp…" at bounding box center [1156, 313] width 462 height 627
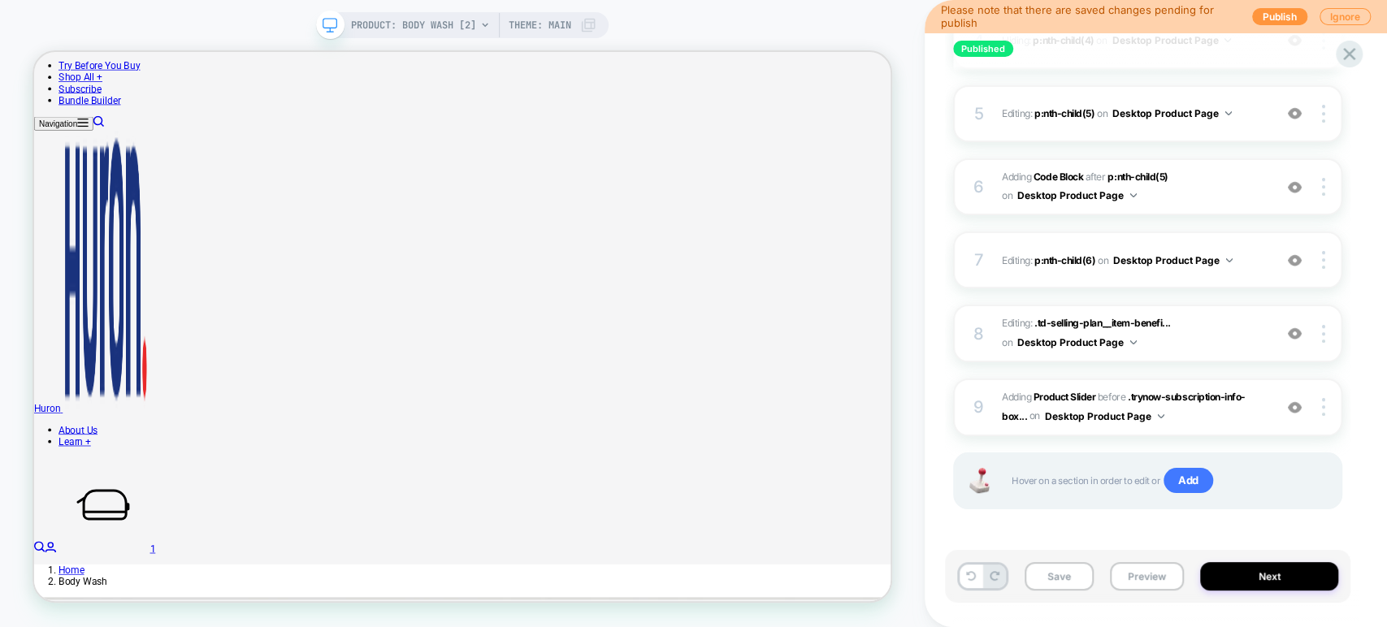
scroll to position [136, 0]
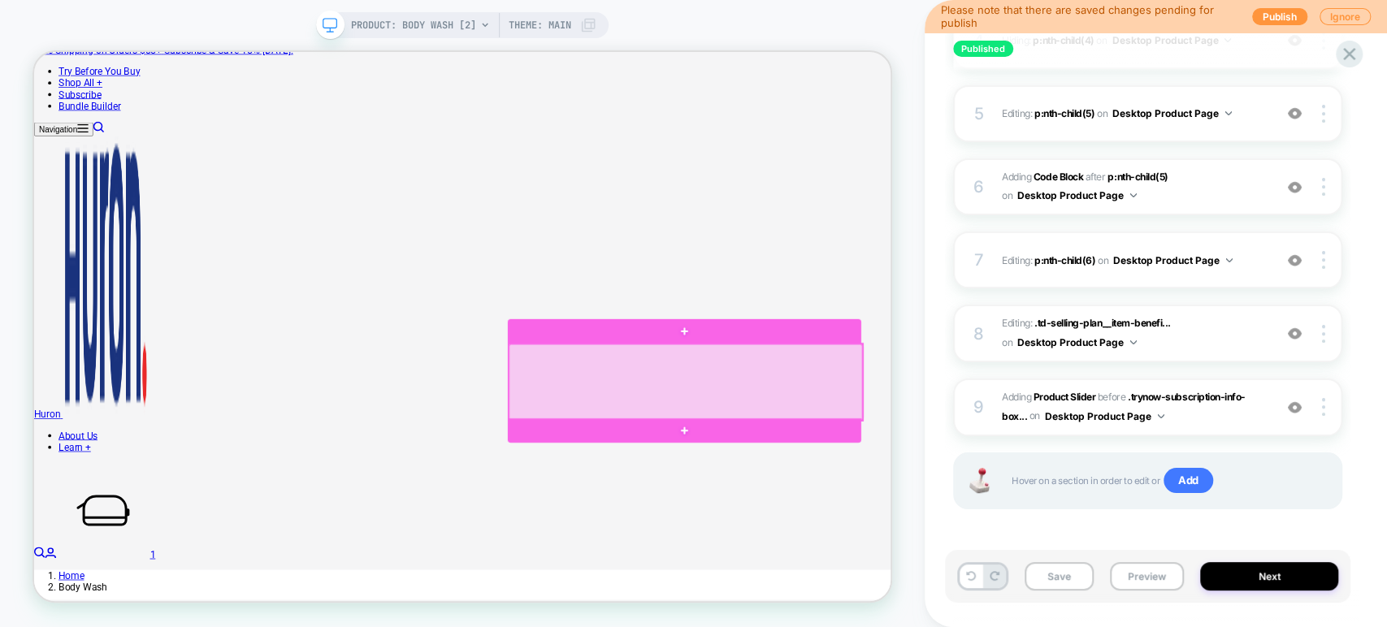
click at [968, 460] on div at bounding box center [902, 492] width 471 height 102
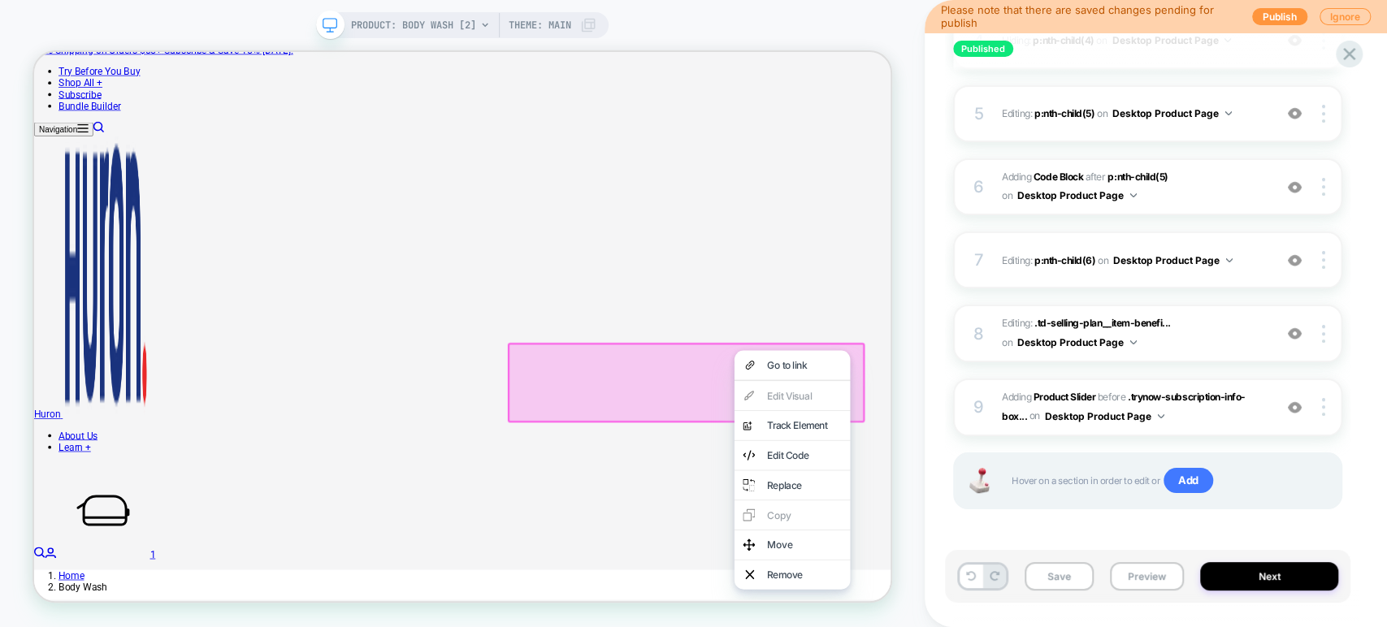
click at [926, 260] on div "Published D - Body Wash PDP - All- SnS Description Updates V2 Click to edit exp…" at bounding box center [1156, 313] width 462 height 627
click at [891, 388] on div at bounding box center [463, 326] width 860 height 553
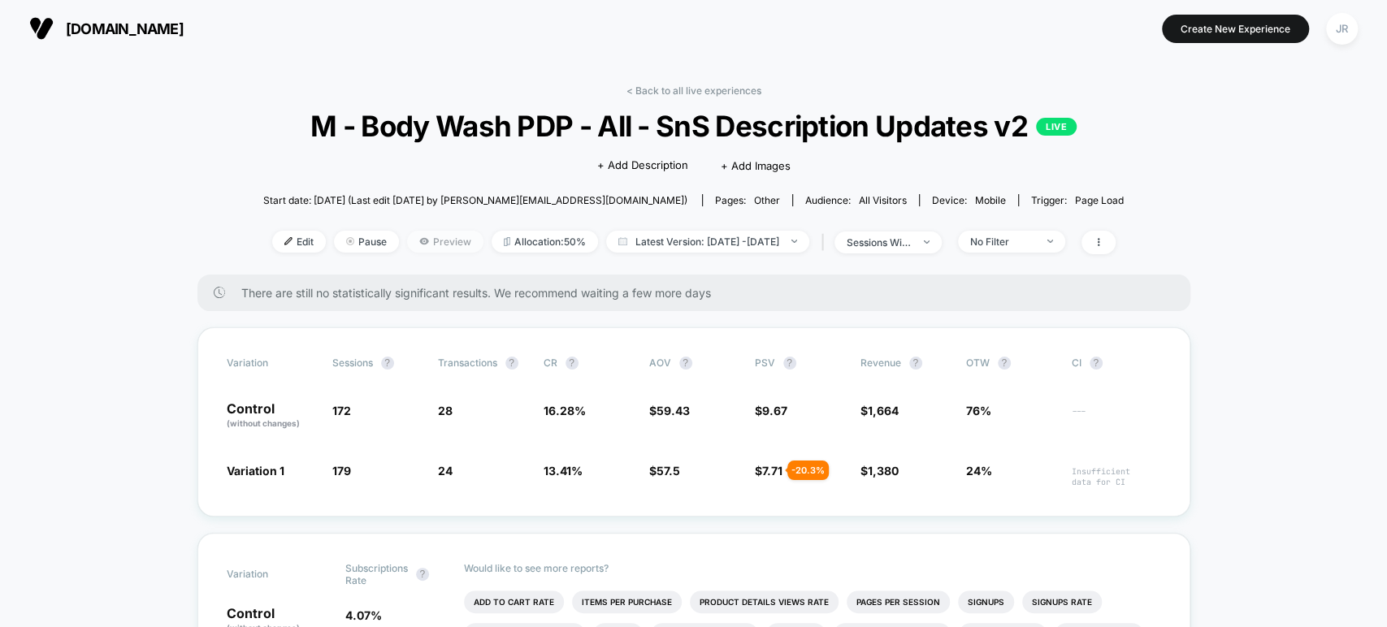
click at [410, 239] on span "Preview" at bounding box center [445, 242] width 76 height 22
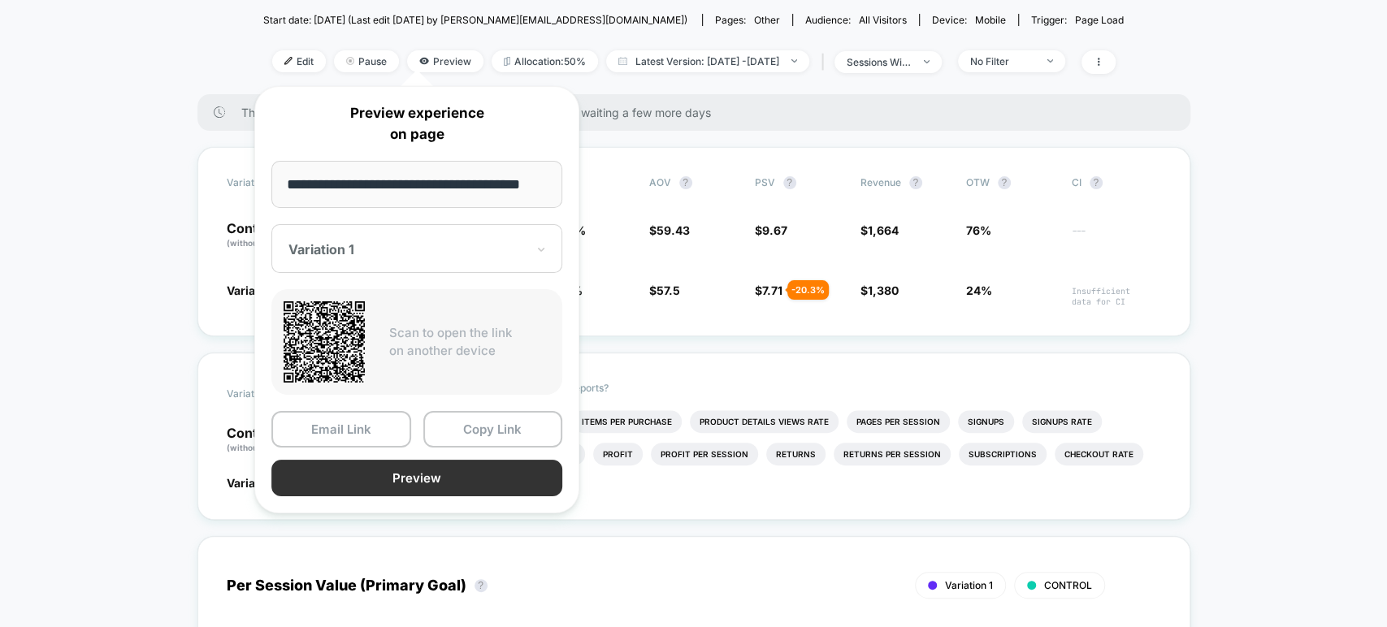
click at [471, 491] on button "Preview" at bounding box center [416, 478] width 291 height 37
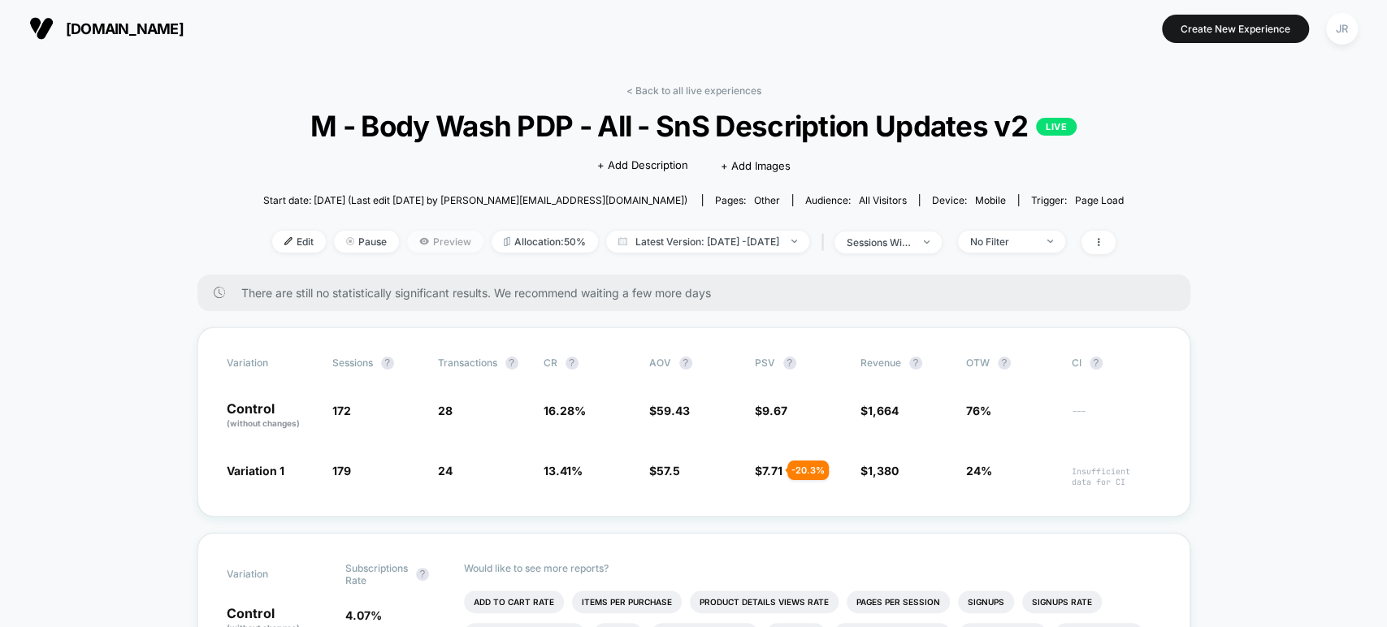
click at [410, 239] on span "Preview" at bounding box center [445, 242] width 76 height 22
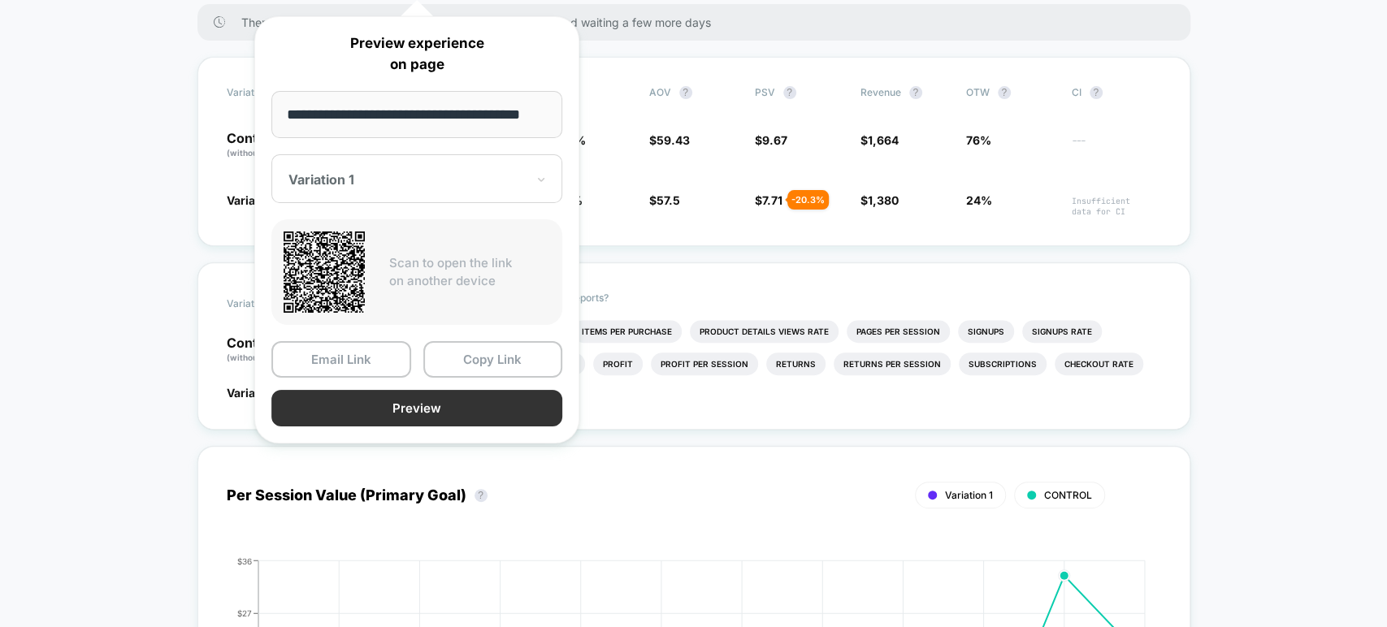
click at [462, 411] on button "Preview" at bounding box center [416, 408] width 291 height 37
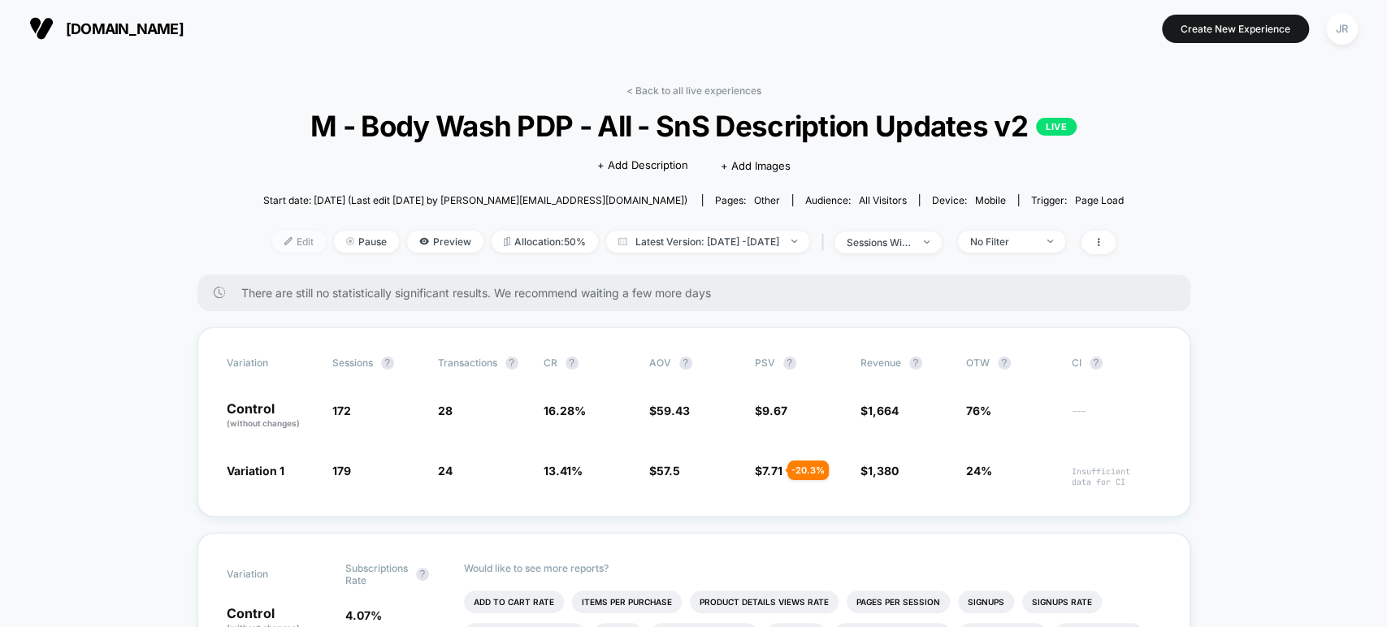
click at [272, 235] on span "Edit" at bounding box center [299, 242] width 54 height 22
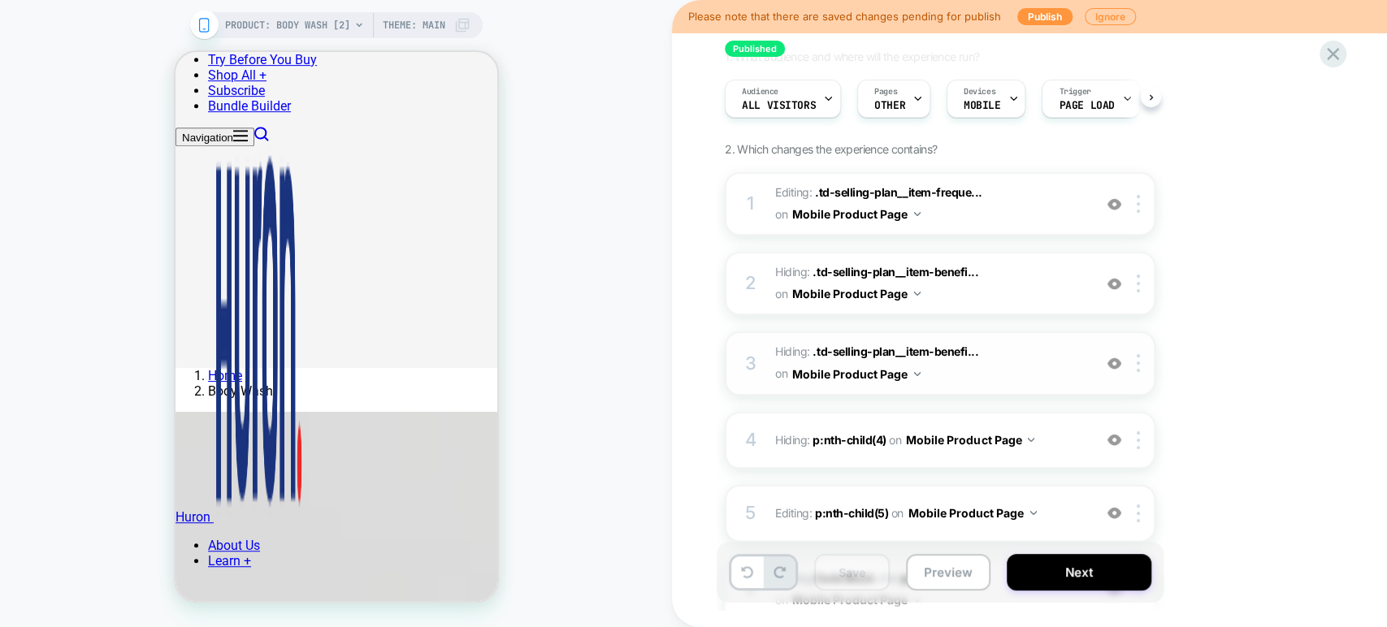
scroll to position [180, 0]
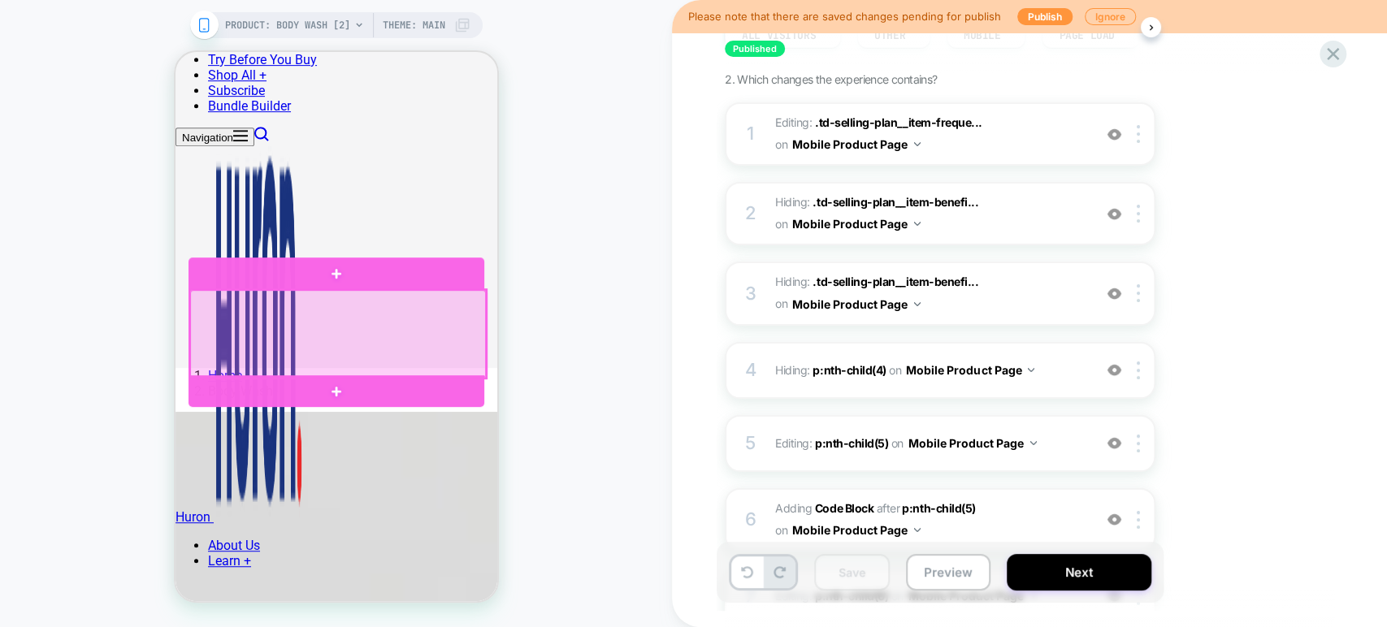
click at [394, 297] on div at bounding box center [337, 334] width 296 height 88
click at [400, 293] on div at bounding box center [337, 334] width 296 height 88
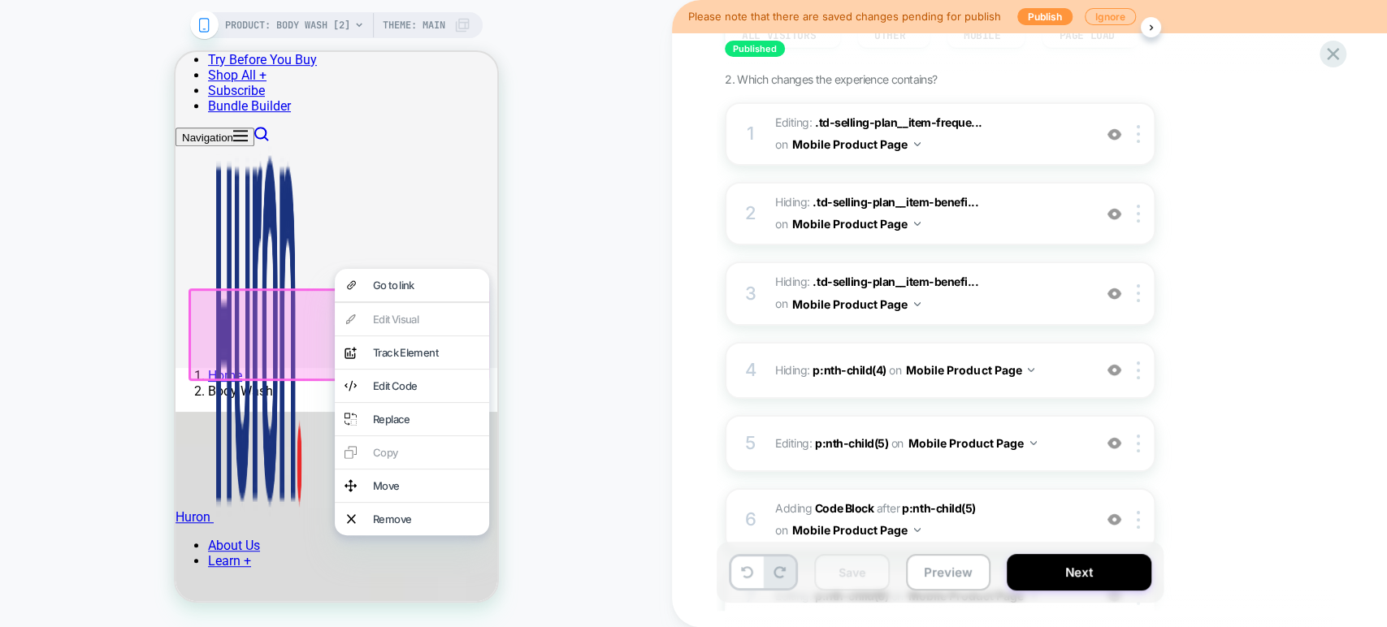
click at [631, 317] on div "PRODUCT: Body Wash [2] PRODUCT: Body Wash [2] Theme: MAIN" at bounding box center [336, 313] width 672 height 595
click at [572, 174] on div "PRODUCT: Body Wash [2] PRODUCT: Body Wash [2] Theme: MAIN" at bounding box center [336, 313] width 672 height 595
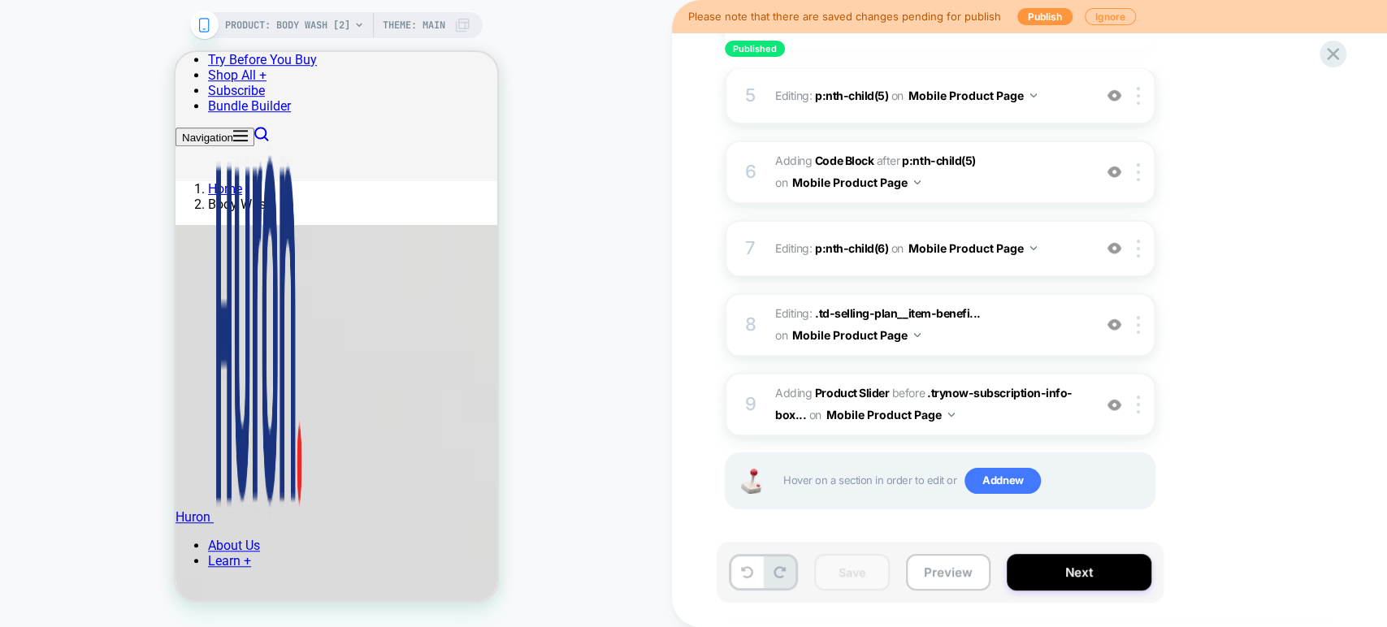
scroll to position [813, 0]
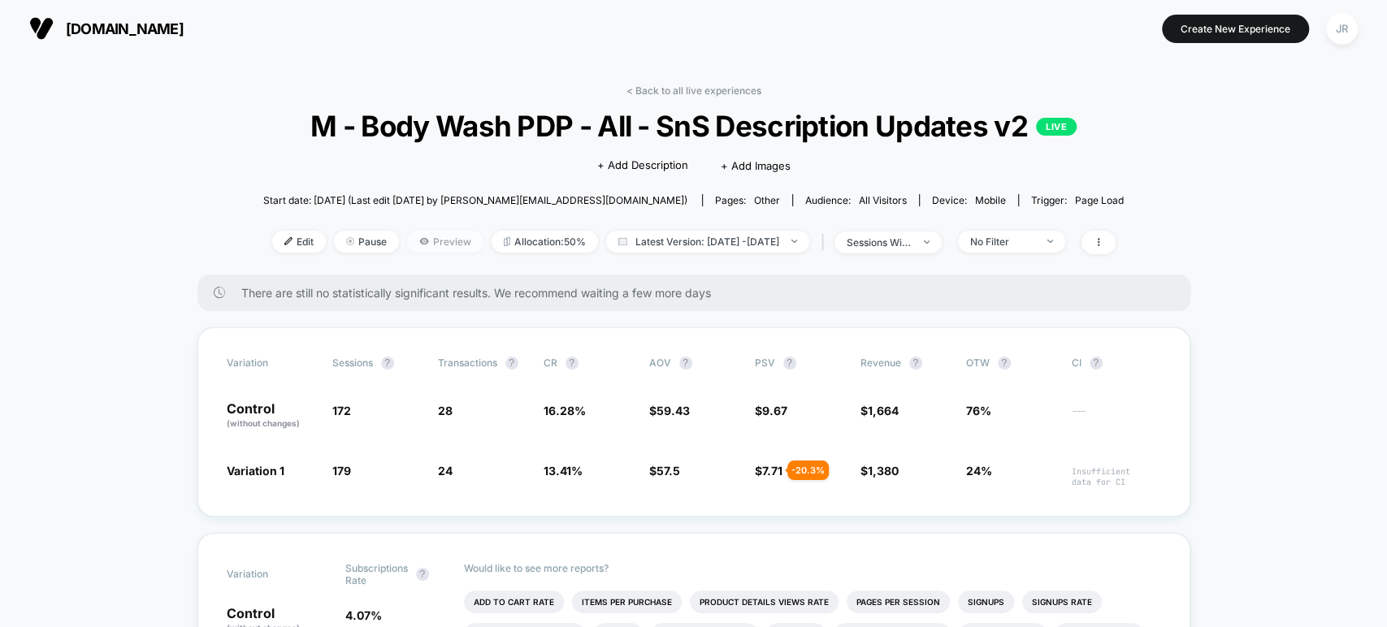
click at [414, 236] on span "Preview" at bounding box center [445, 242] width 76 height 22
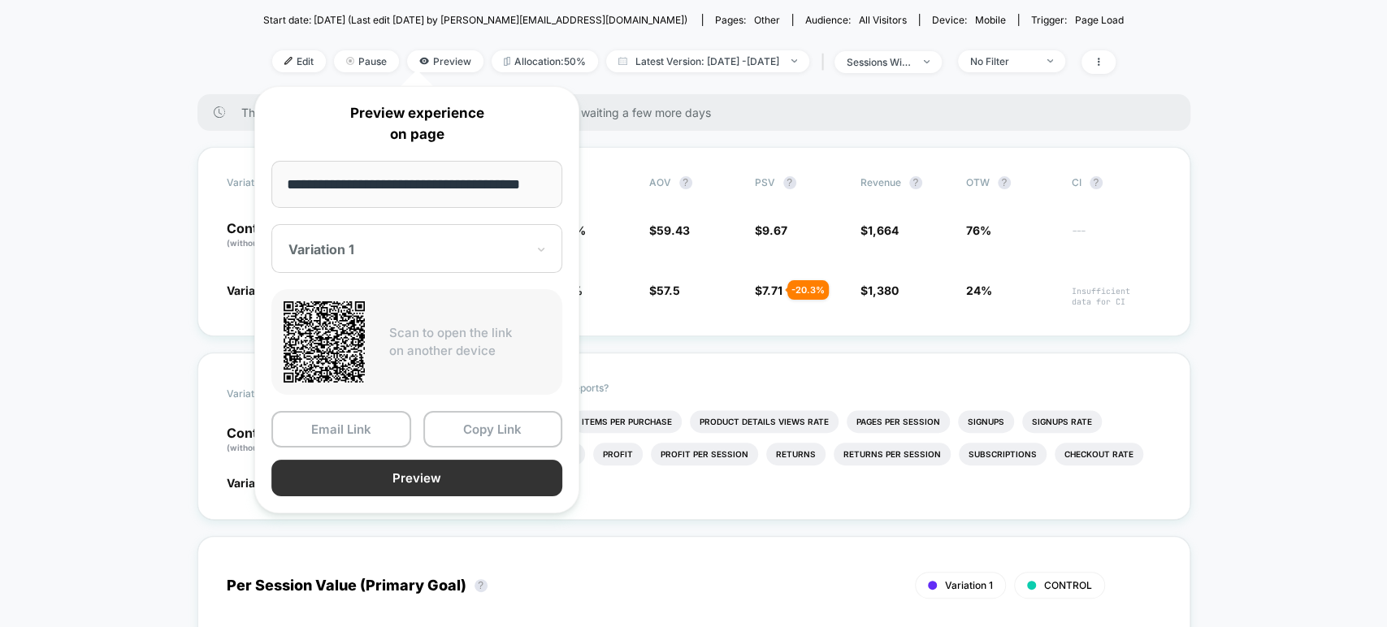
click at [481, 483] on button "Preview" at bounding box center [416, 478] width 291 height 37
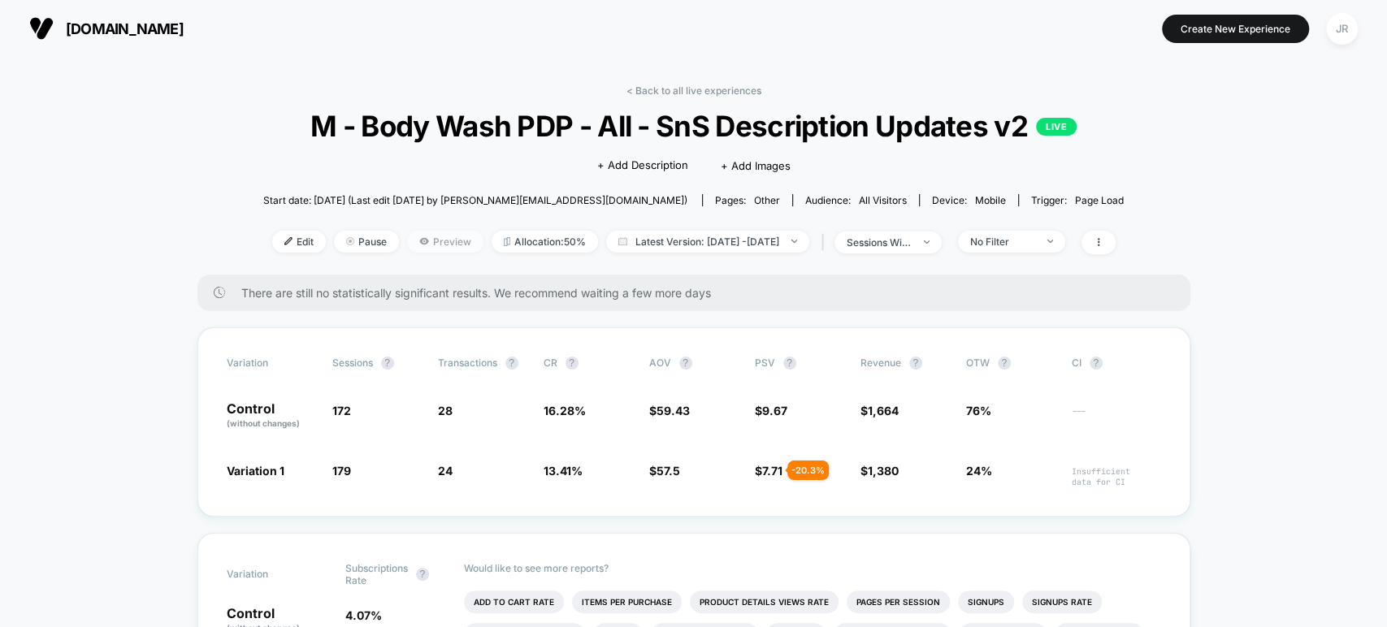
click at [407, 232] on span "Preview" at bounding box center [445, 242] width 76 height 22
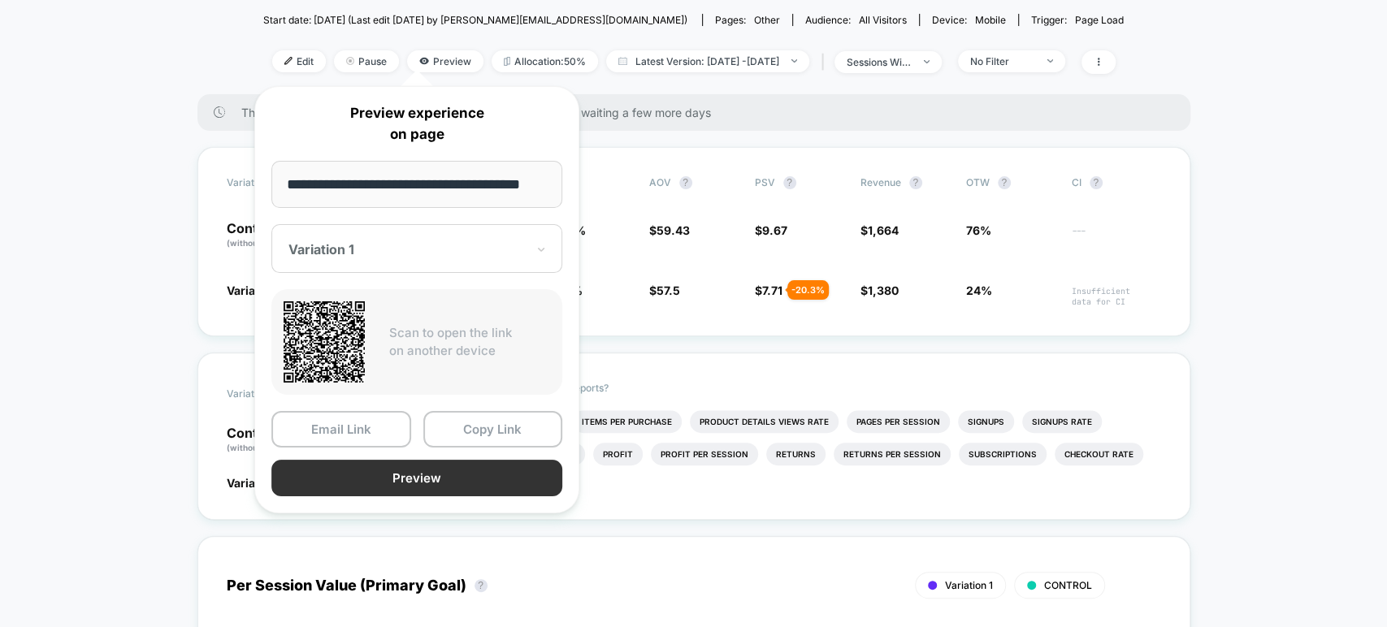
click at [468, 479] on button "Preview" at bounding box center [416, 478] width 291 height 37
